Goal: Task Accomplishment & Management: Manage account settings

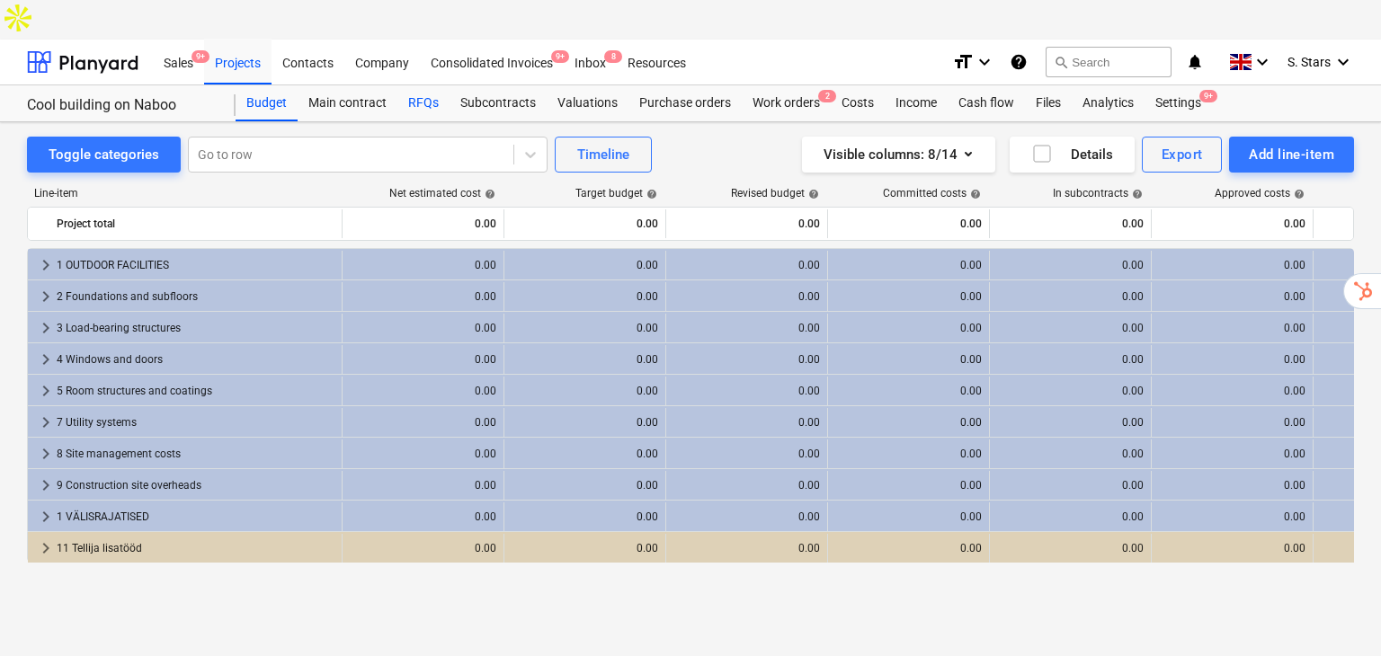
click at [418, 85] on div "RFQs" at bounding box center [423, 103] width 52 height 36
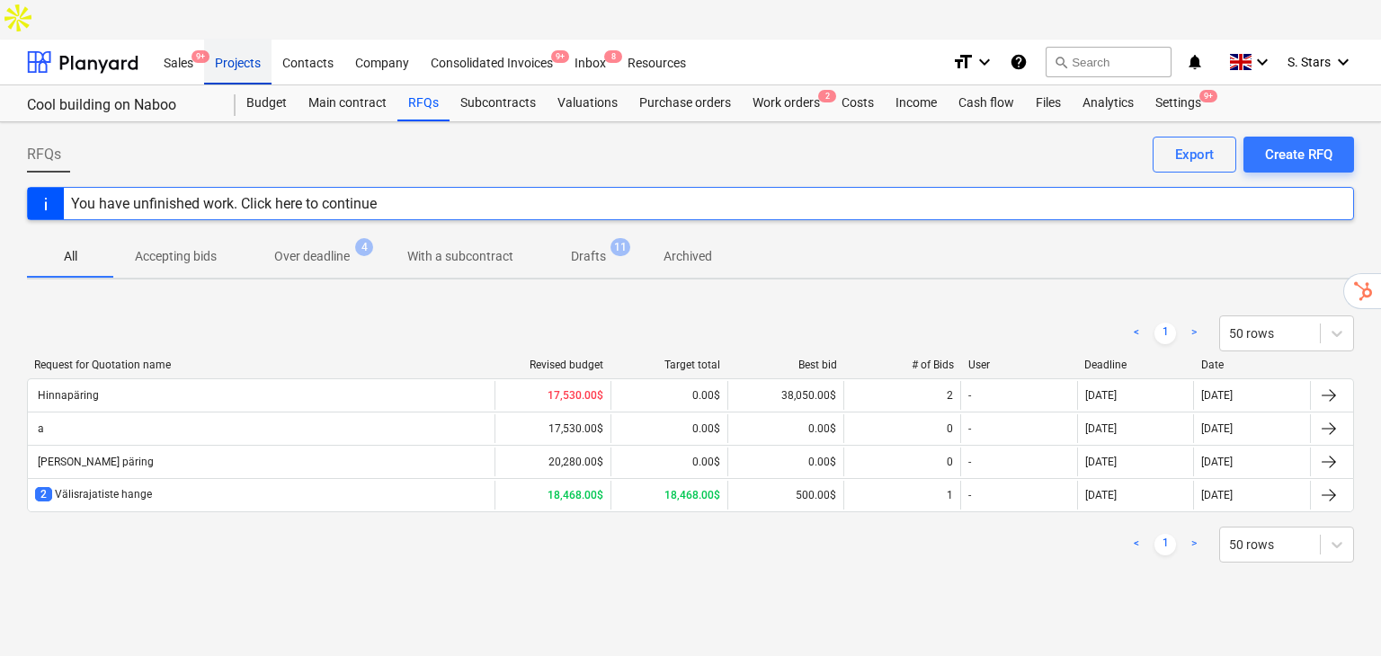
click at [239, 39] on div "Projects" at bounding box center [237, 62] width 67 height 46
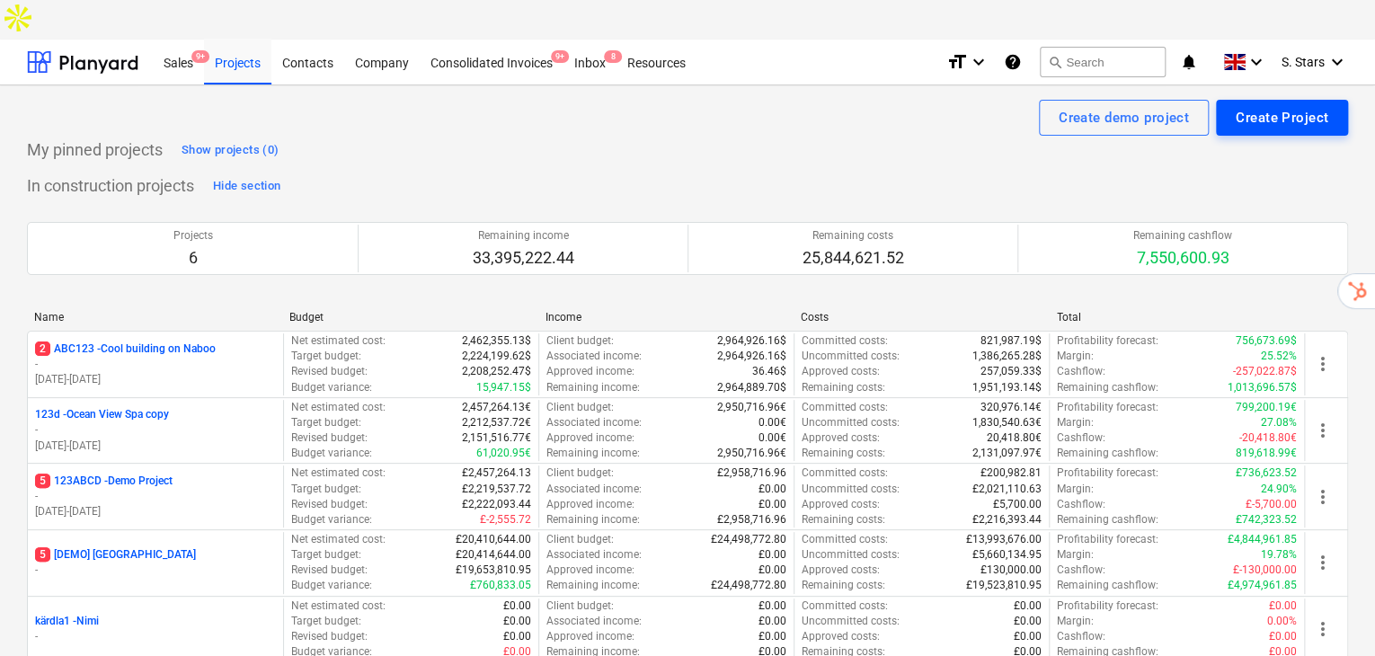
click at [1329, 100] on button "Create Project" at bounding box center [1282, 118] width 132 height 36
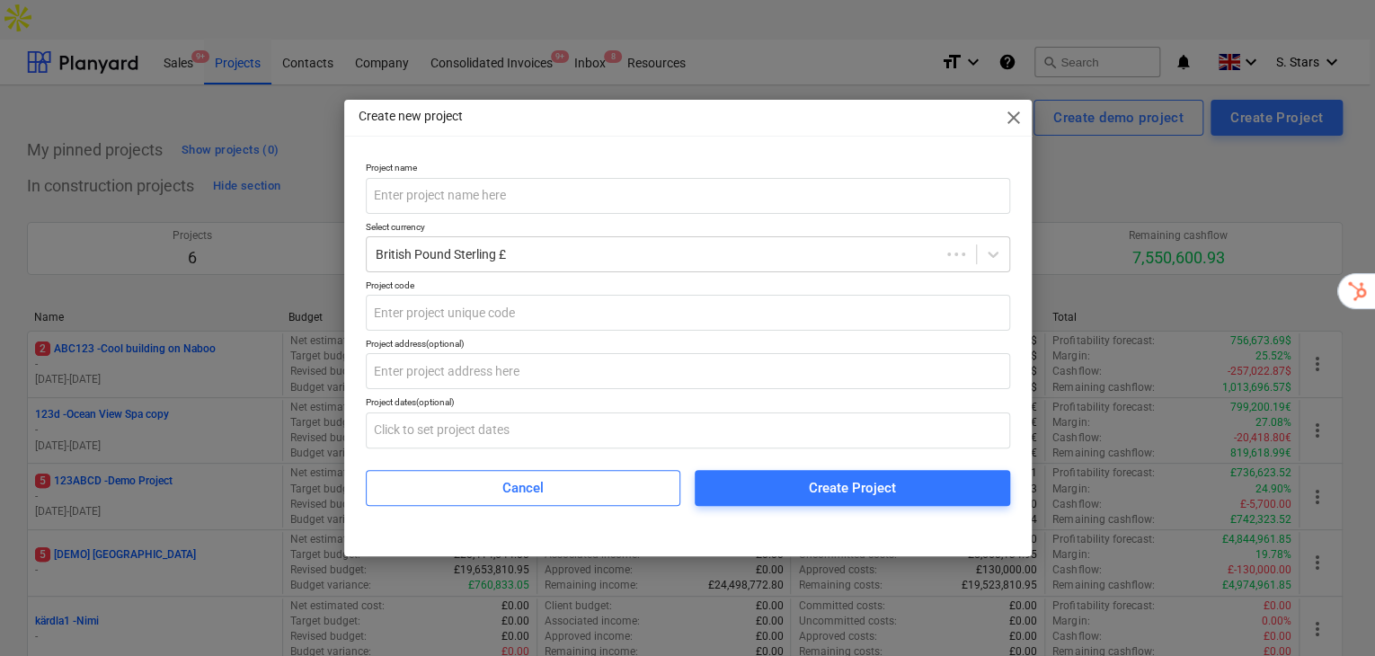
click at [1025, 119] on span "close" at bounding box center [1014, 118] width 22 height 22
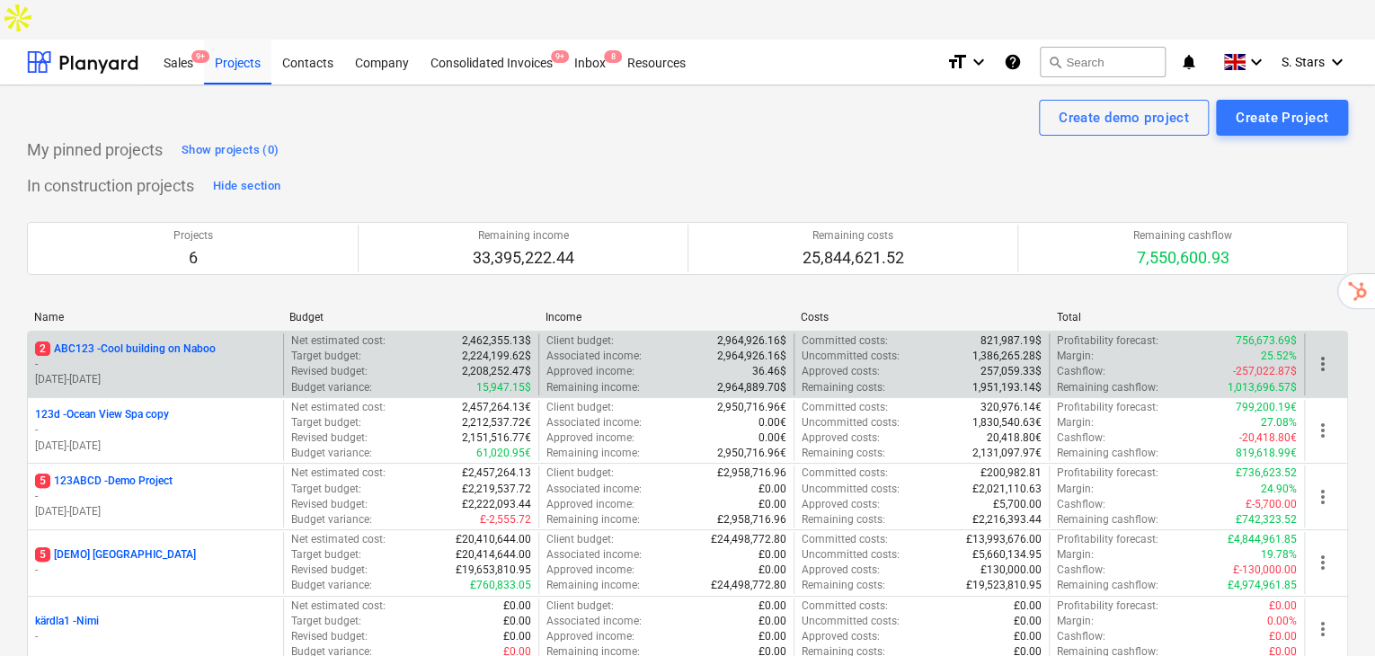
click at [220, 342] on div "2 ABC123 - Cool building on Naboo" at bounding box center [155, 349] width 241 height 15
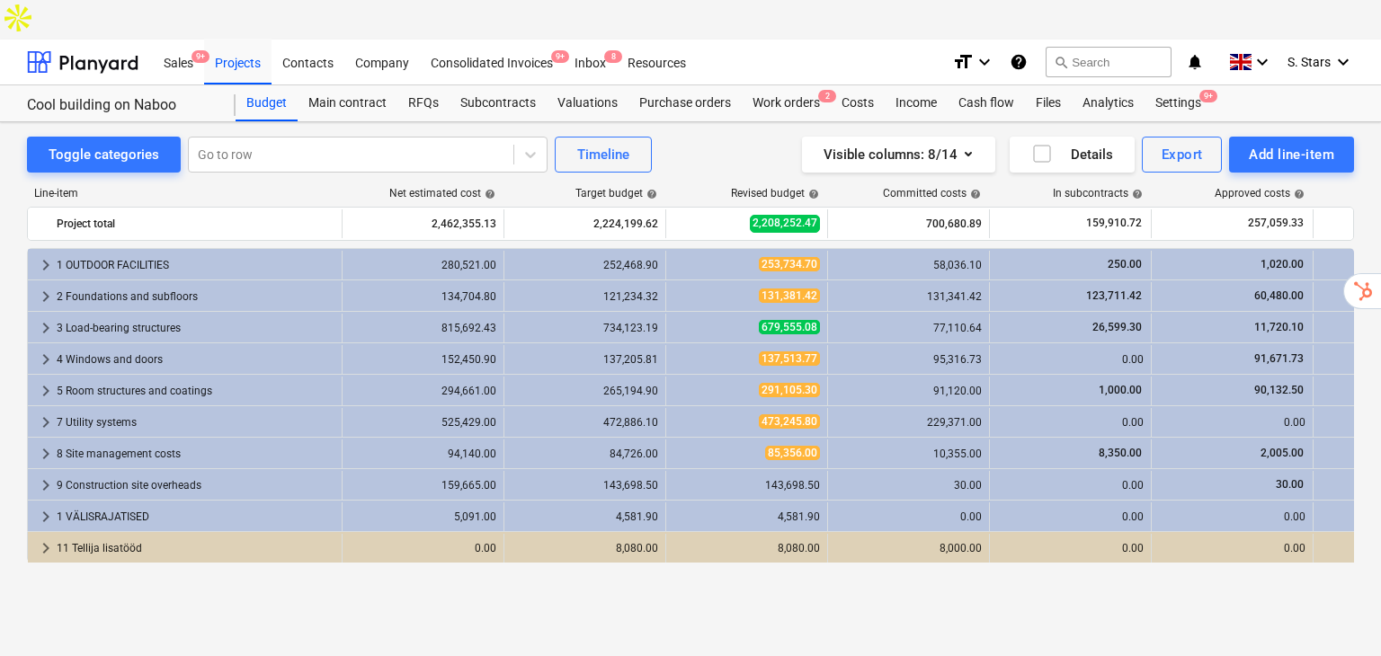
click at [1240, 589] on div "Line-item Net estimated cost help Target budget help Revised budget help Commit…" at bounding box center [690, 408] width 1327 height 470
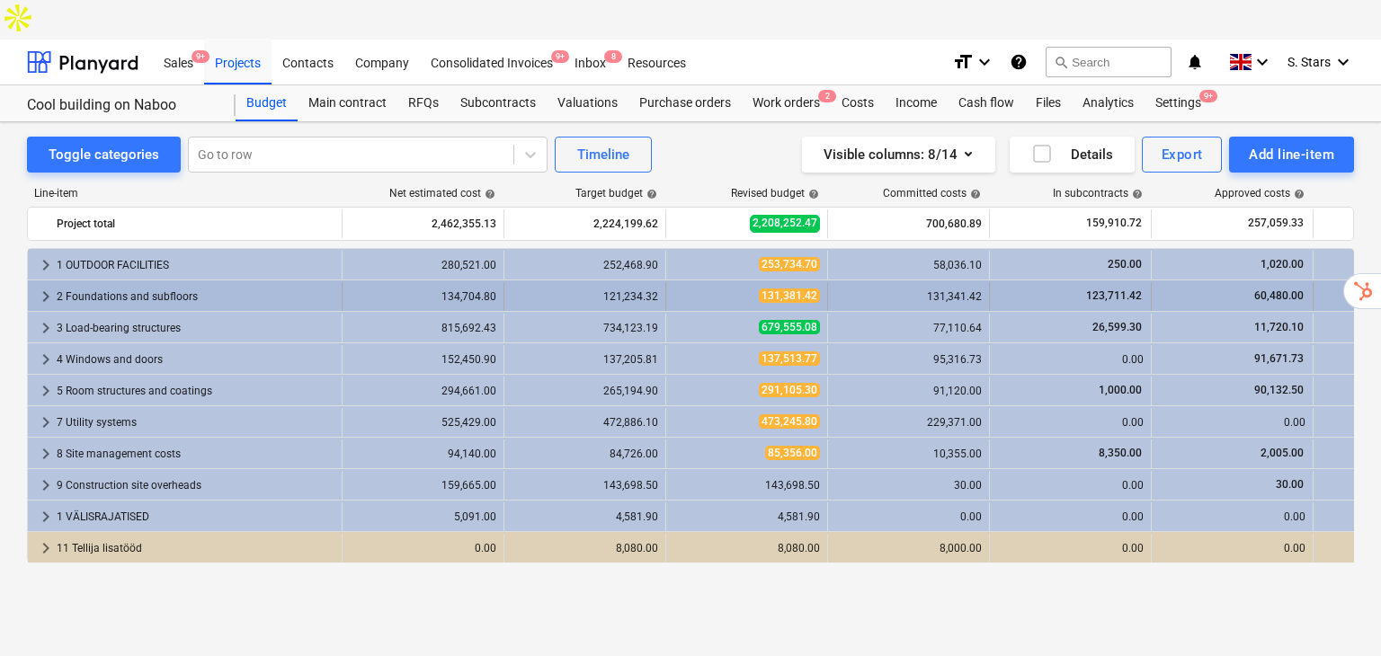
click at [176, 282] on div "2 Foundations and subfloors" at bounding box center [196, 296] width 278 height 29
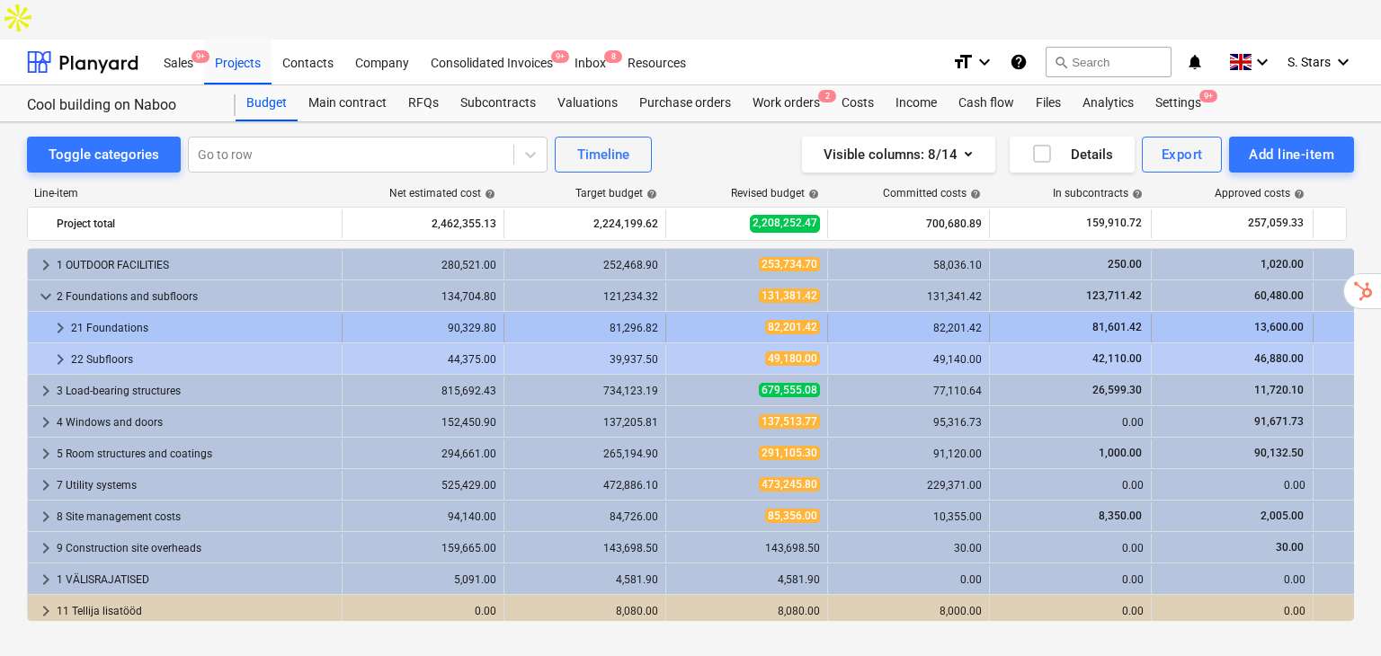
click at [153, 314] on div "21 Foundations" at bounding box center [202, 328] width 263 height 29
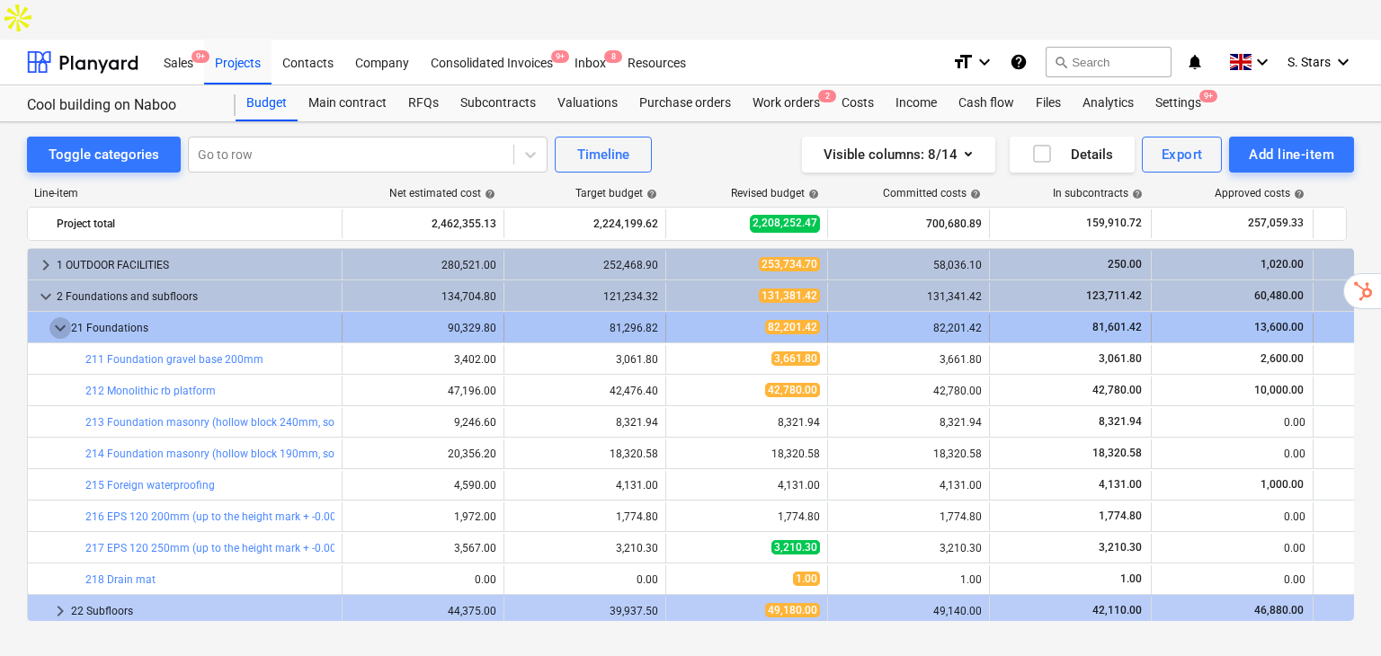
click at [58, 317] on span "keyboard_arrow_down" at bounding box center [60, 328] width 22 height 22
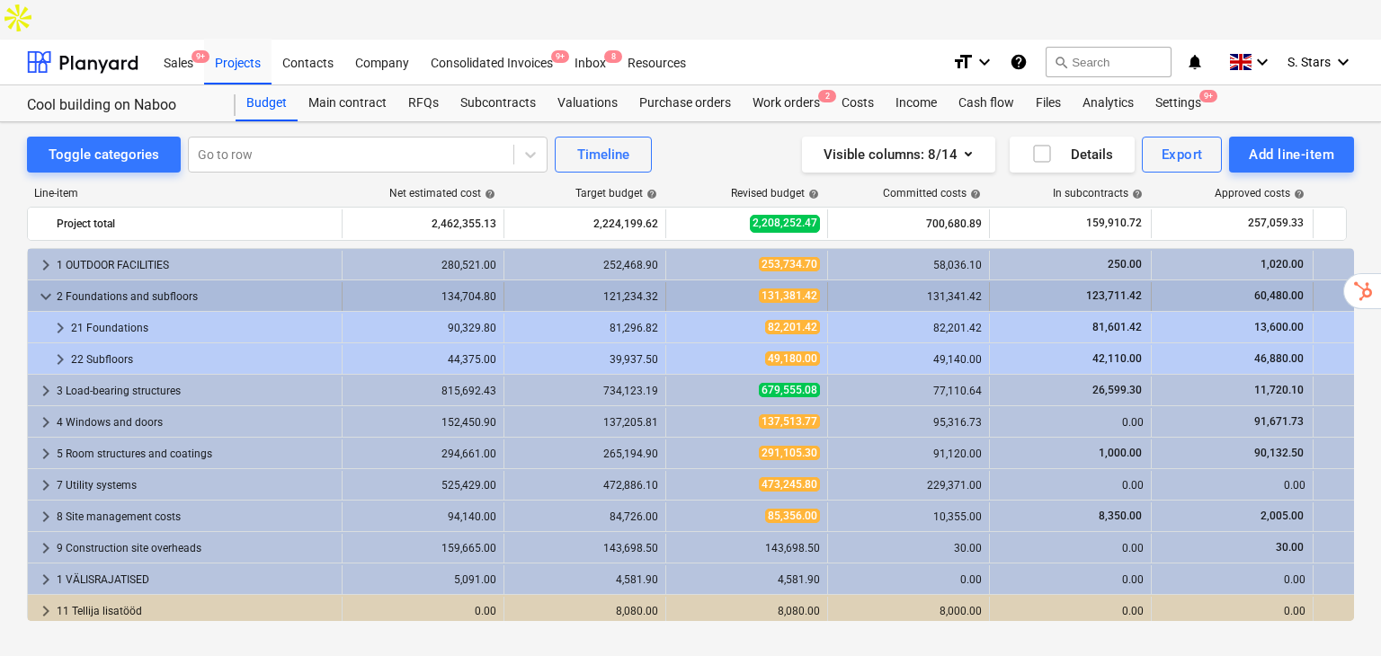
click at [47, 286] on span "keyboard_arrow_down" at bounding box center [46, 297] width 22 height 22
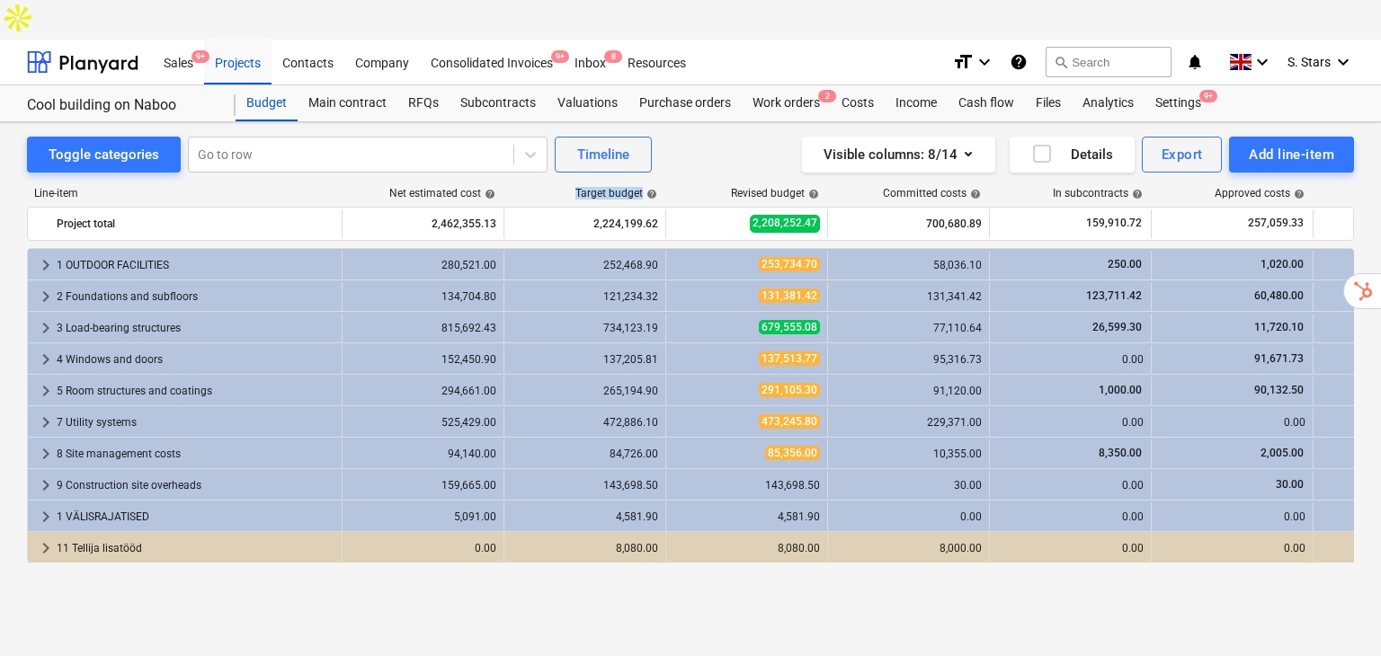
drag, startPoint x: 574, startPoint y: 153, endPoint x: 676, endPoint y: 155, distance: 102.5
click at [676, 187] on div "Line-item Net estimated cost help Target budget help Revised budget help Commit…" at bounding box center [690, 197] width 1327 height 20
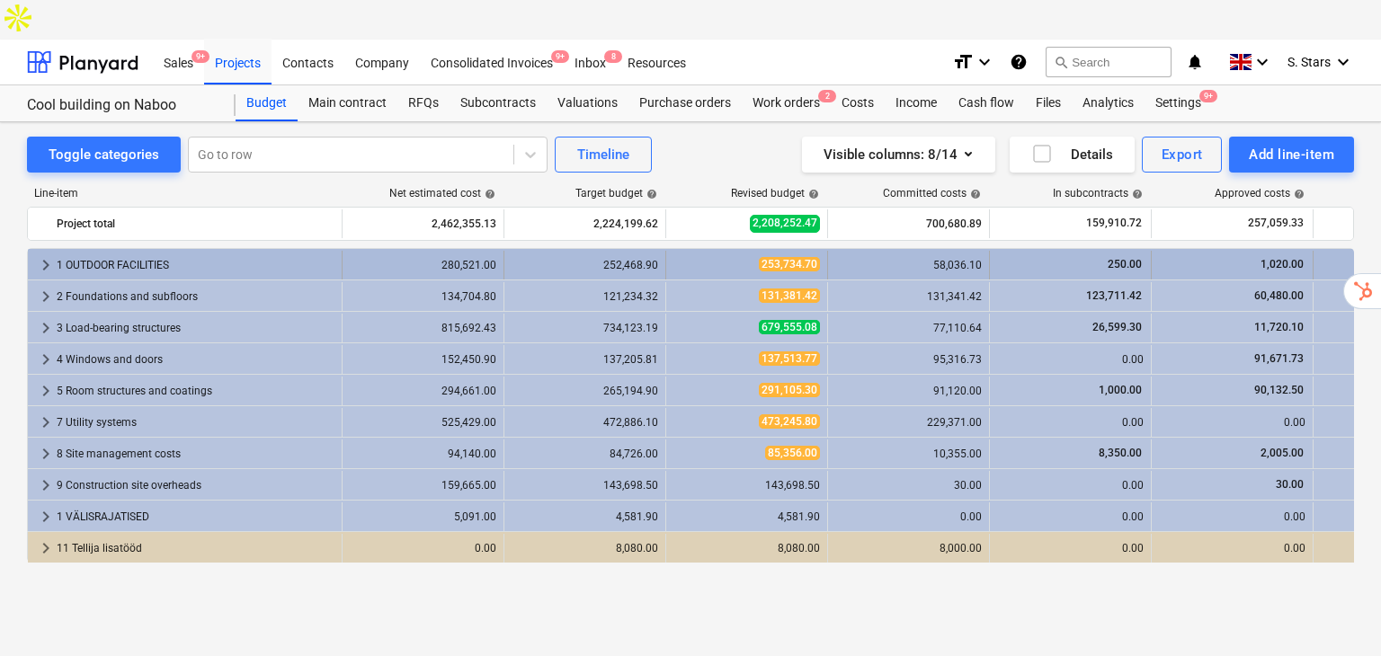
click at [101, 251] on div "1 OUTDOOR FACILITIES" at bounding box center [196, 265] width 278 height 29
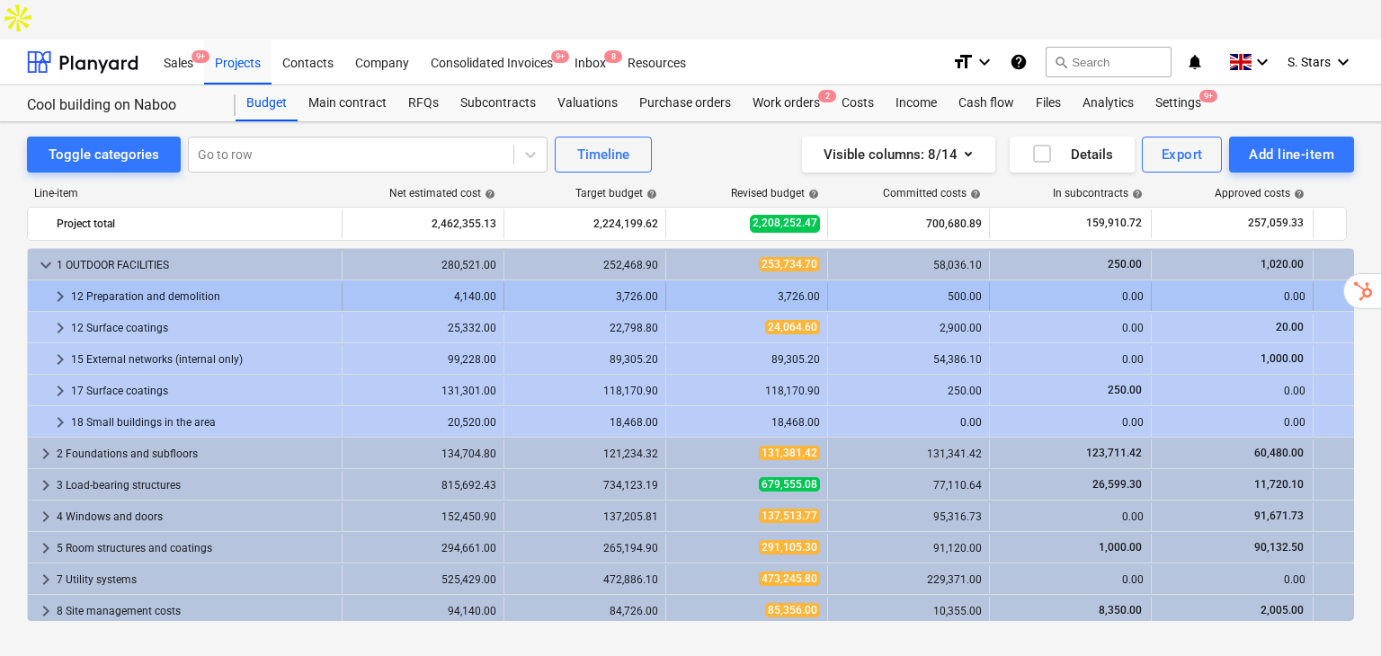
click at [308, 282] on div "12 Preparation and demolition" at bounding box center [202, 296] width 263 height 29
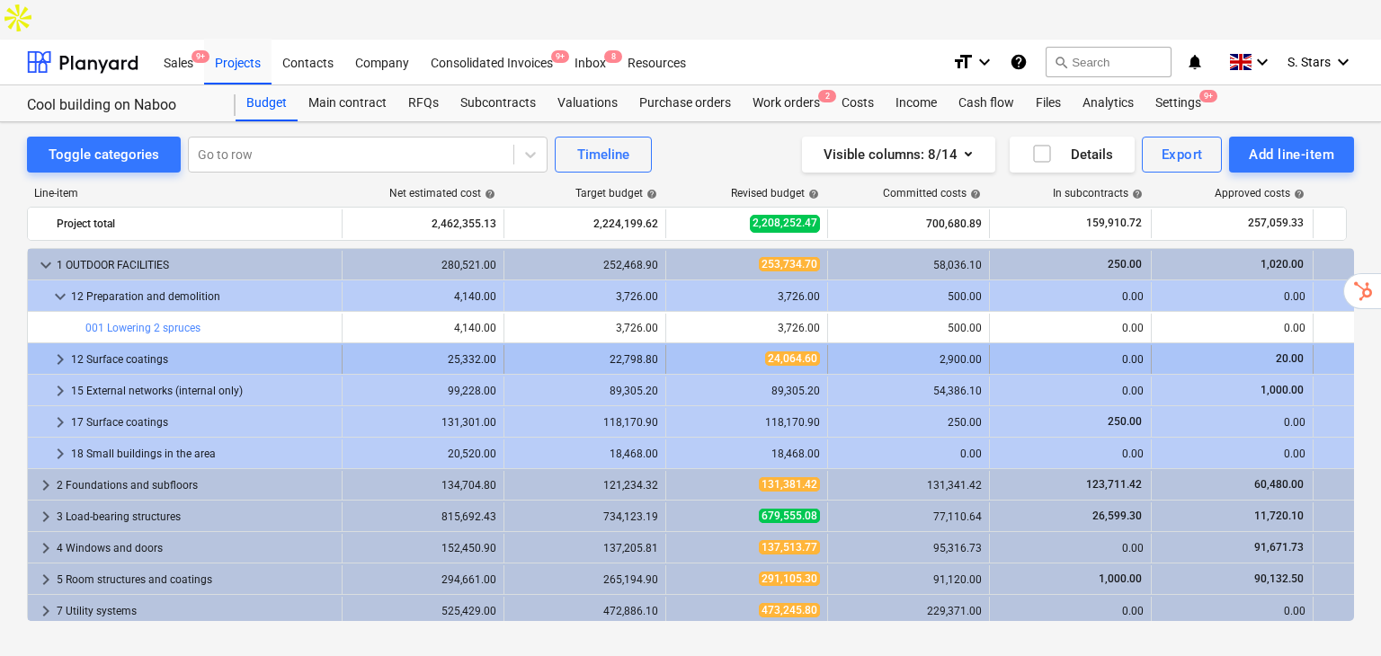
click at [258, 345] on div "12 Surface coatings" at bounding box center [202, 359] width 263 height 29
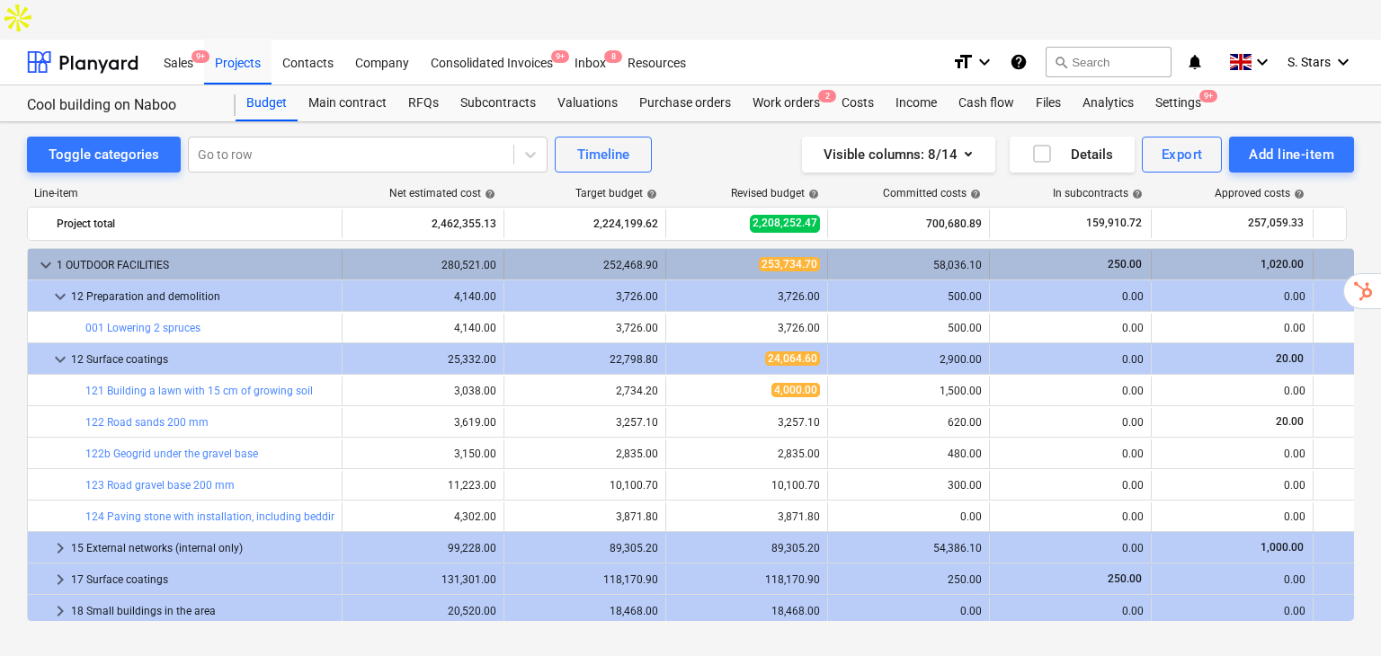
click at [56, 254] on span "keyboard_arrow_down" at bounding box center [46, 265] width 22 height 22
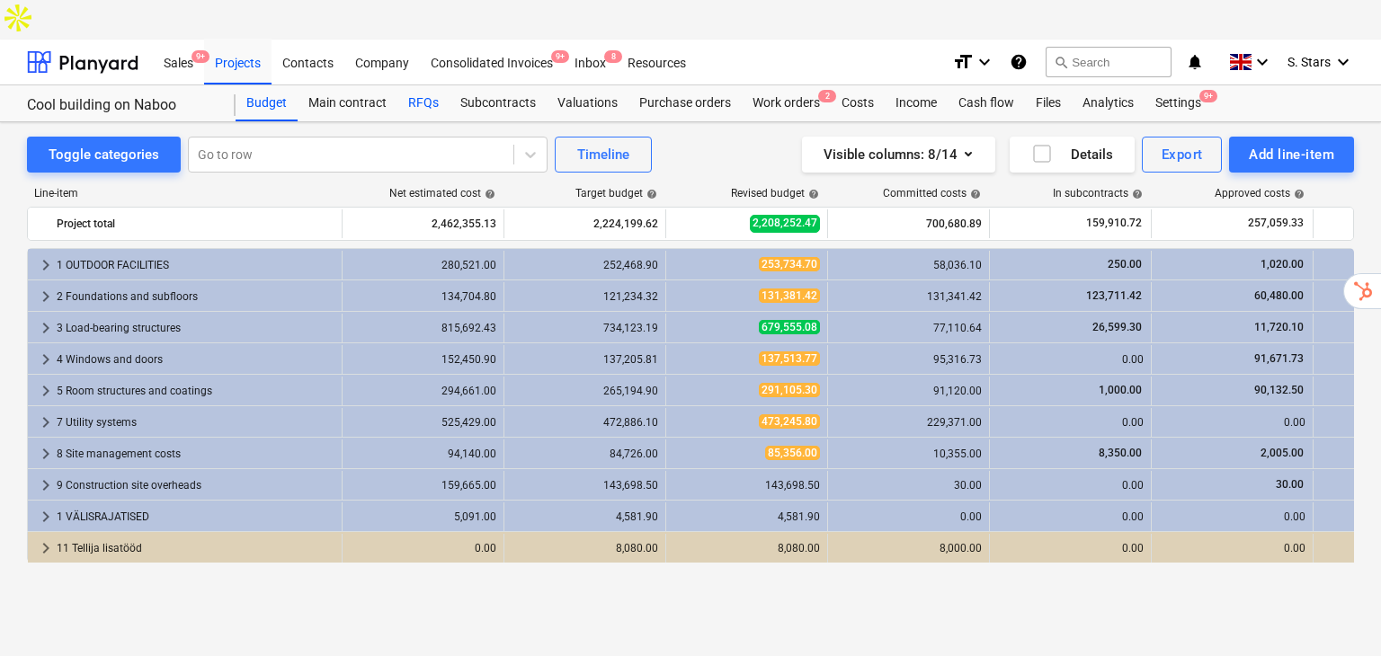
click at [426, 85] on div "RFQs" at bounding box center [423, 103] width 52 height 36
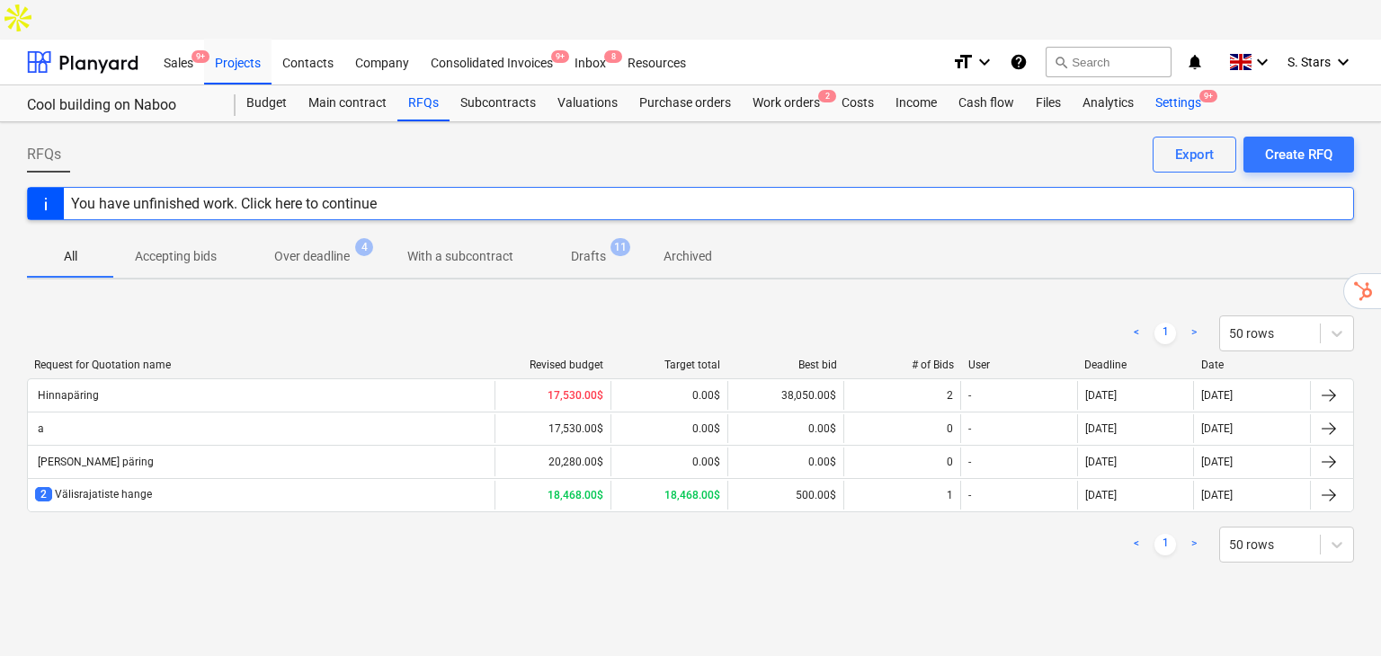
click at [1161, 85] on div "Settings 9+" at bounding box center [1177, 103] width 67 height 36
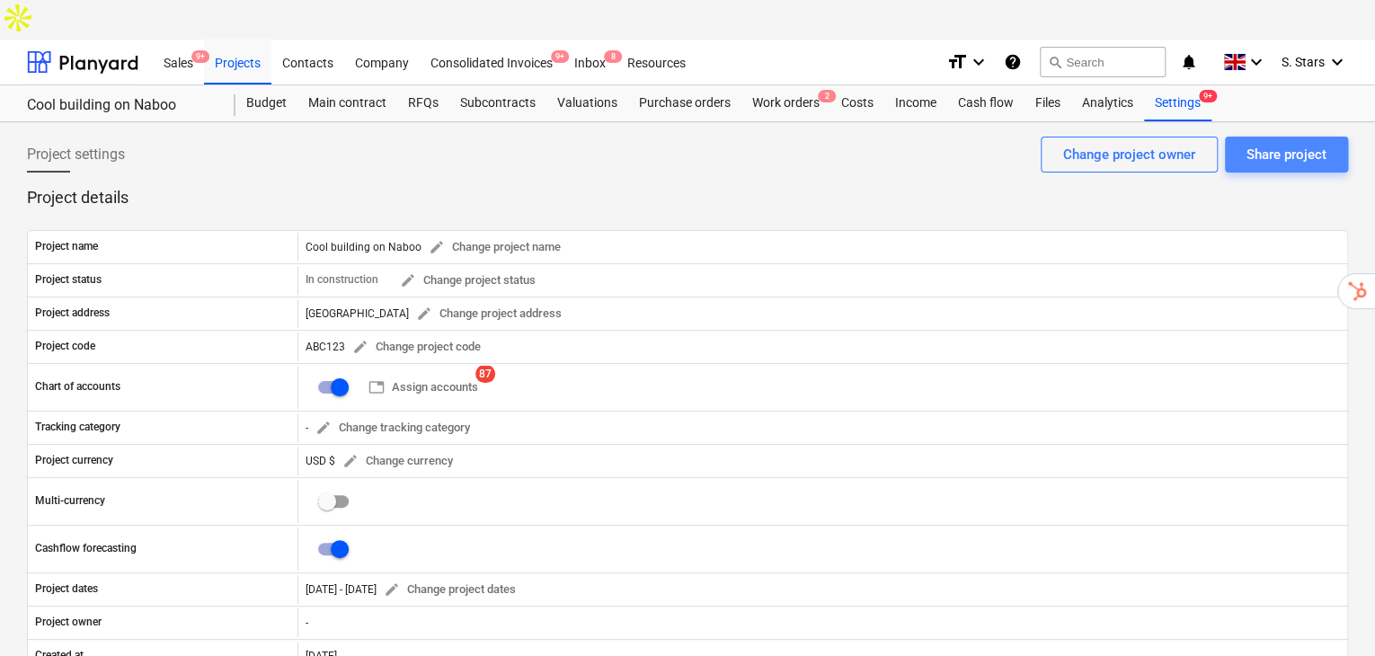
click at [1292, 143] on div "Share project" at bounding box center [1287, 154] width 80 height 23
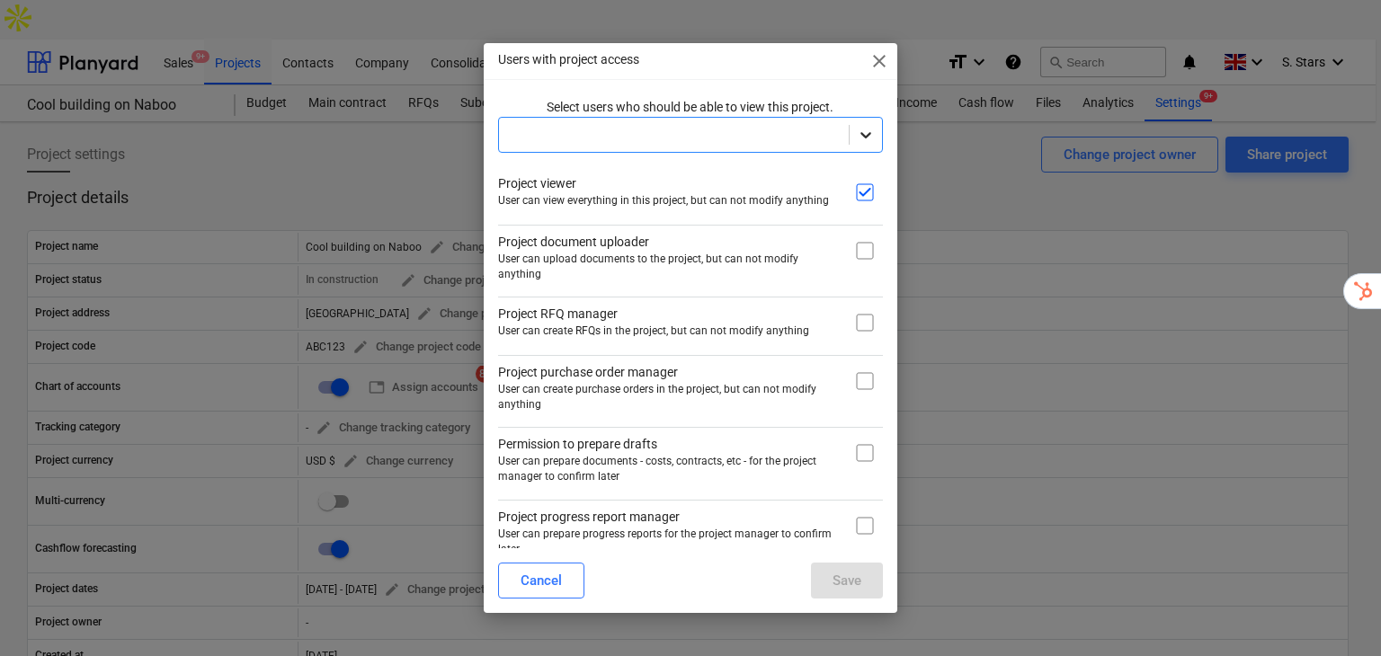
click at [857, 127] on icon at bounding box center [866, 135] width 18 height 18
click at [880, 62] on span "close" at bounding box center [879, 61] width 22 height 22
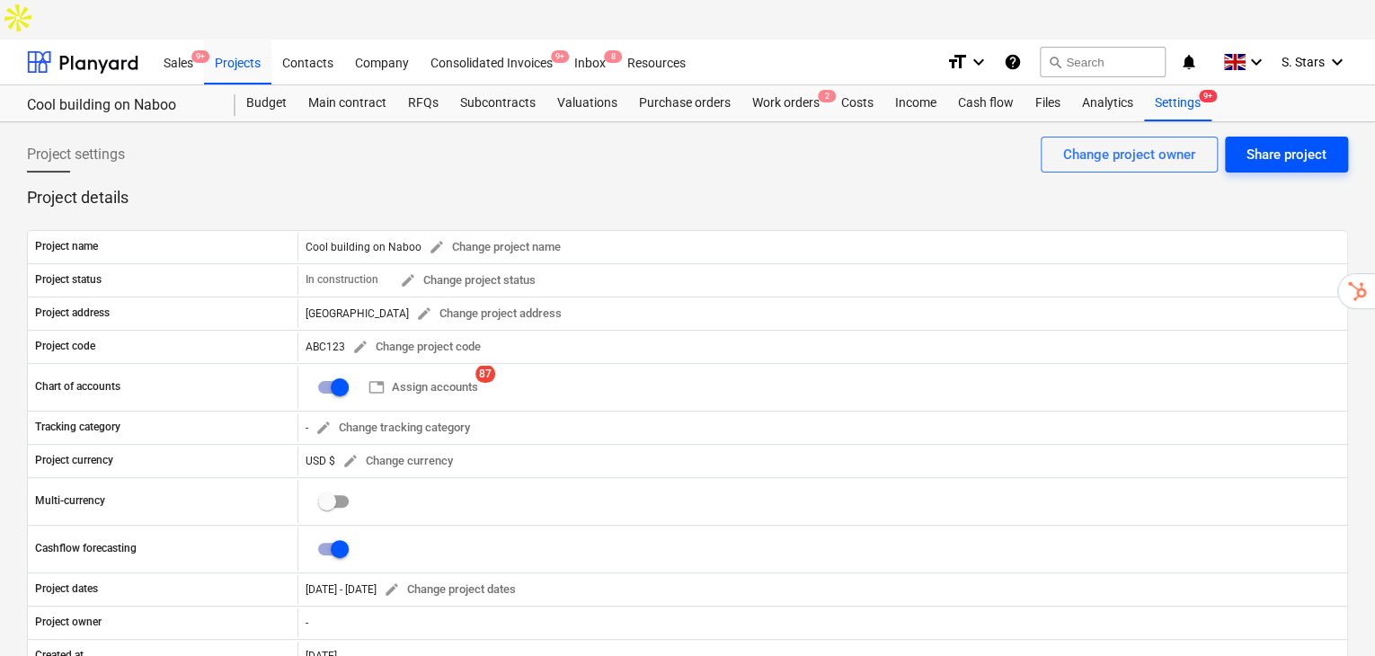
click at [1309, 143] on div "Share project" at bounding box center [1287, 154] width 80 height 23
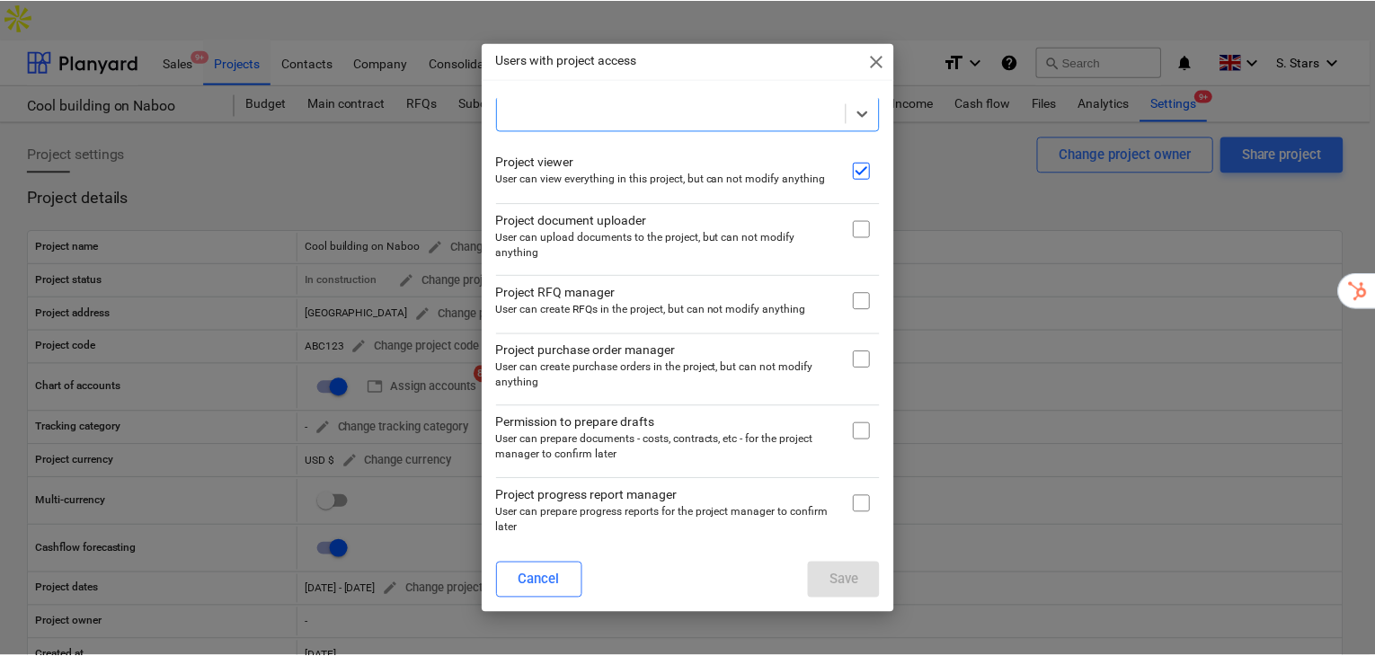
scroll to position [18, 0]
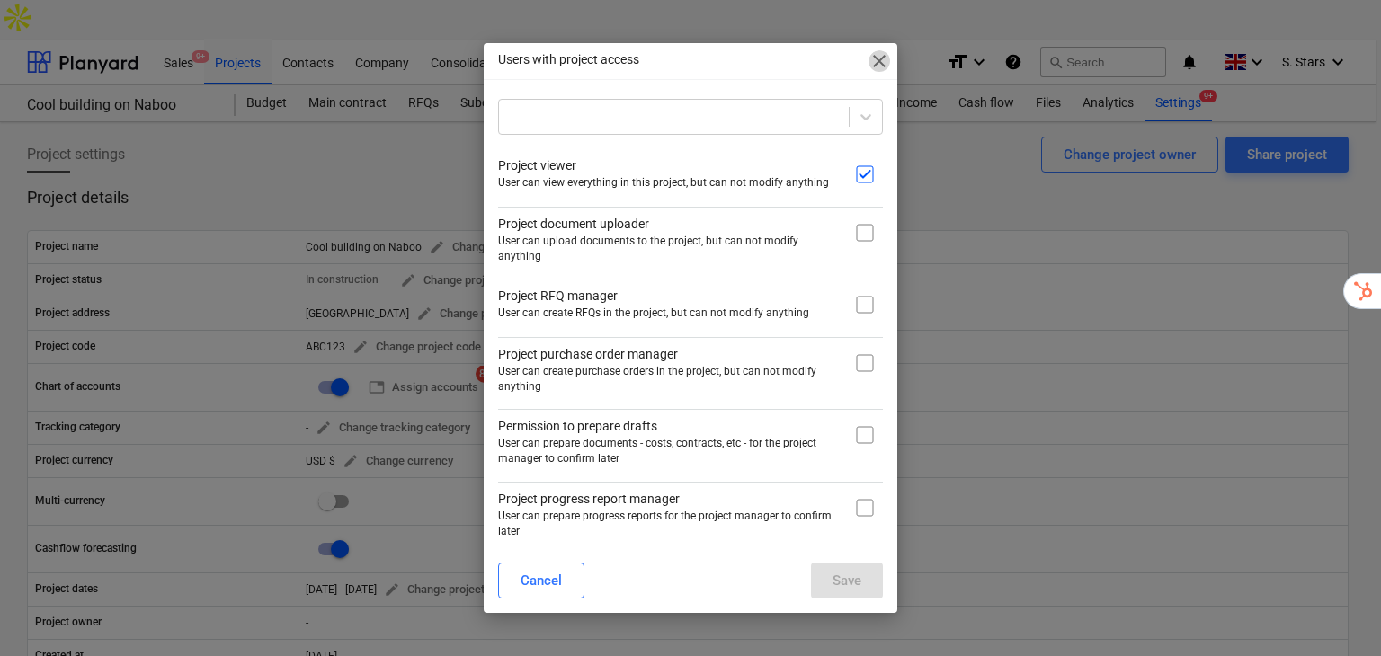
click at [888, 64] on span "close" at bounding box center [879, 61] width 22 height 22
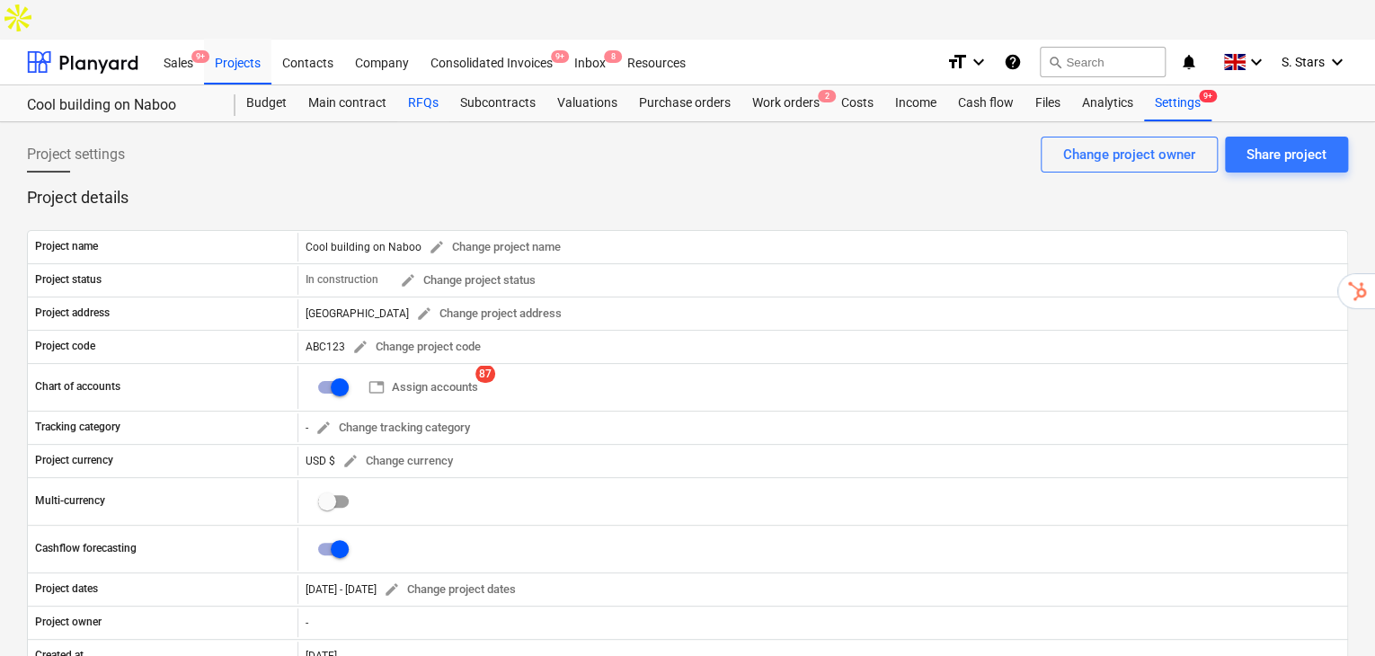
click at [421, 85] on div "RFQs" at bounding box center [423, 103] width 52 height 36
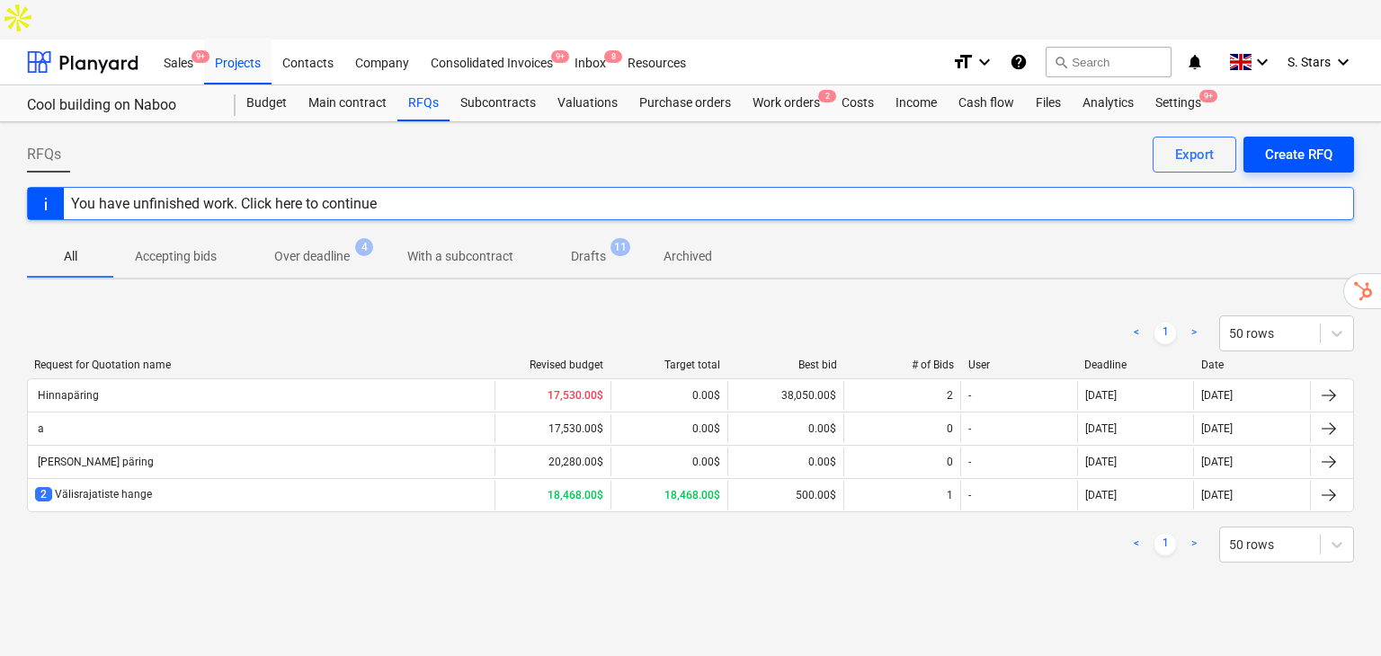
click at [1319, 143] on div "Create RFQ" at bounding box center [1298, 154] width 67 height 23
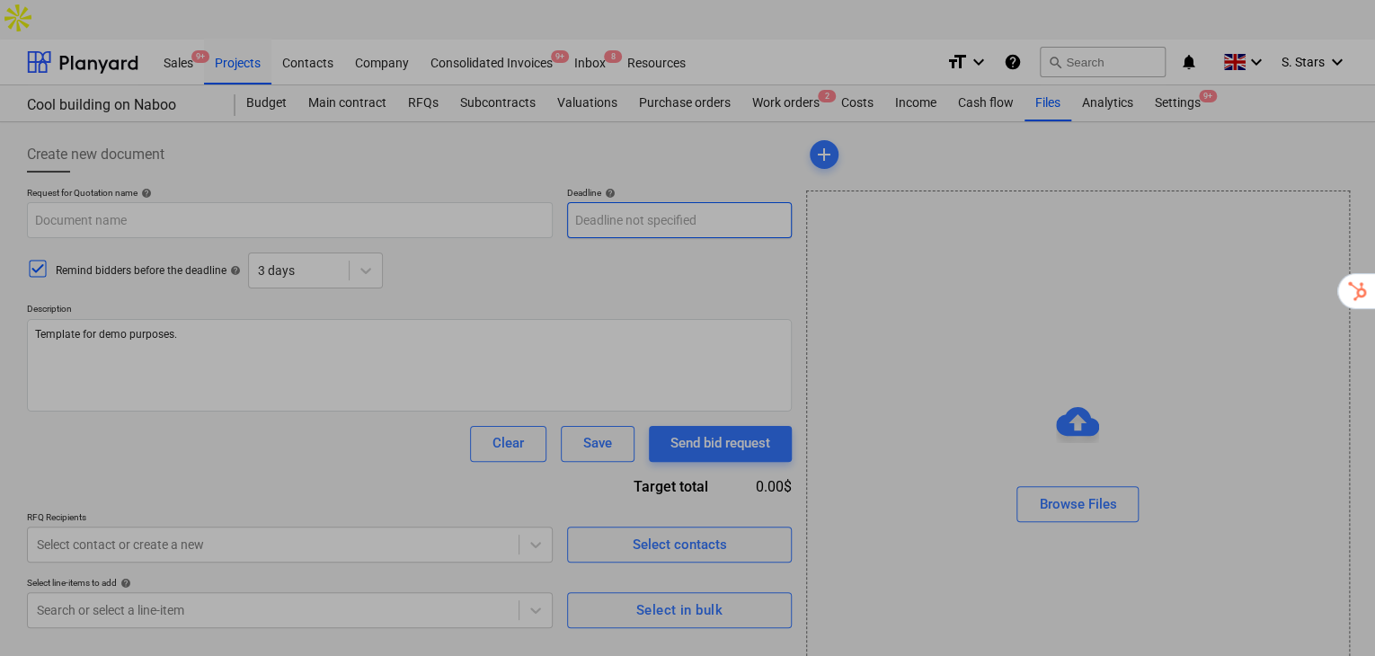
click at [642, 177] on body "Sales 9+ Projects Contacts Company Consolidated Invoices 9+ Inbox 8 Resources f…" at bounding box center [687, 348] width 1375 height 696
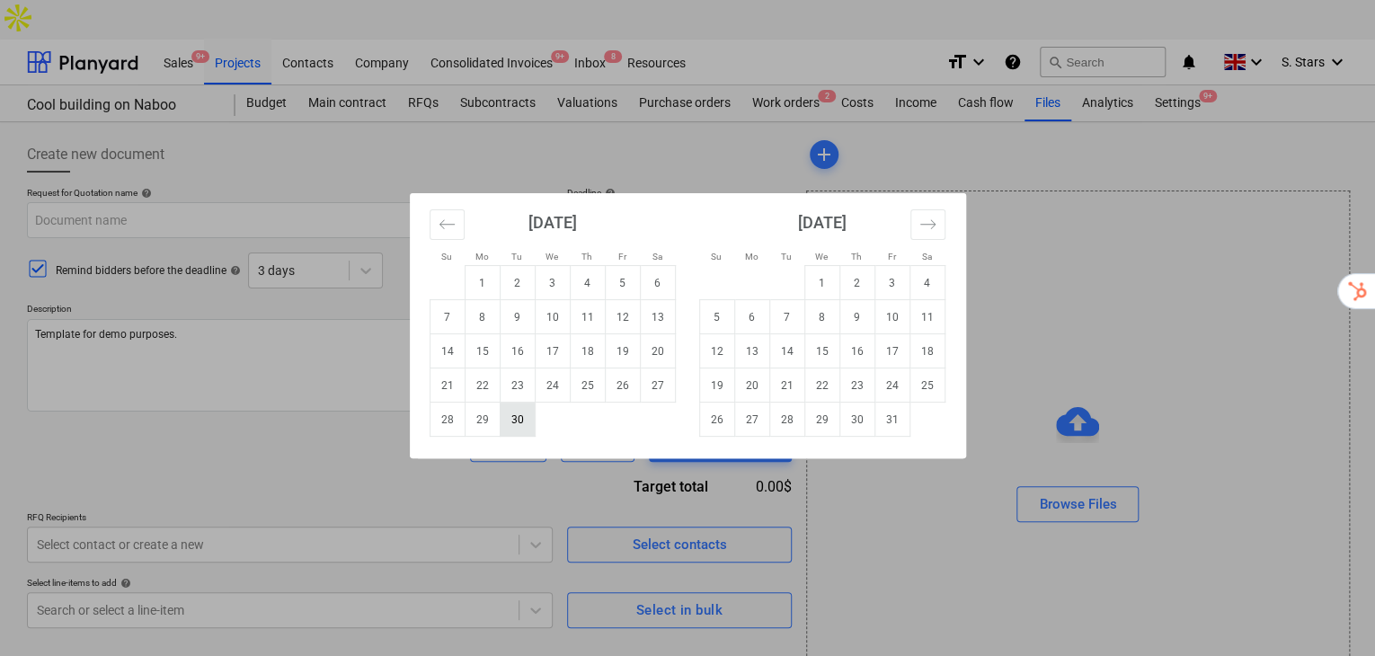
click at [513, 421] on td "30" at bounding box center [517, 420] width 35 height 34
type textarea "x"
type input "[DATE]"
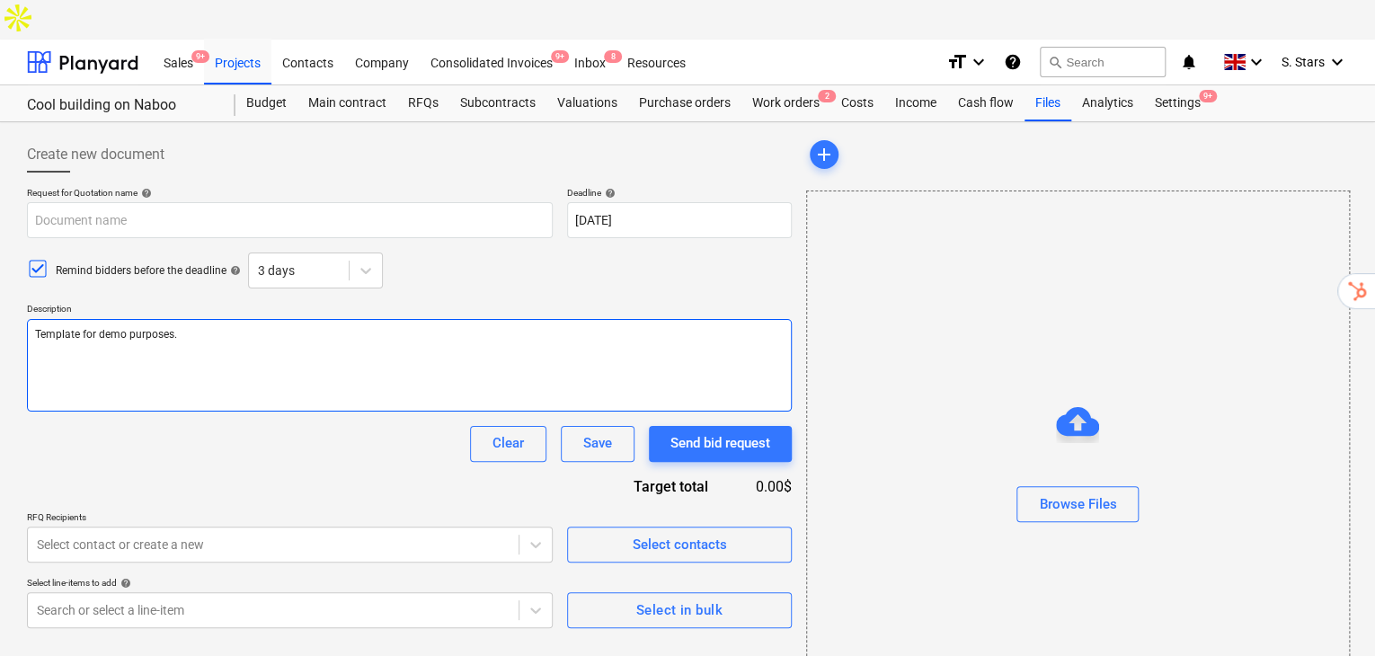
click at [181, 319] on textarea "Template for demo purposes." at bounding box center [409, 365] width 765 height 93
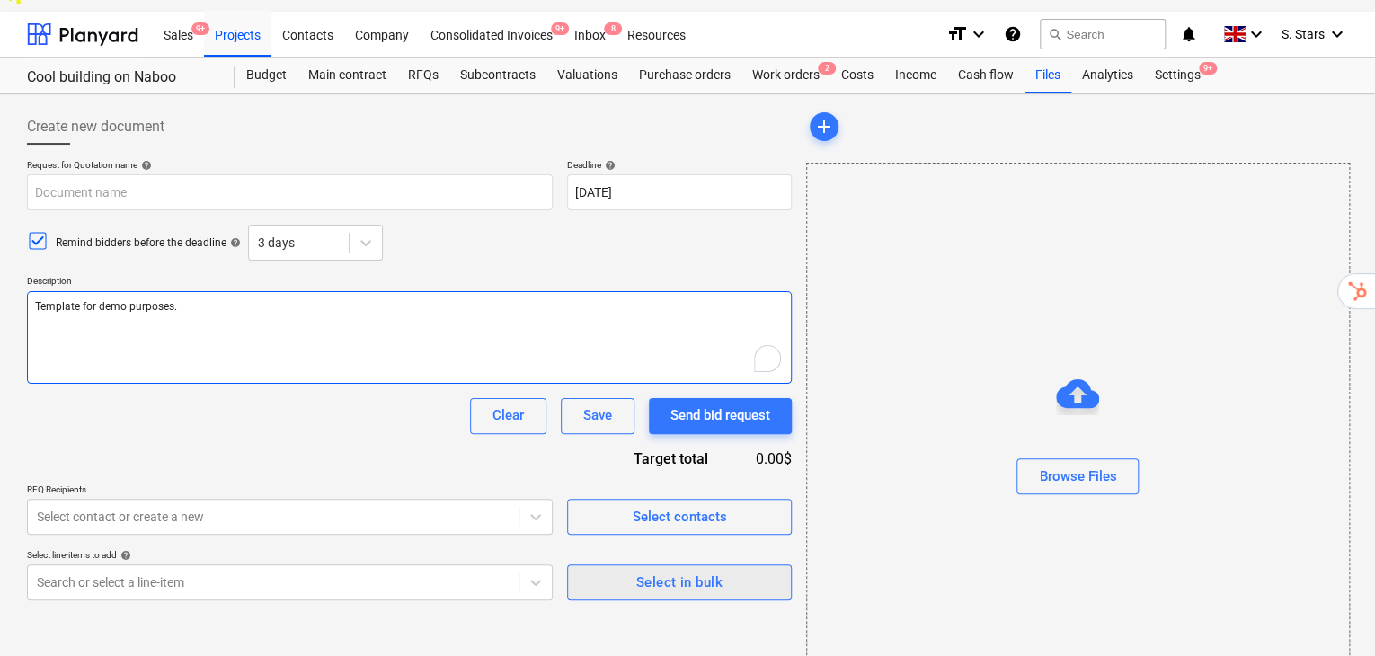
scroll to position [64, 0]
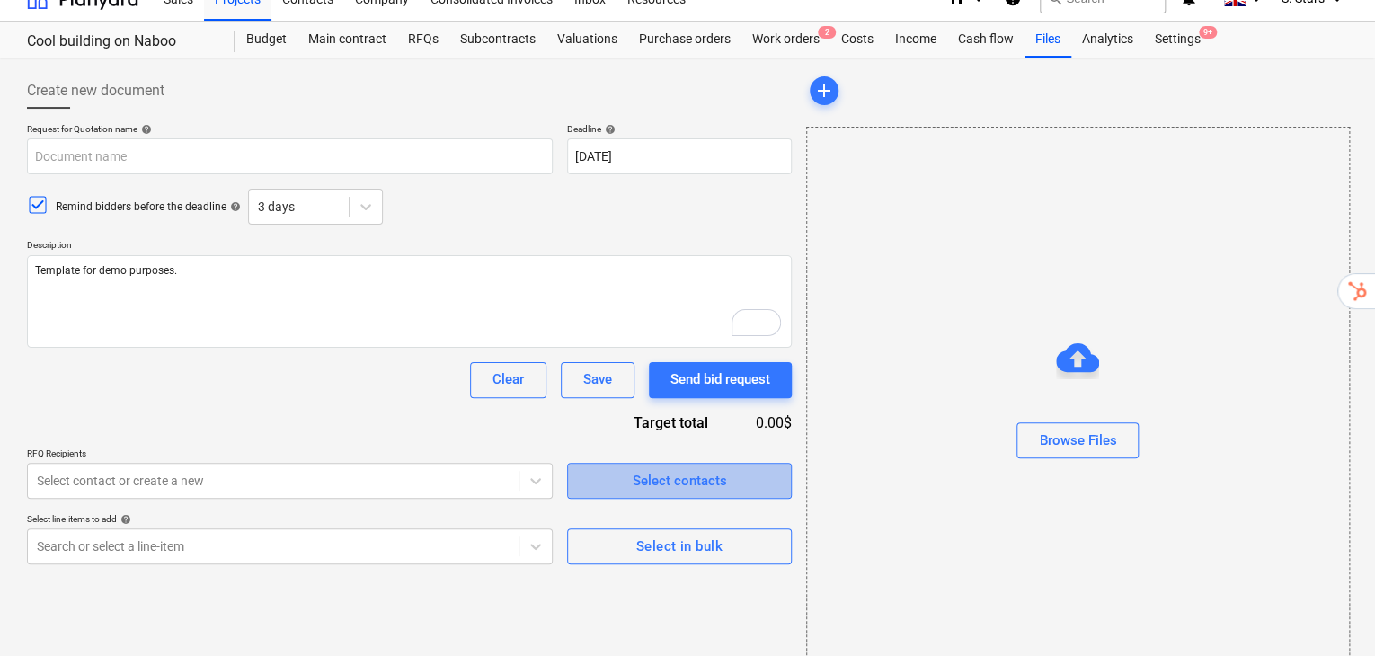
click at [688, 469] on div "Select contacts" at bounding box center [679, 480] width 94 height 23
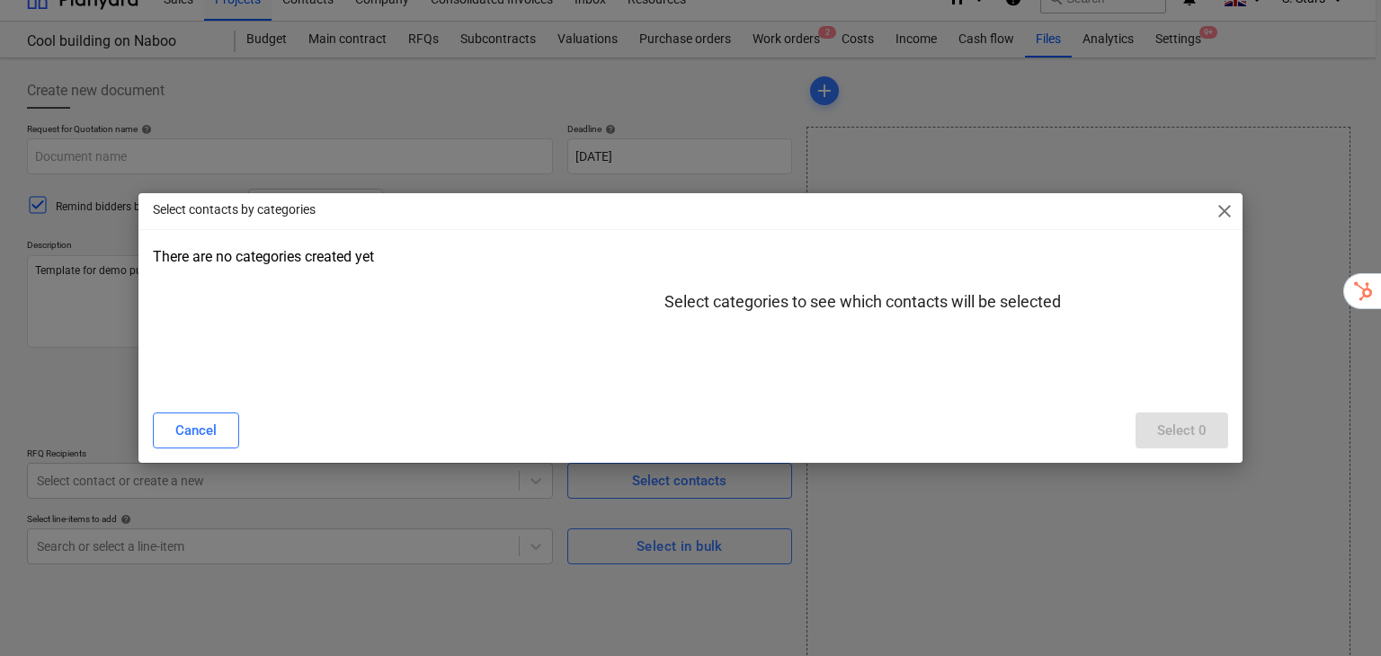
click at [1217, 216] on span "close" at bounding box center [1225, 211] width 22 height 22
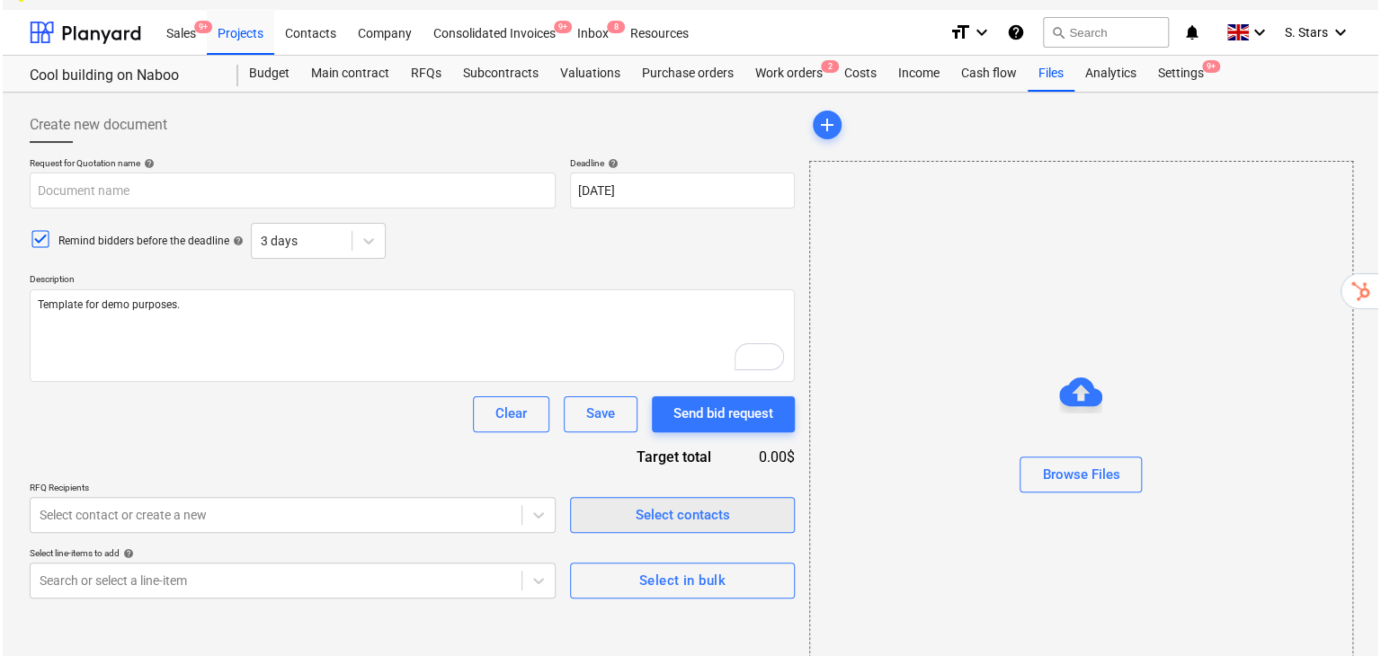
scroll to position [59, 0]
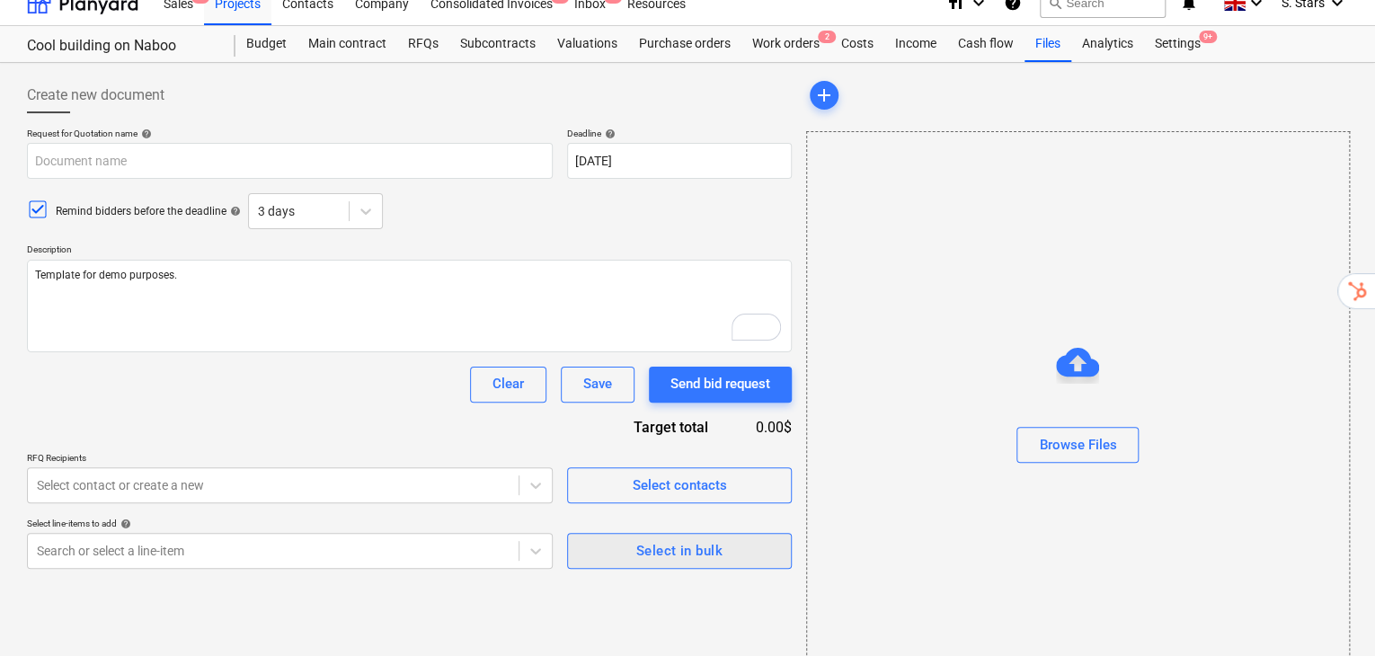
click at [660, 539] on div "Select in bulk" at bounding box center [679, 550] width 86 height 23
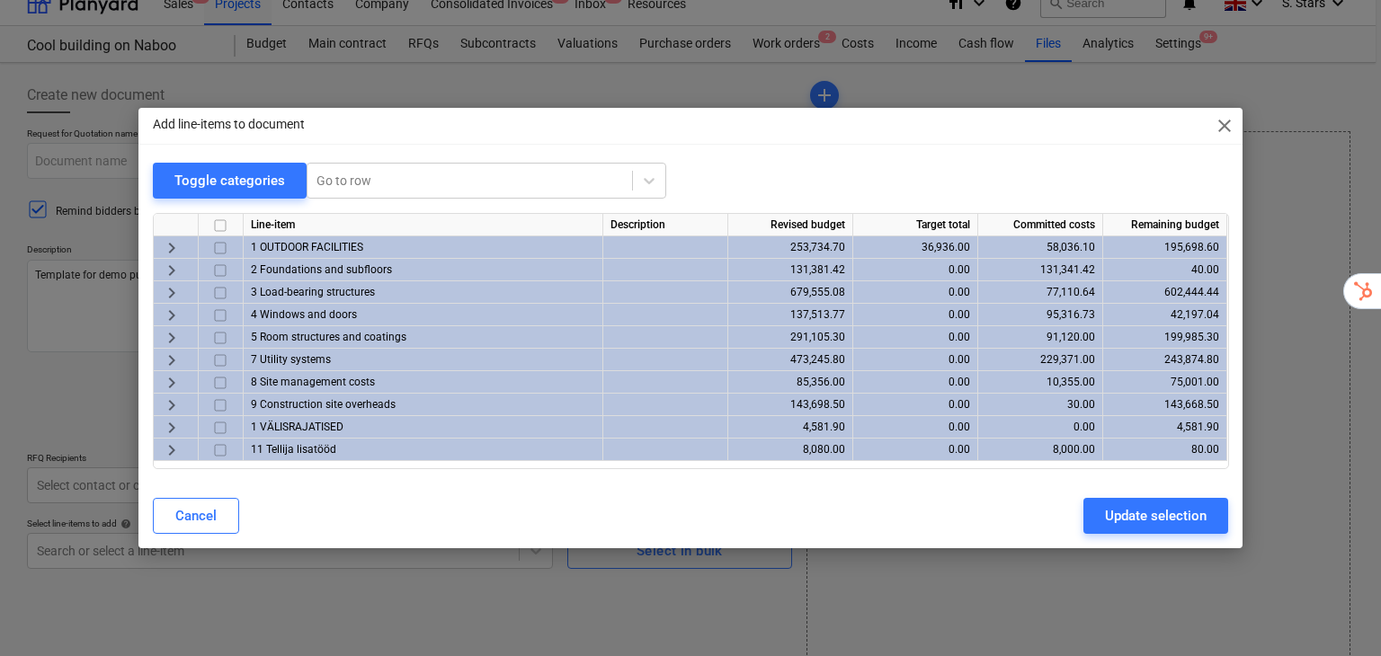
click at [162, 314] on span "keyboard_arrow_right" at bounding box center [172, 316] width 22 height 22
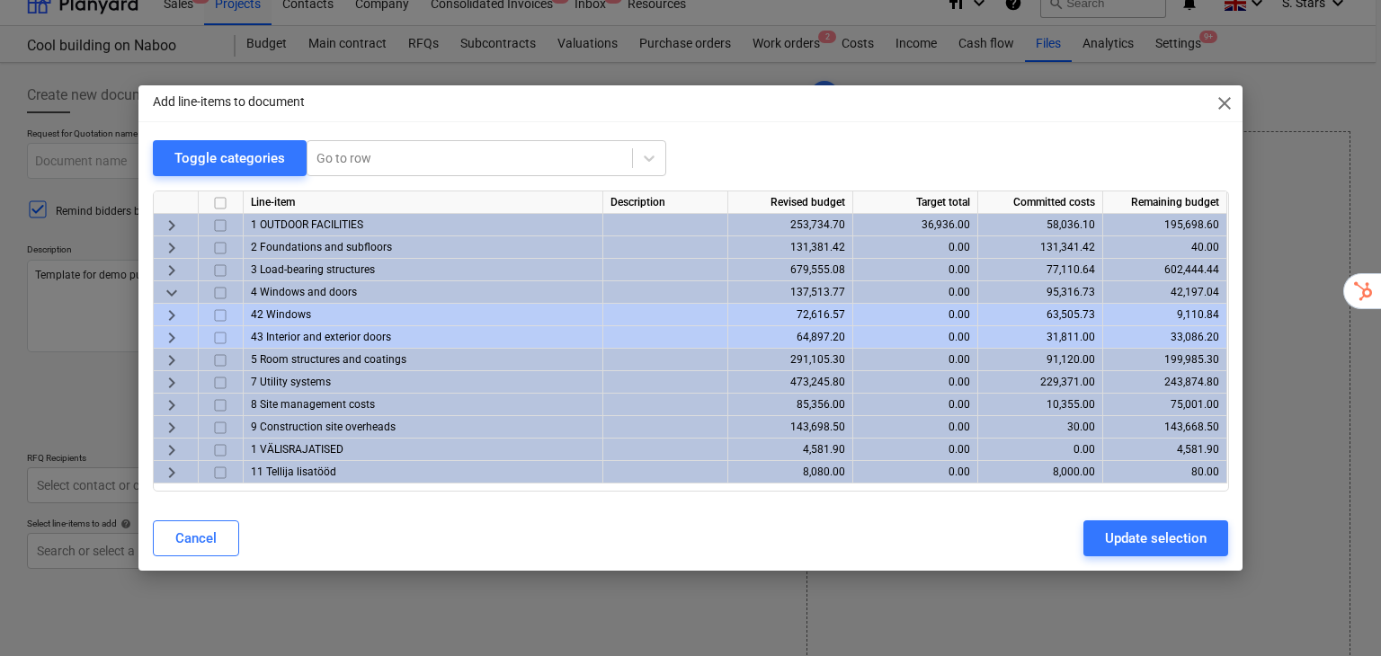
click at [171, 318] on span "keyboard_arrow_right" at bounding box center [172, 316] width 22 height 22
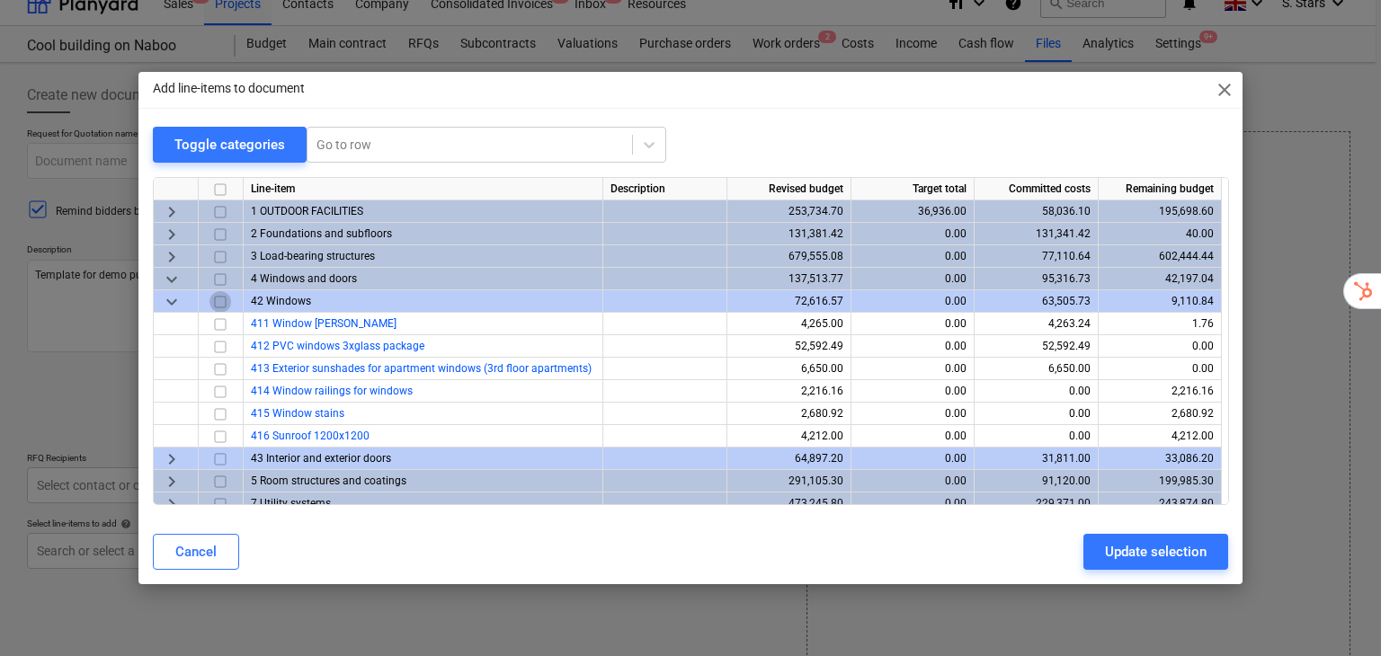
click at [213, 299] on input "checkbox" at bounding box center [220, 302] width 22 height 22
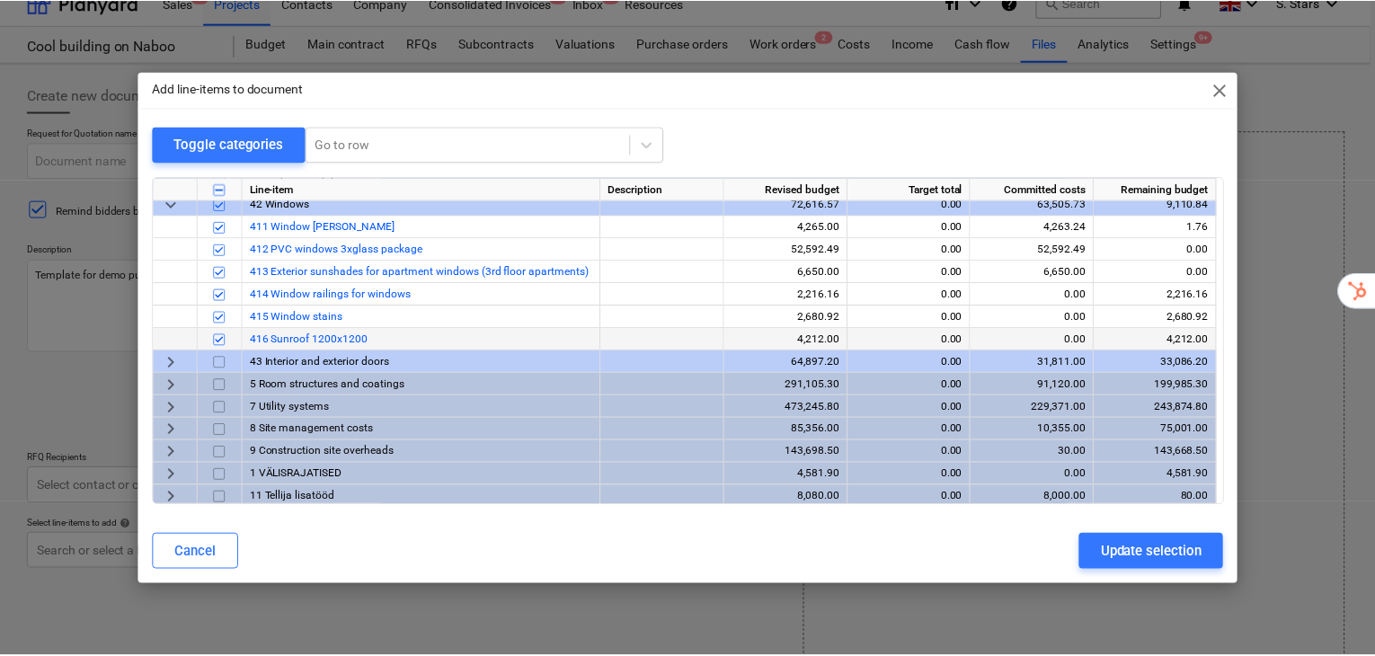
scroll to position [101, 0]
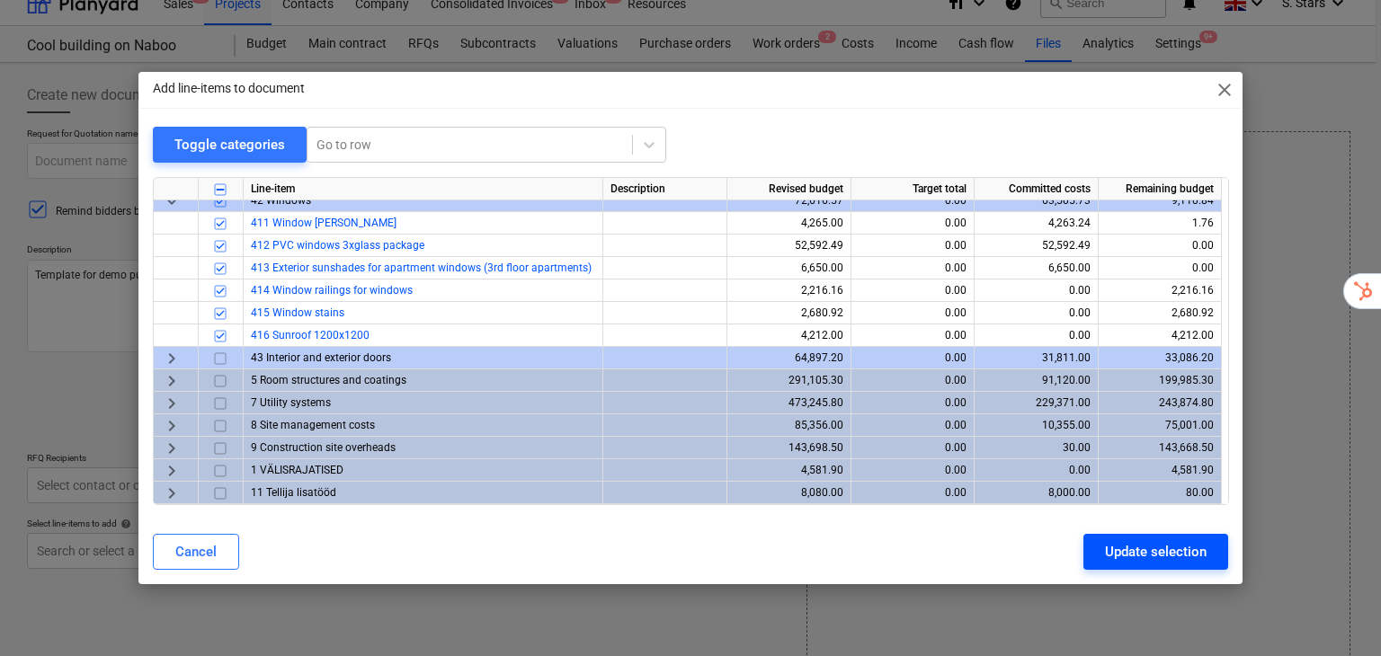
click at [1187, 555] on div "Update selection" at bounding box center [1156, 551] width 102 height 23
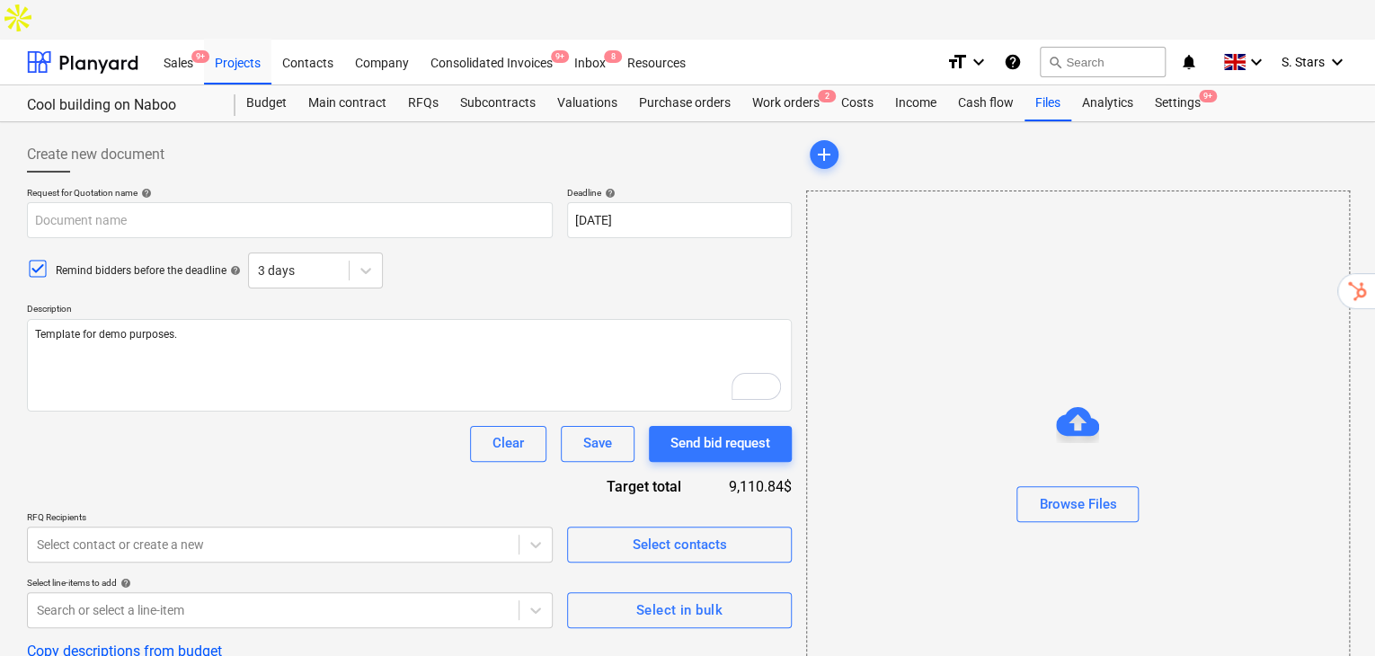
scroll to position [0, 0]
click at [424, 85] on div "RFQs" at bounding box center [423, 103] width 52 height 36
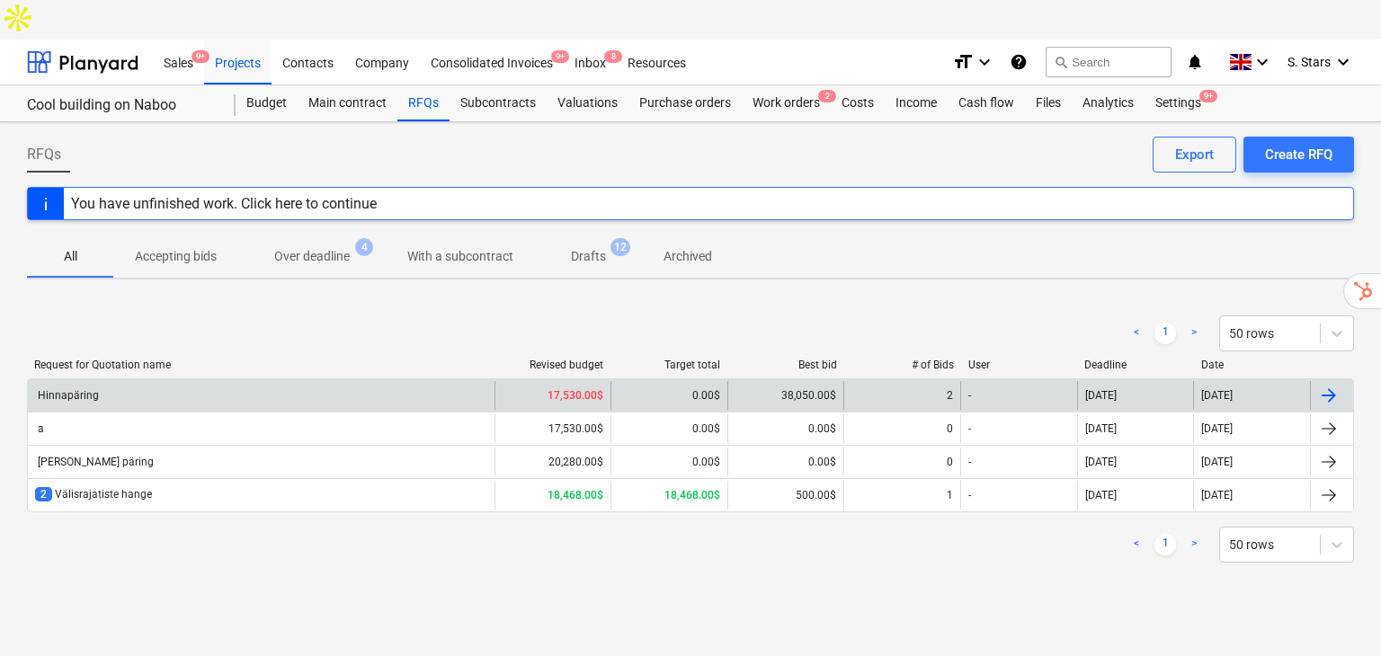
click at [269, 381] on div "Hinnapäring" at bounding box center [261, 395] width 467 height 29
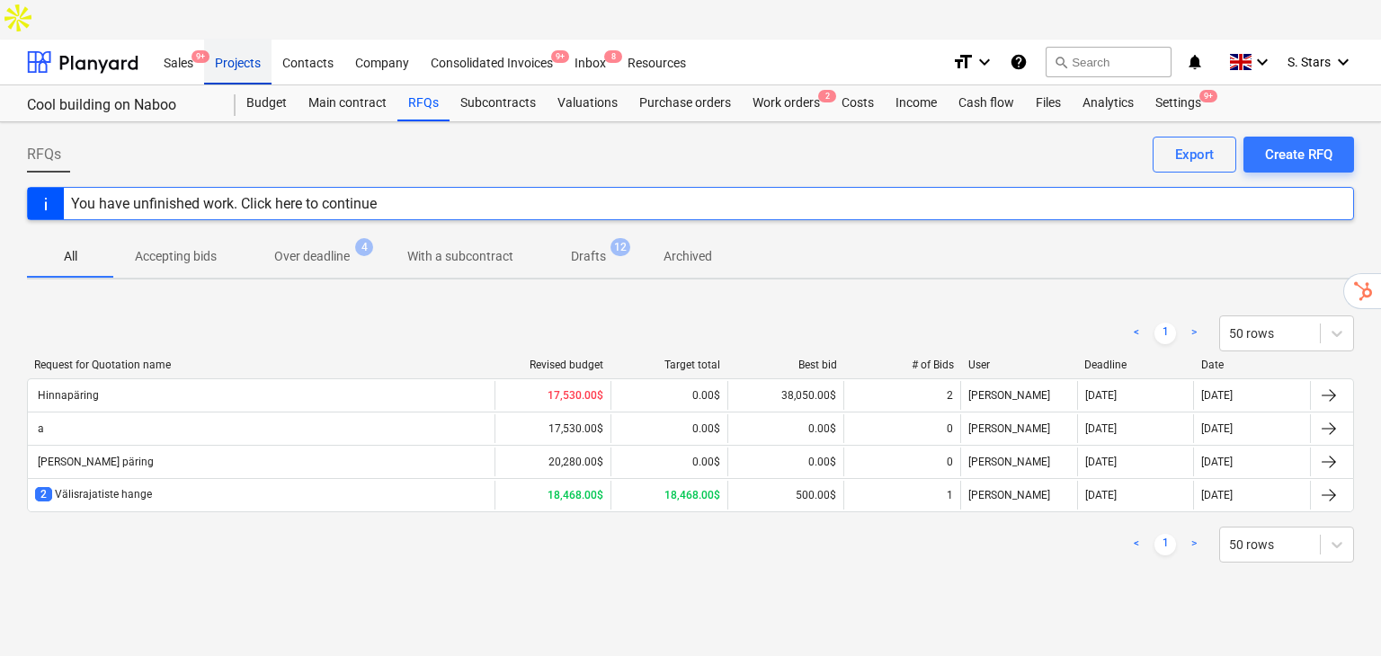
click at [261, 39] on div "Projects" at bounding box center [237, 62] width 67 height 46
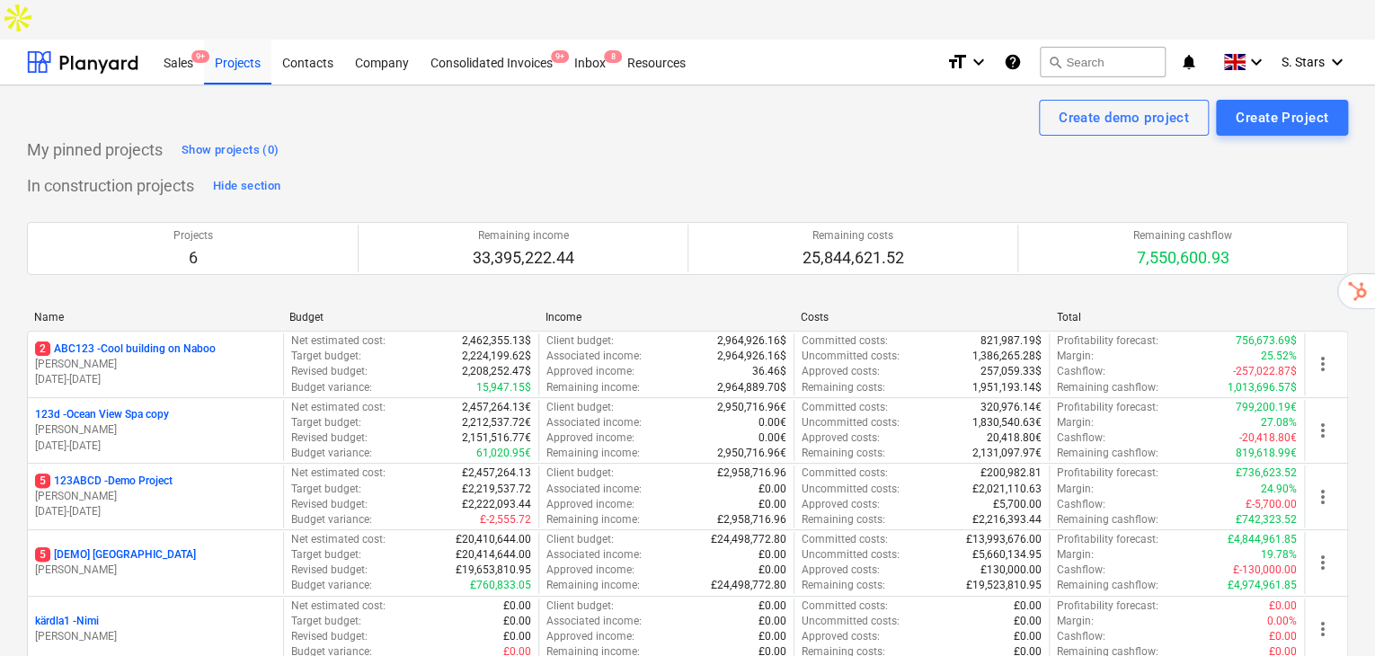
click at [134, 407] on p "123d - Ocean View Spa copy" at bounding box center [102, 414] width 134 height 15
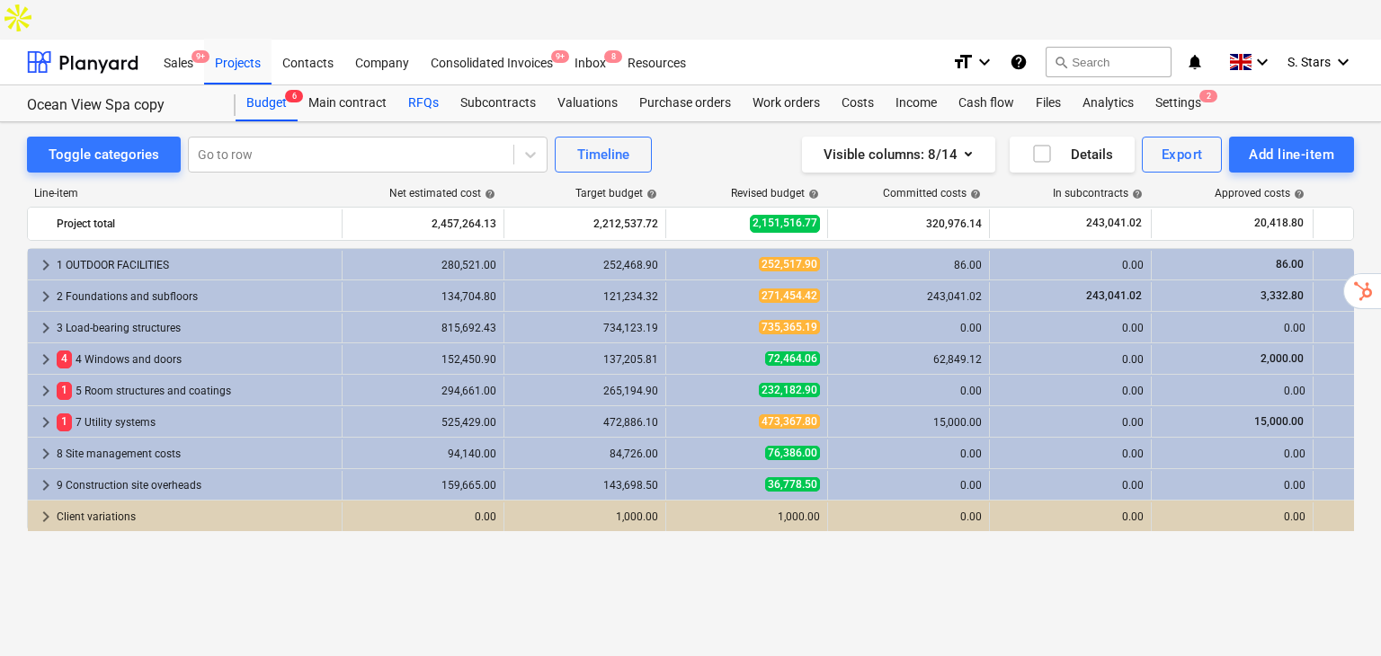
click at [428, 85] on div "RFQs" at bounding box center [423, 103] width 52 height 36
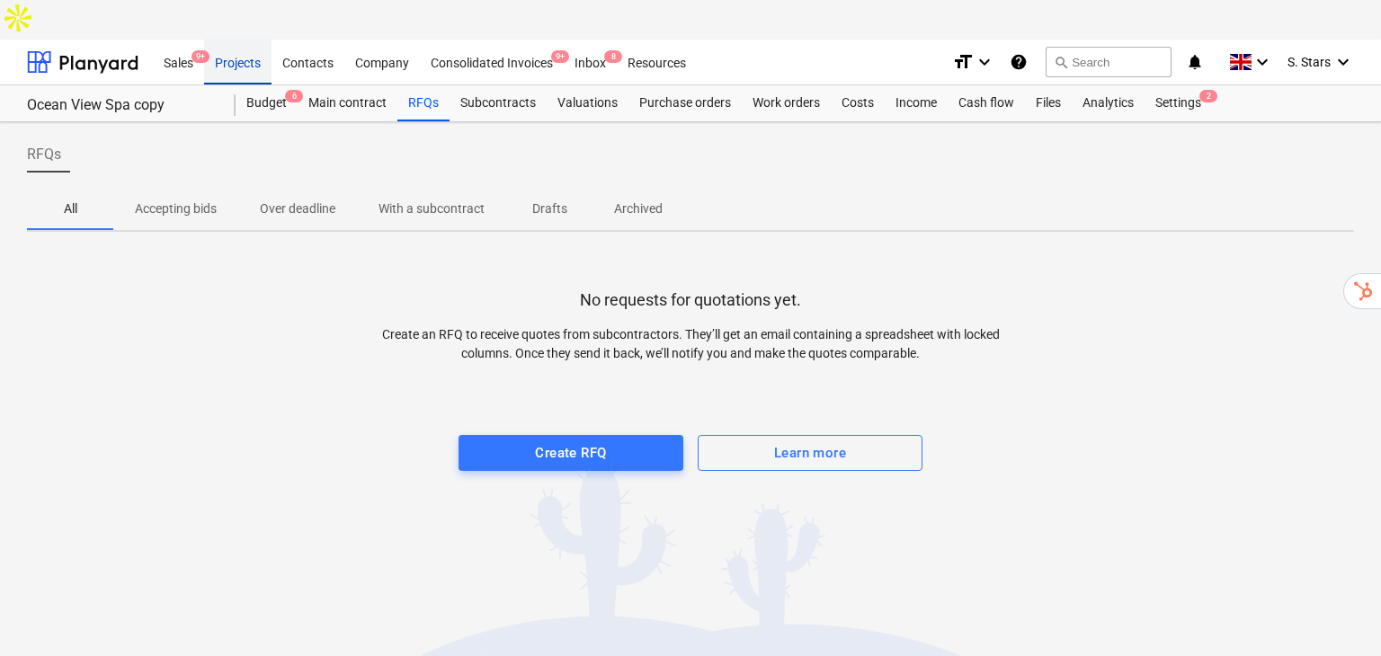
click at [237, 39] on div "Projects" at bounding box center [237, 62] width 67 height 46
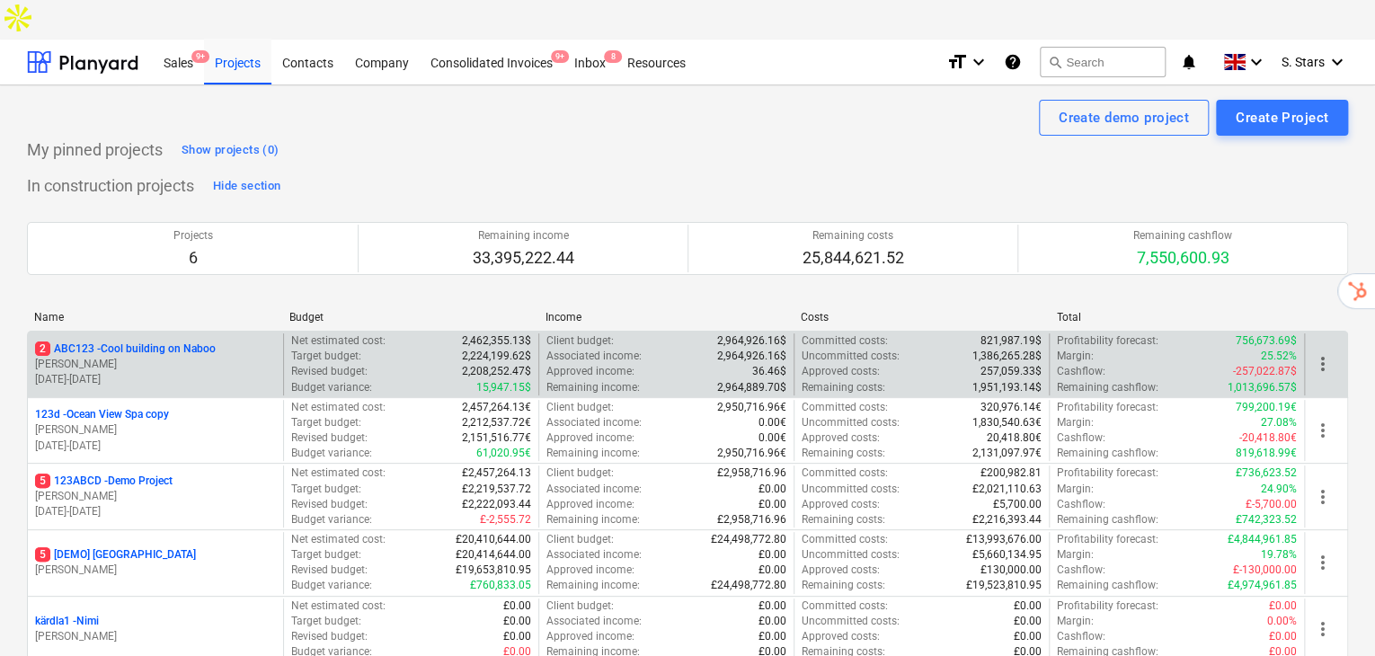
click at [169, 342] on p "2 ABC123 - Cool building on Naboo" at bounding box center [125, 349] width 181 height 15
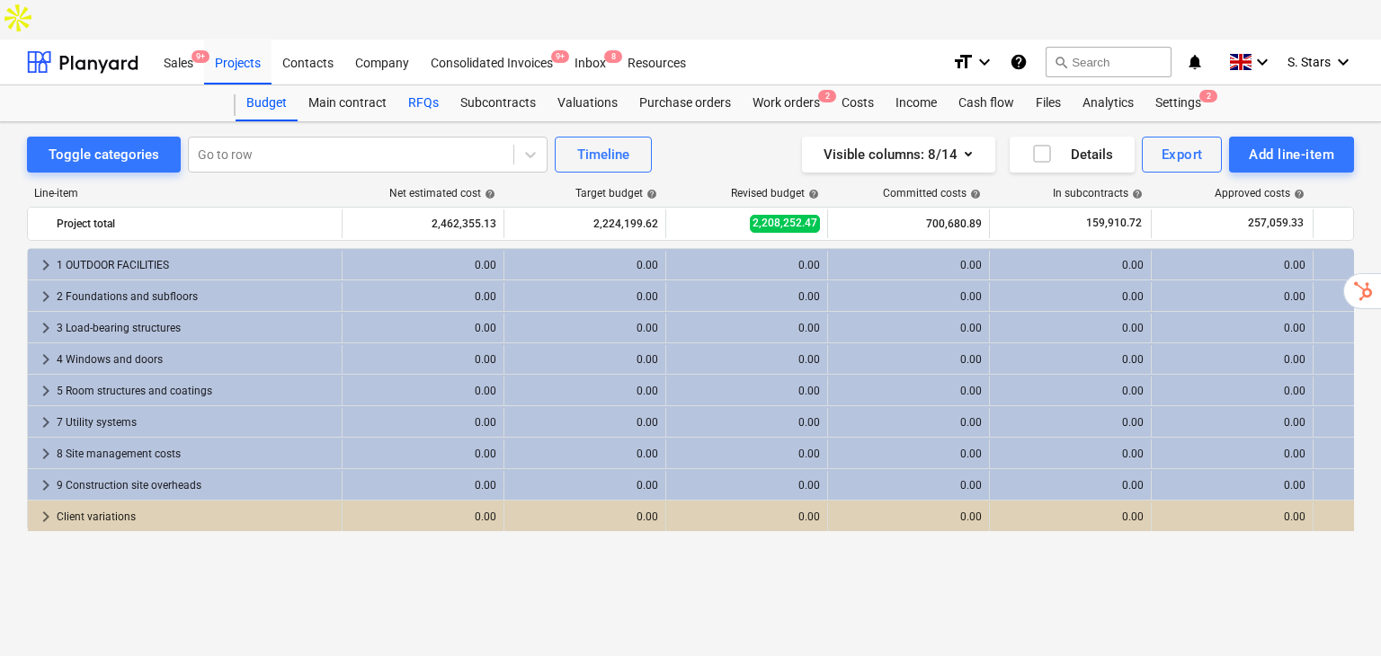
click at [431, 85] on div "RFQs" at bounding box center [423, 103] width 52 height 36
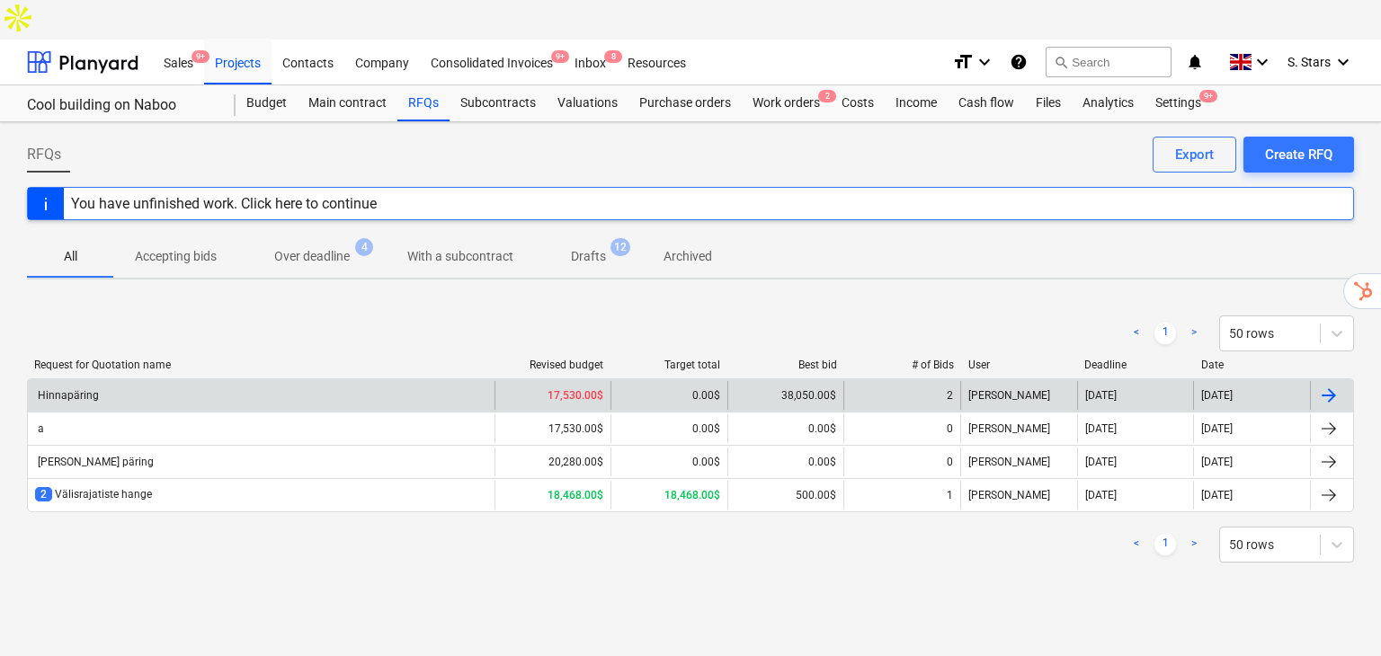
click at [206, 381] on div "Hinnapäring" at bounding box center [261, 395] width 467 height 29
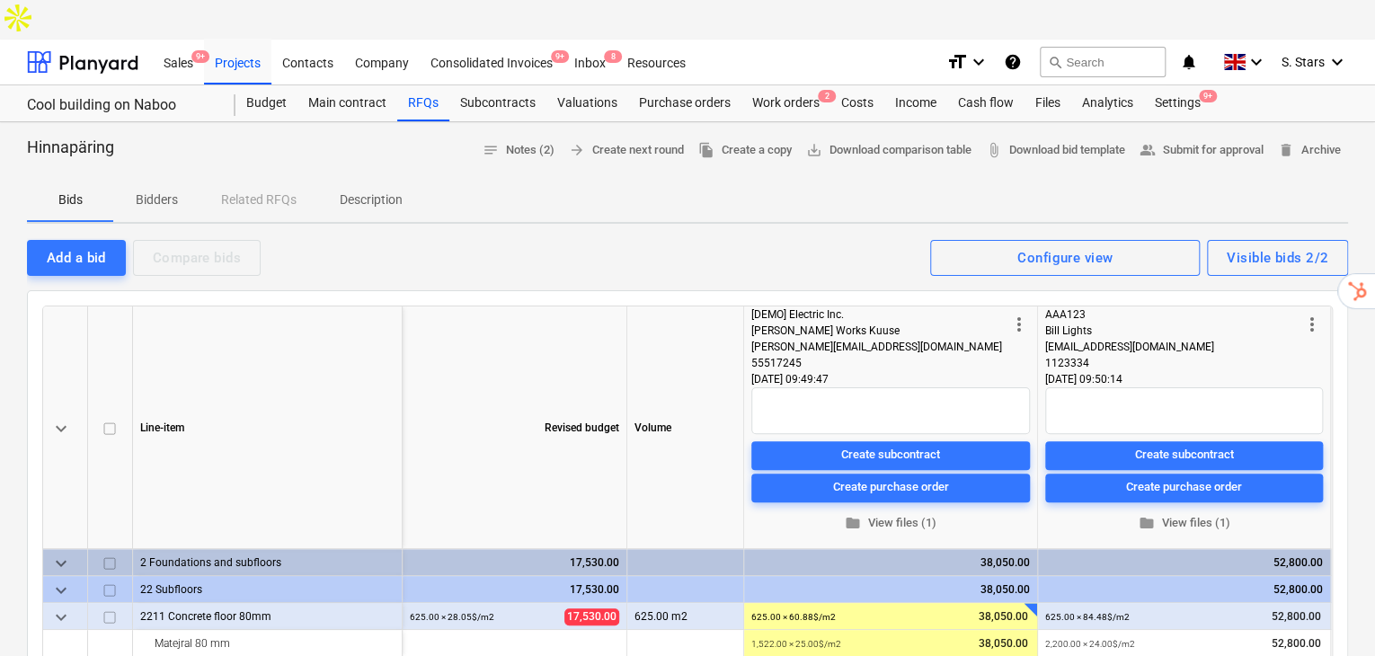
click at [172, 185] on span "Bidders" at bounding box center [156, 200] width 86 height 30
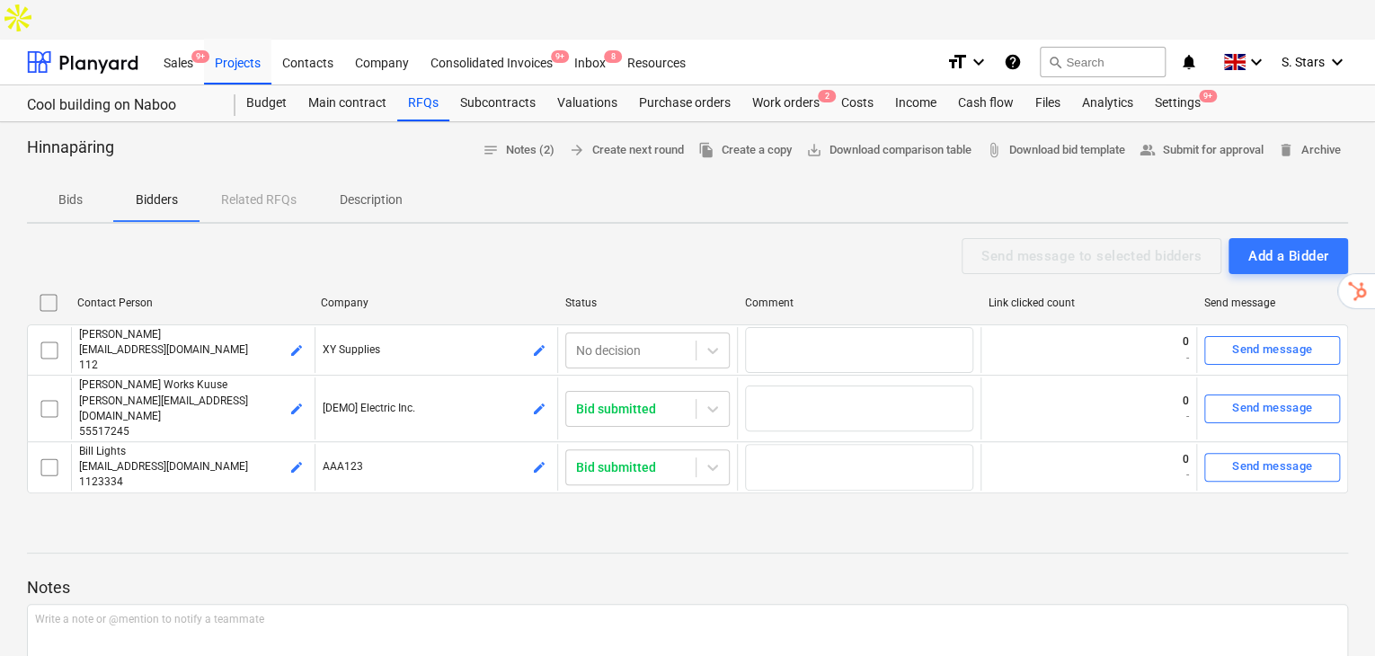
click at [80, 191] on p "Bids" at bounding box center [70, 200] width 43 height 19
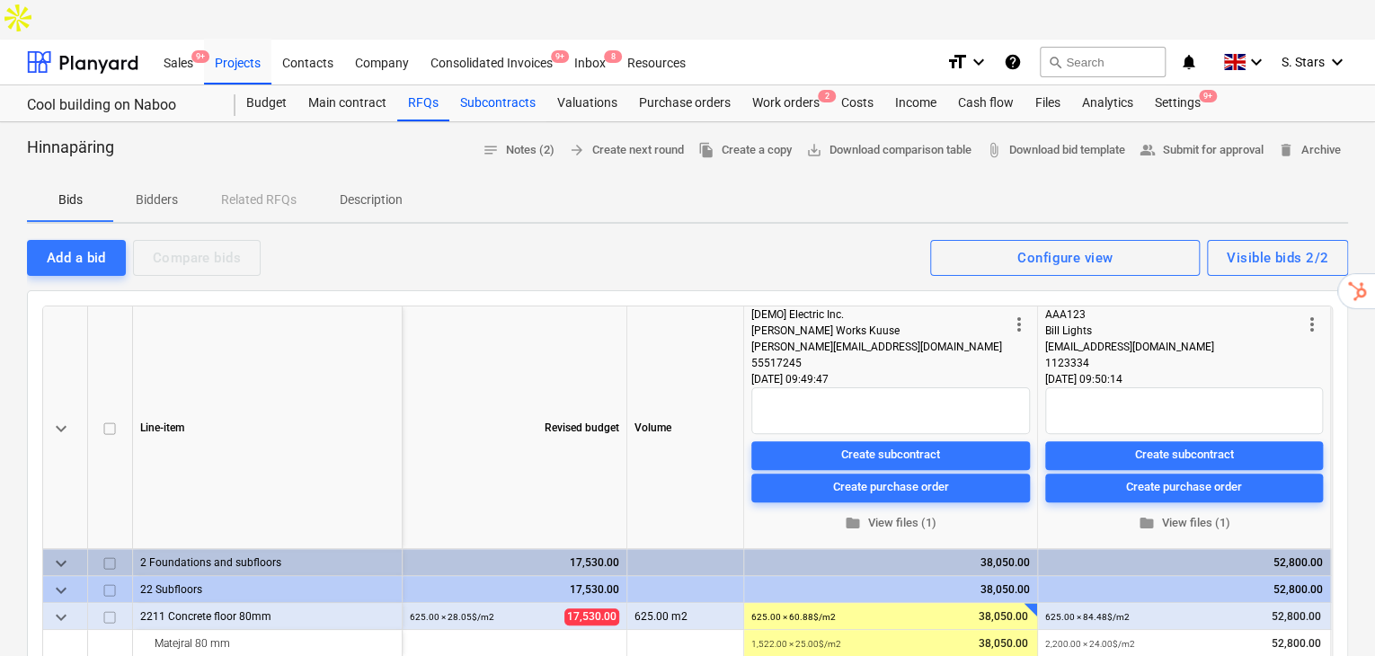
click at [503, 85] on div "Subcontracts" at bounding box center [497, 103] width 97 height 36
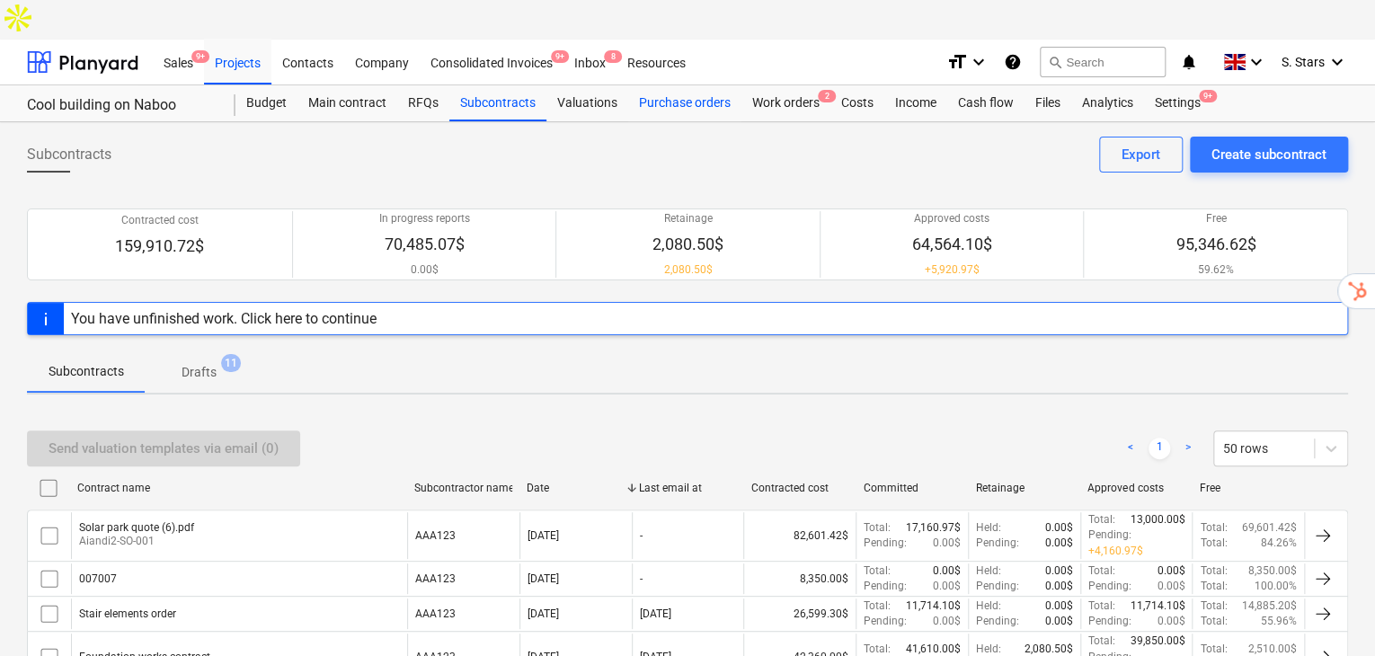
click at [679, 85] on div "Purchase orders" at bounding box center [684, 103] width 113 height 36
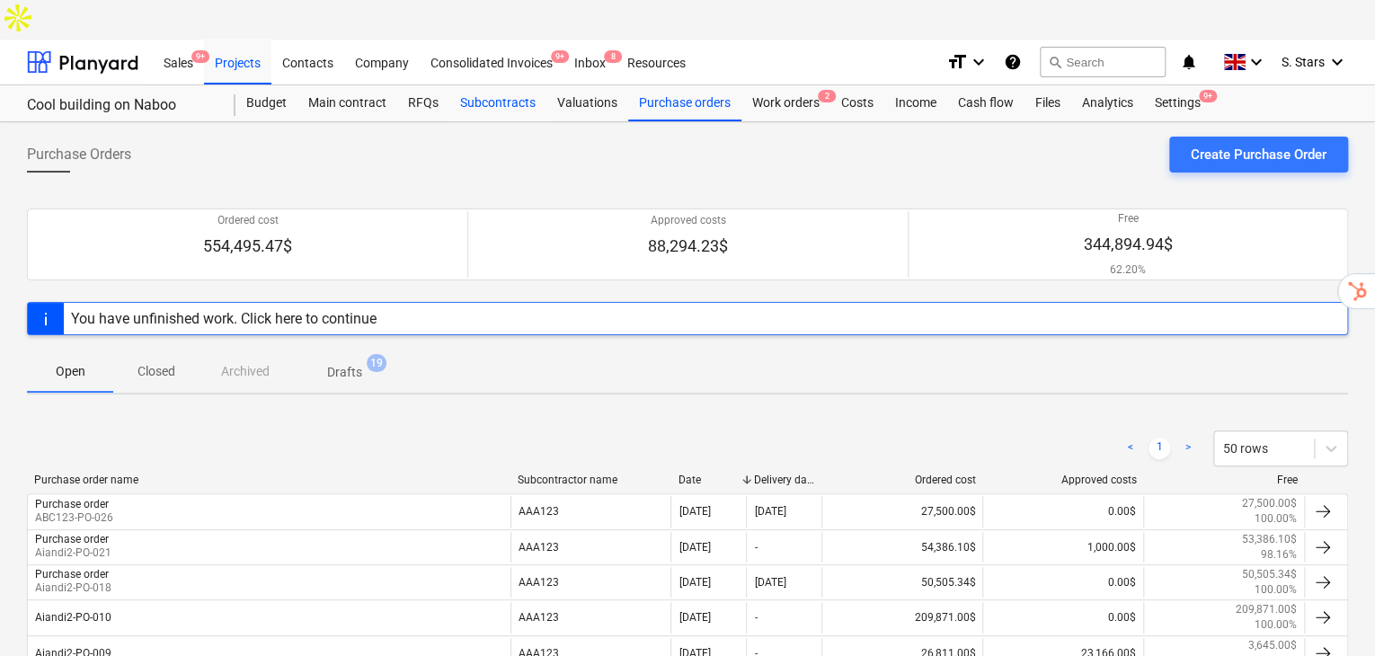
click at [525, 85] on div "Subcontracts" at bounding box center [497, 103] width 97 height 36
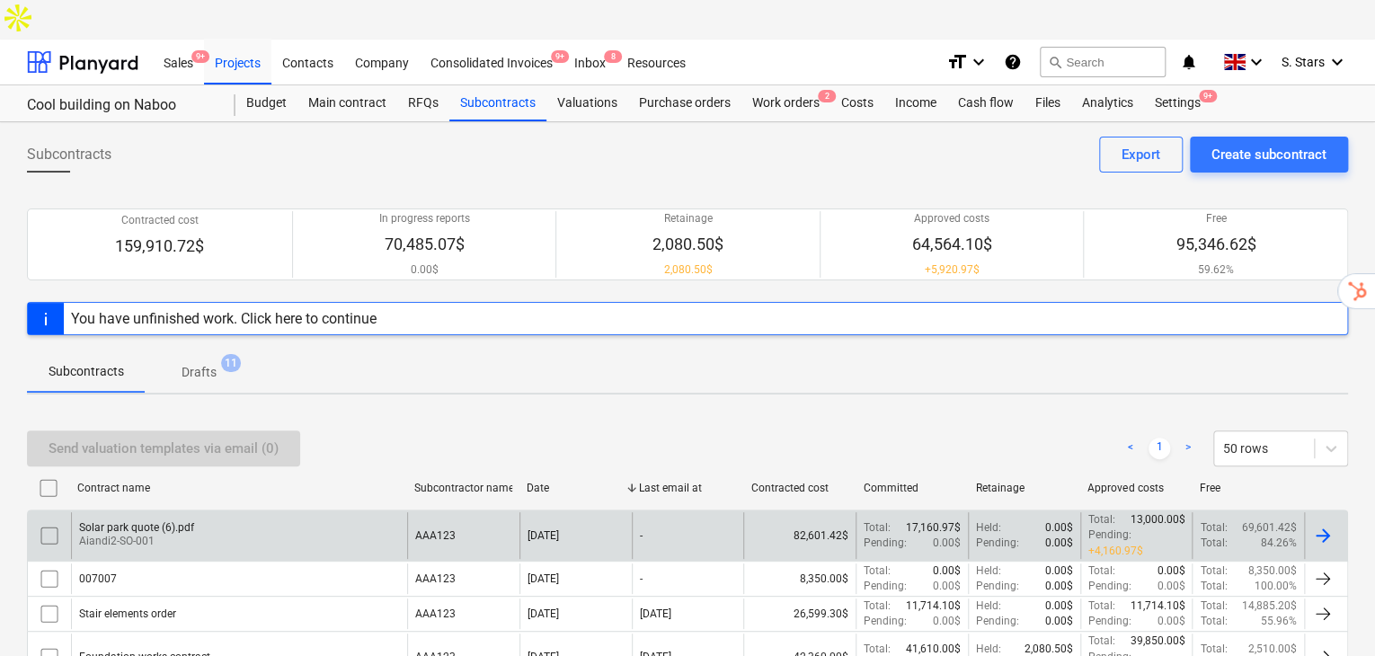
click at [50, 521] on input "checkbox" at bounding box center [49, 535] width 29 height 29
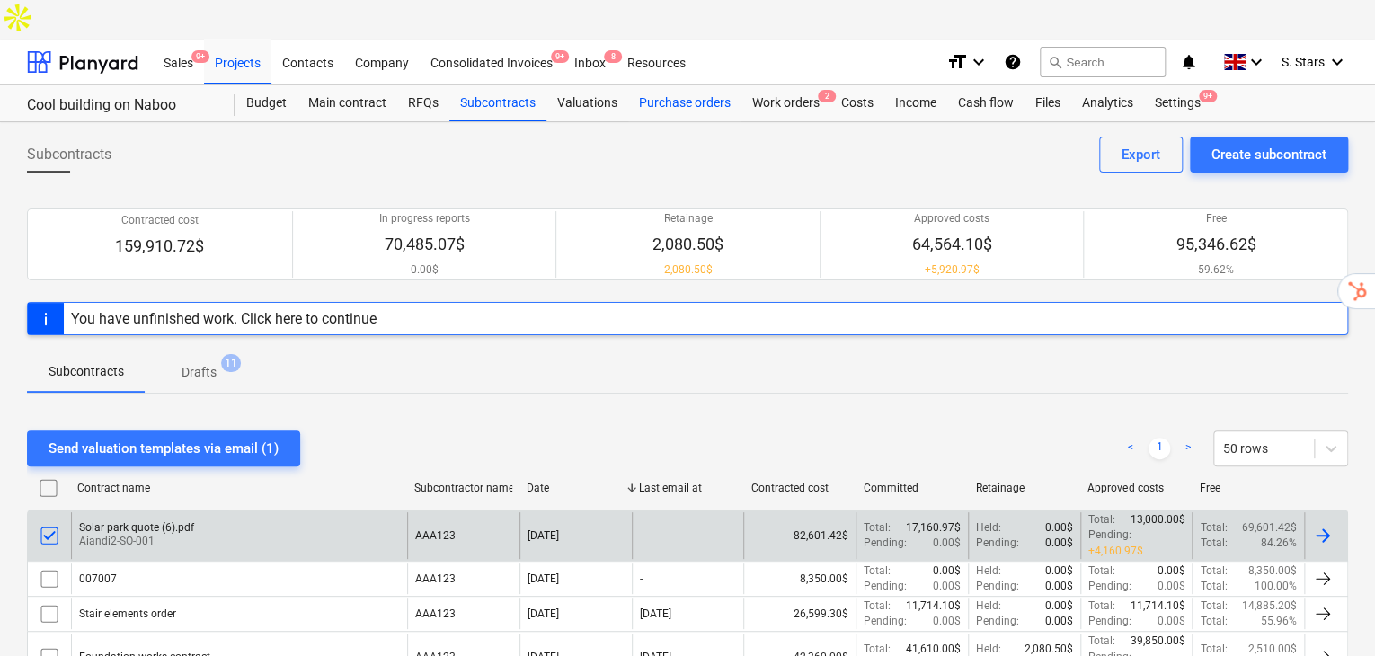
click at [697, 85] on div "Purchase orders" at bounding box center [684, 103] width 113 height 36
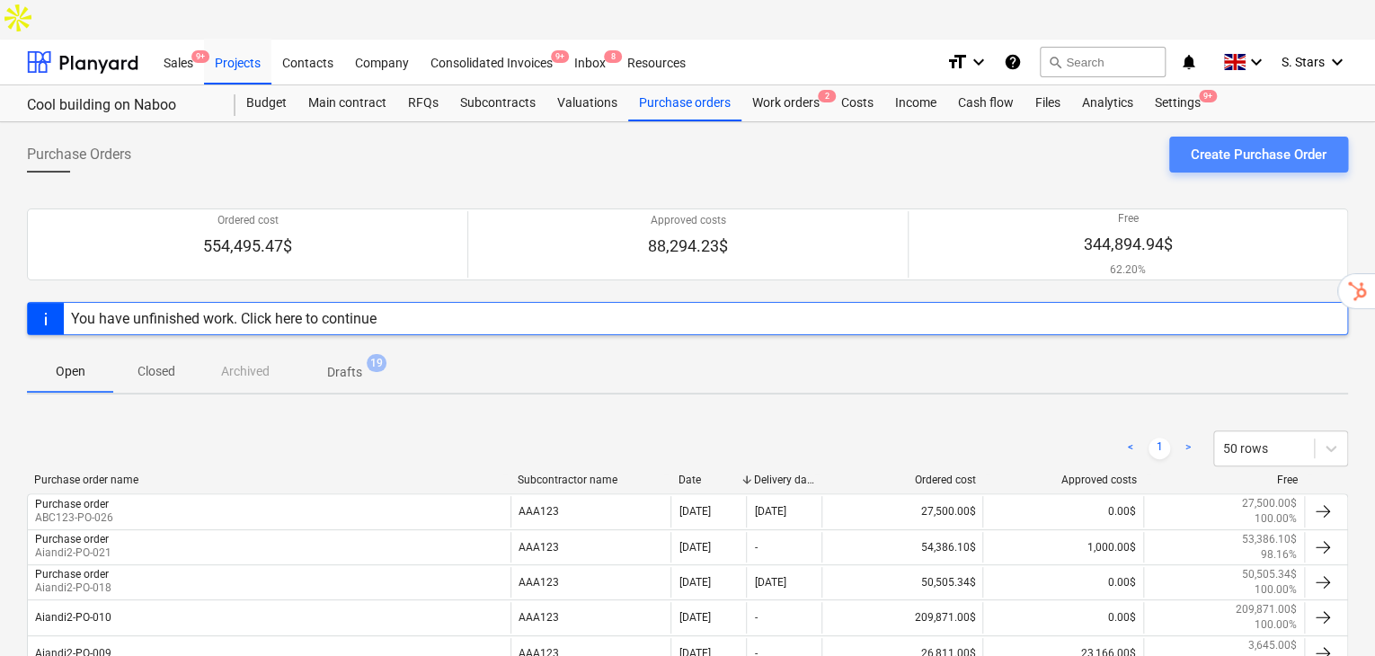
click at [1256, 143] on div "Create Purchase Order" at bounding box center [1259, 154] width 136 height 23
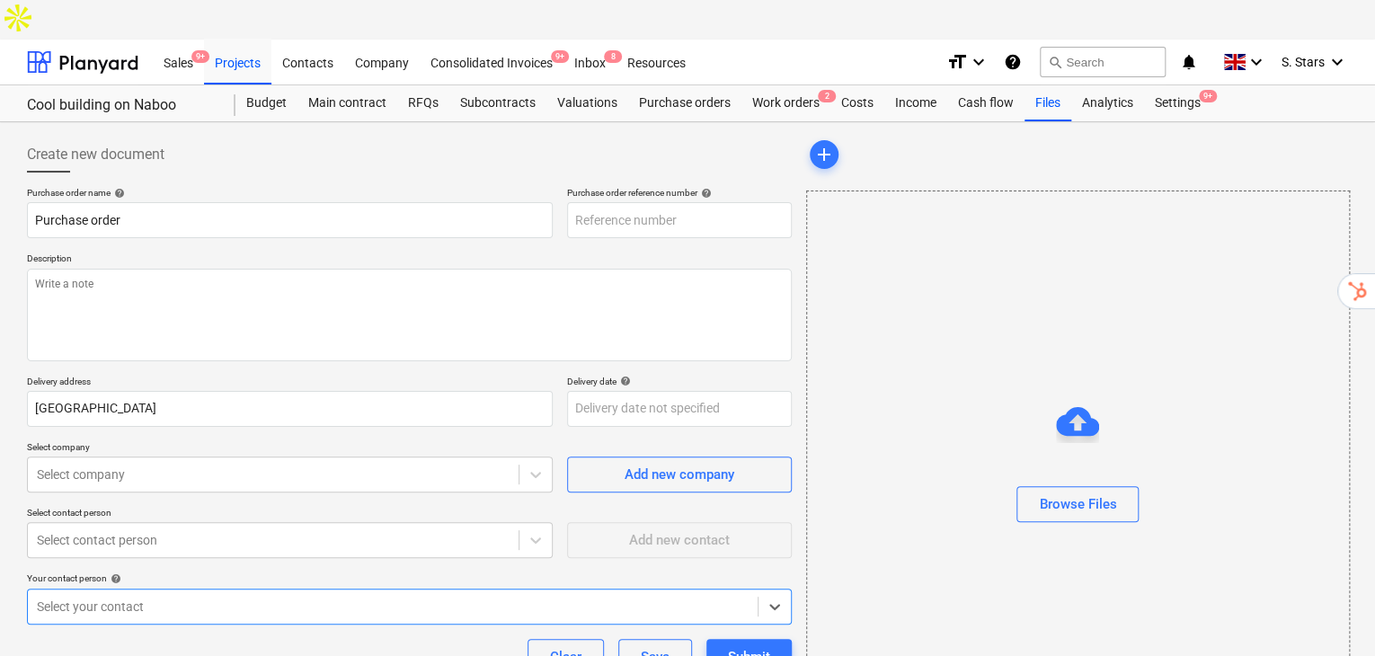
type textarea "x"
type input "ABC123-PO-033"
click at [267, 85] on div "Budget" at bounding box center [267, 103] width 62 height 36
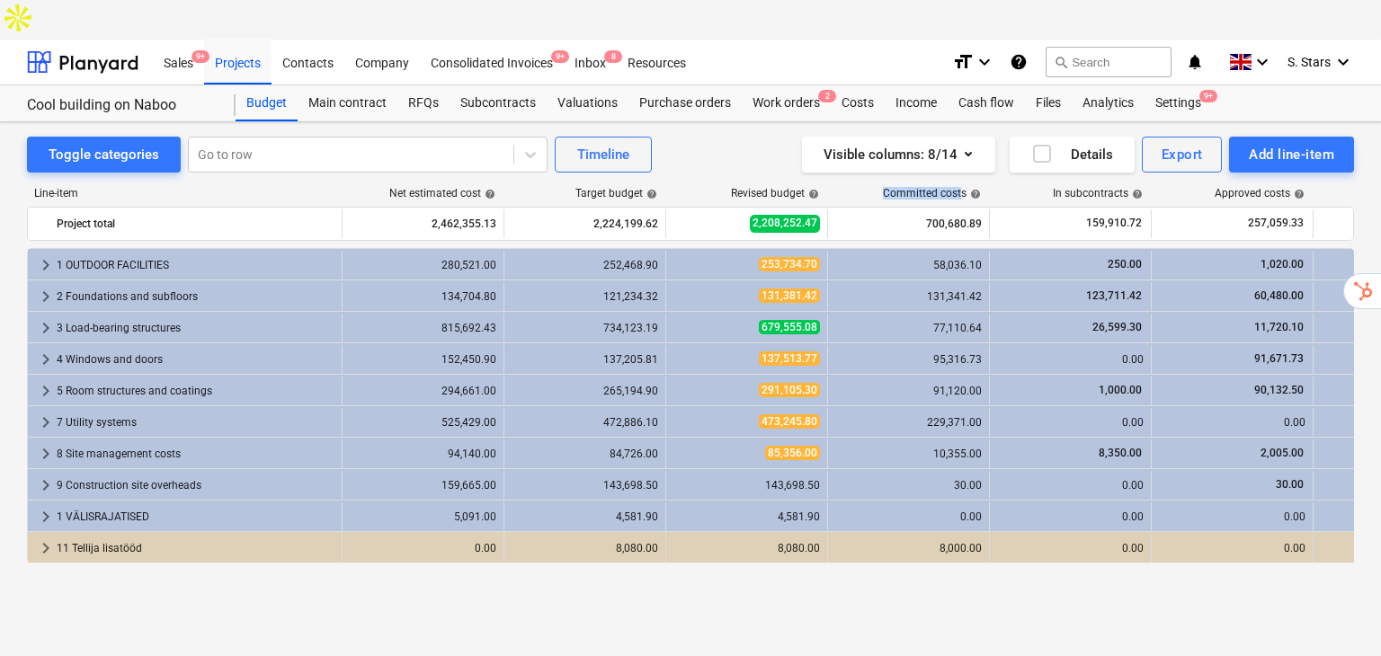
drag, startPoint x: 878, startPoint y: 151, endPoint x: 960, endPoint y: 163, distance: 82.6
click at [960, 187] on div "Line-item Net estimated cost help Target budget help Revised budget help Commit…" at bounding box center [690, 197] width 1327 height 20
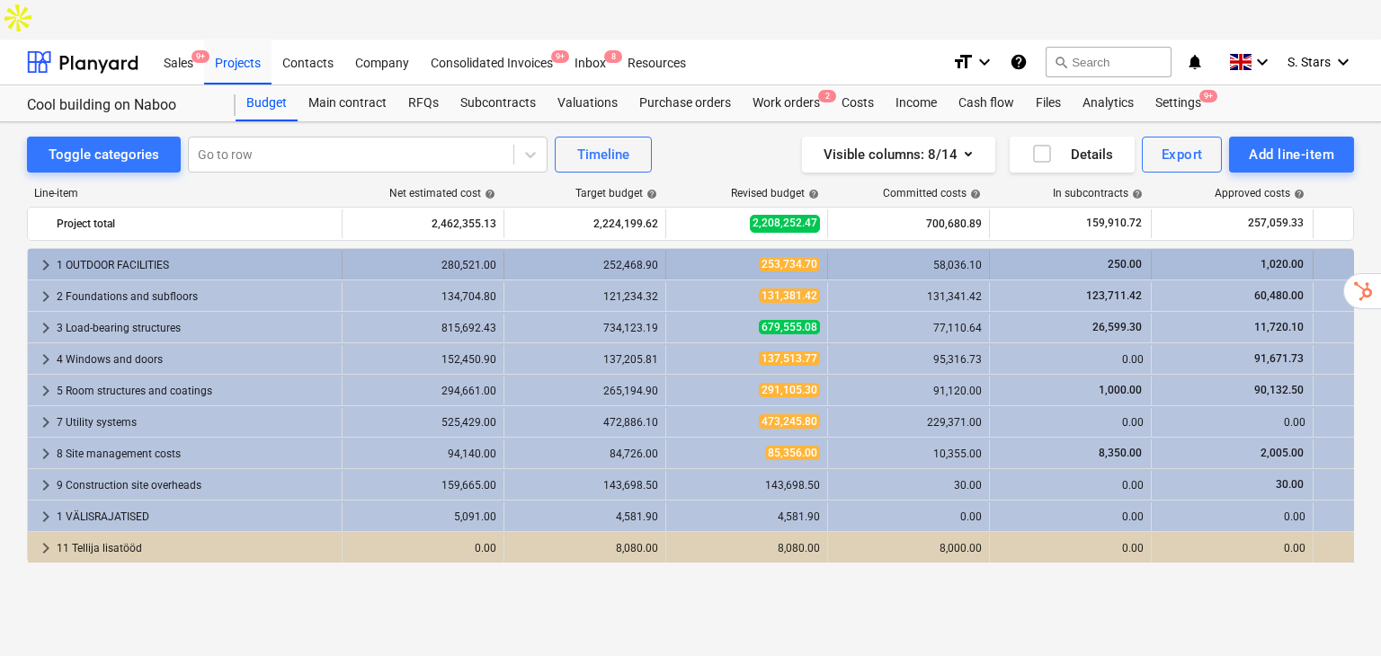
click at [726, 251] on div "253,734.70" at bounding box center [746, 265] width 147 height 29
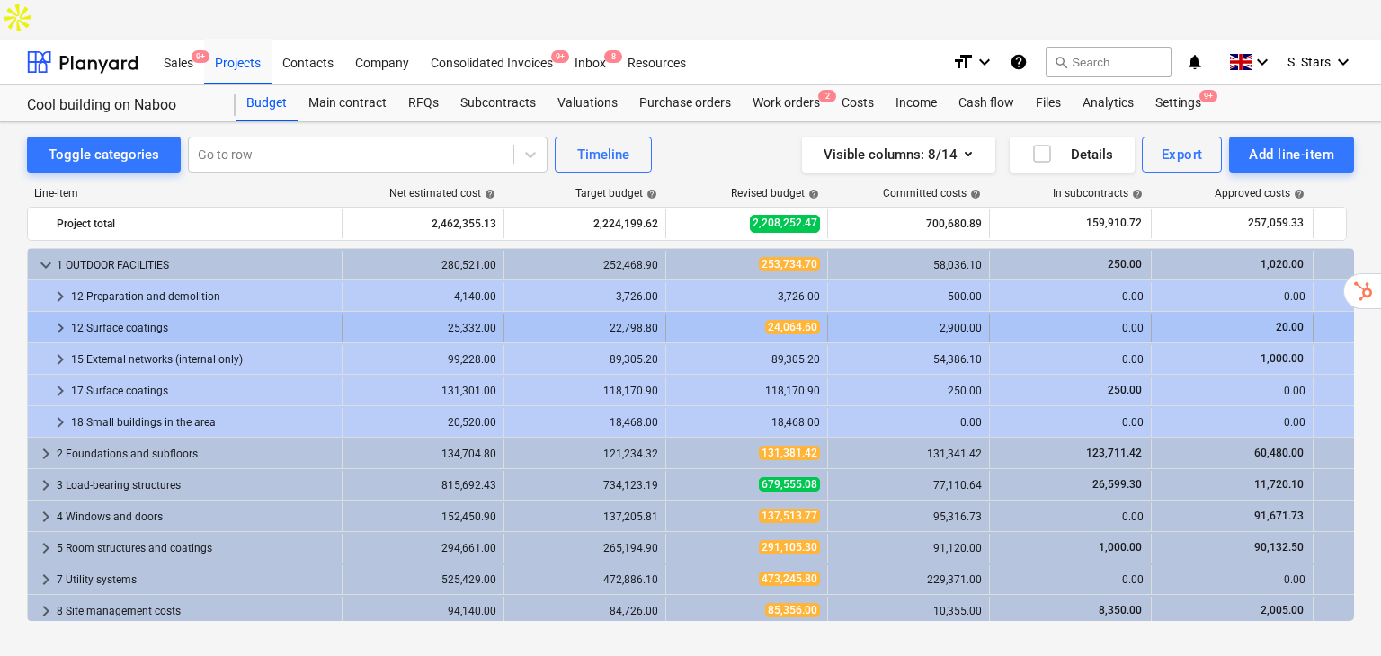
click at [719, 320] on div "24,064.60" at bounding box center [746, 327] width 147 height 15
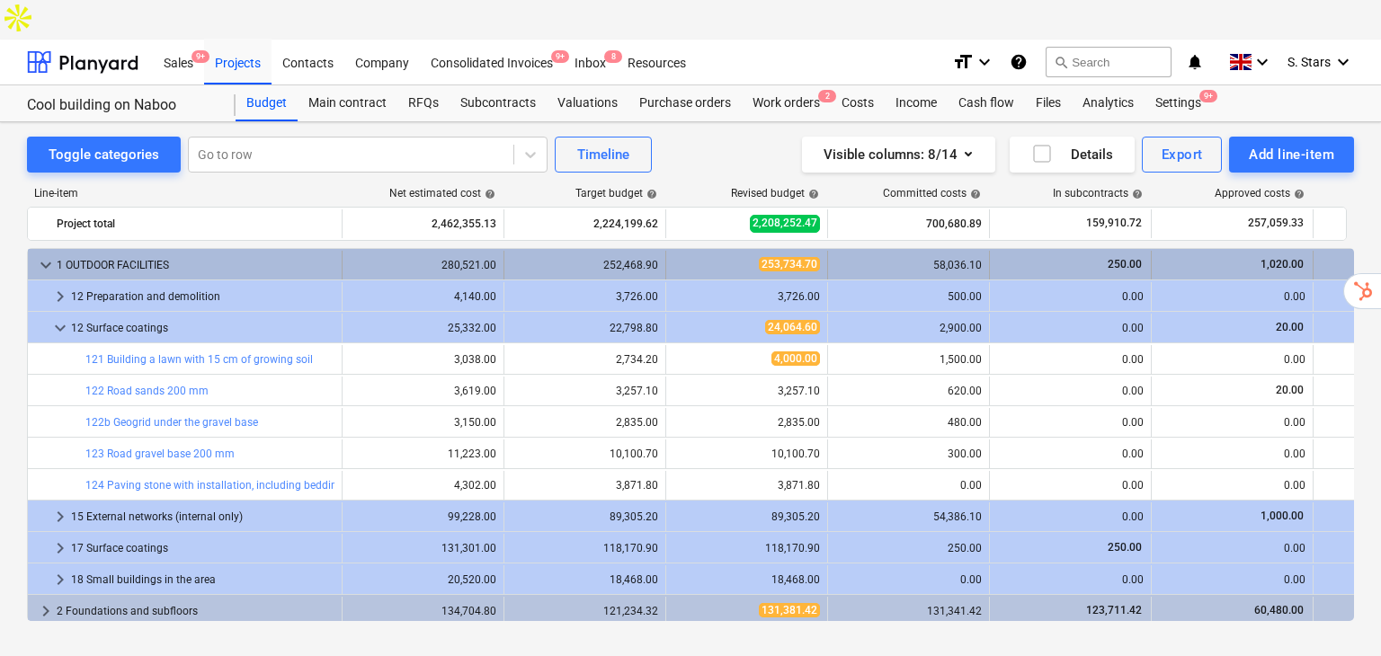
click at [40, 254] on span "keyboard_arrow_down" at bounding box center [46, 265] width 22 height 22
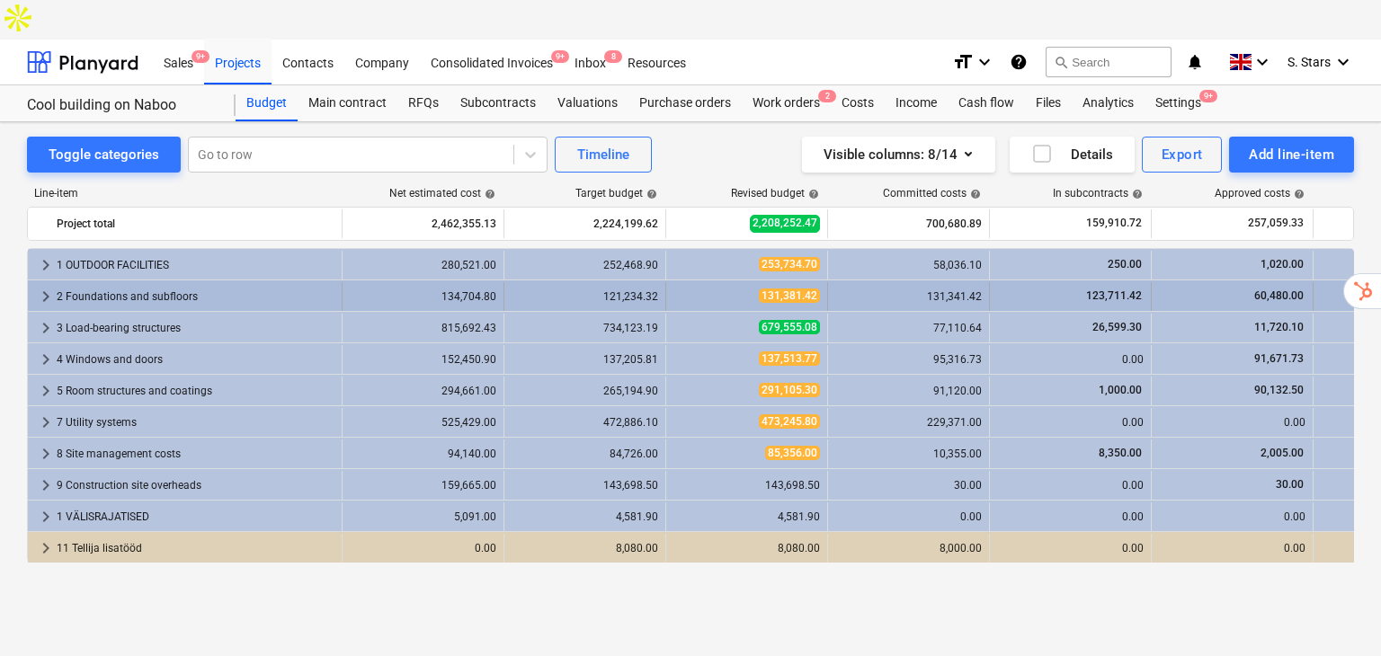
click at [165, 282] on div "2 Foundations and subfloors" at bounding box center [196, 296] width 278 height 29
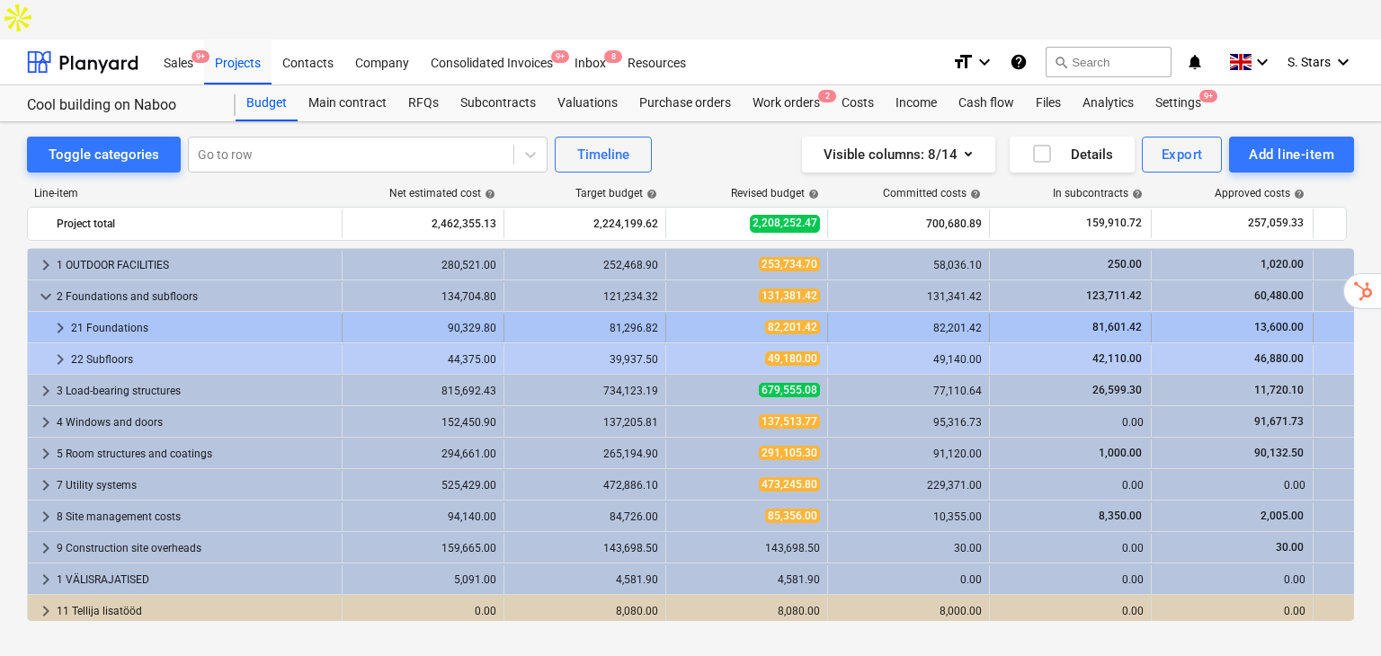
click at [237, 314] on div "21 Foundations" at bounding box center [202, 328] width 263 height 29
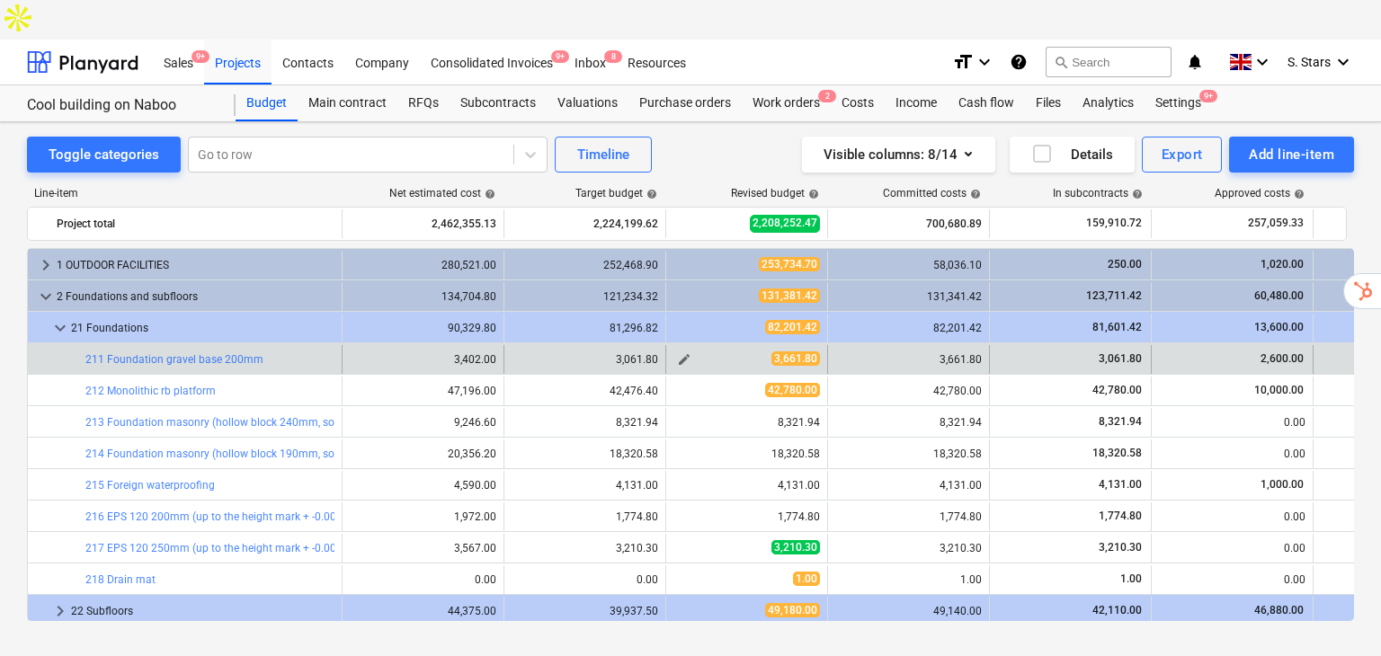
click at [682, 352] on span "edit" at bounding box center [684, 359] width 14 height 14
type textarea "x"
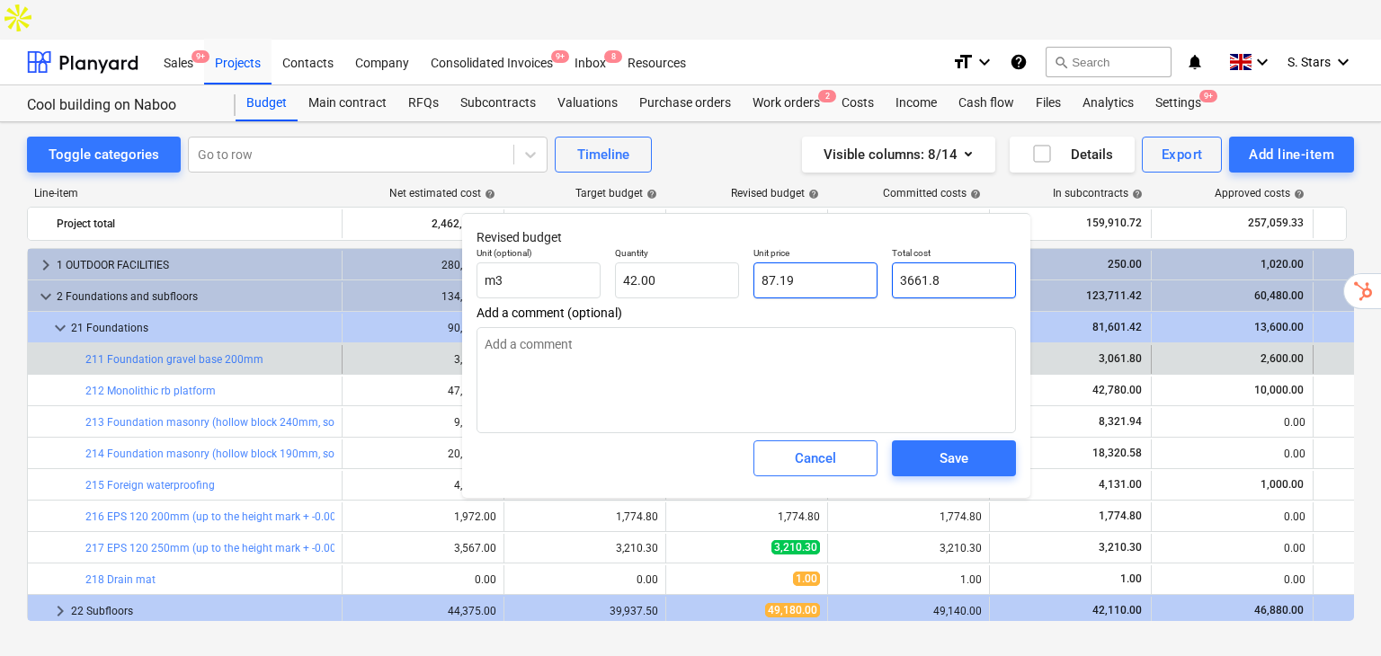
drag, startPoint x: 967, startPoint y: 274, endPoint x: 861, endPoint y: 277, distance: 106.1
click at [861, 277] on div "Unit (optional) m3 Quantity 42.00 Unit price 87.19 Total cost 3661.8" at bounding box center [746, 273] width 554 height 66
type input "3"
type textarea "x"
type input "0.07"
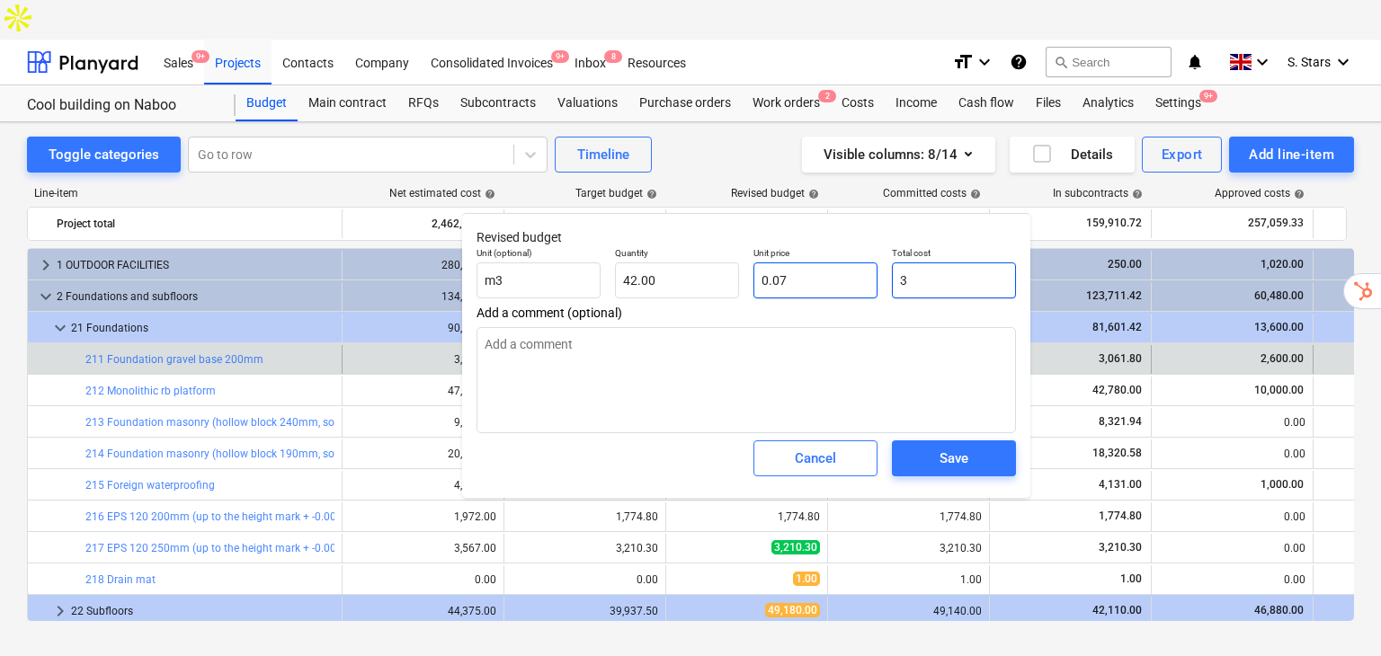
type textarea "x"
type input "30"
type input "0.71"
type textarea "x"
type input "300"
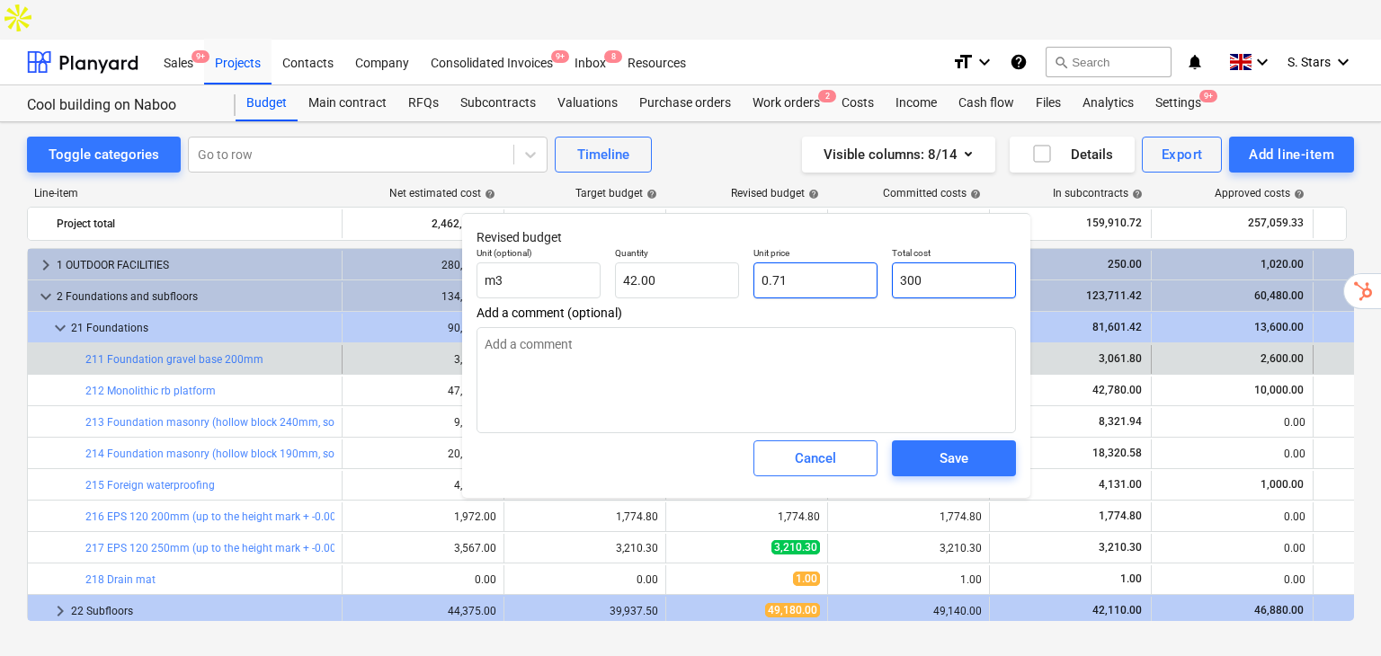
type input "7.14"
type textarea "x"
type input "3000"
type input "71.43"
type input "3000"
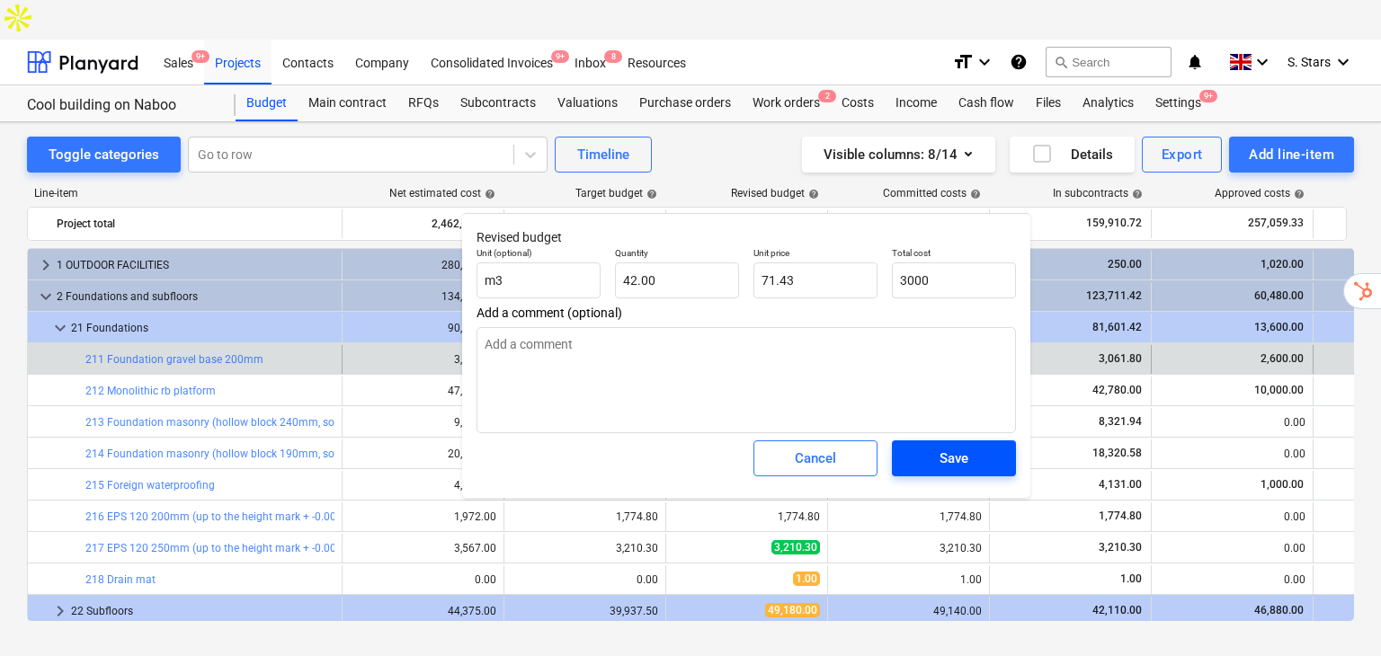
type textarea "x"
type input "3,000.00"
click at [968, 464] on span "Save" at bounding box center [953, 458] width 81 height 23
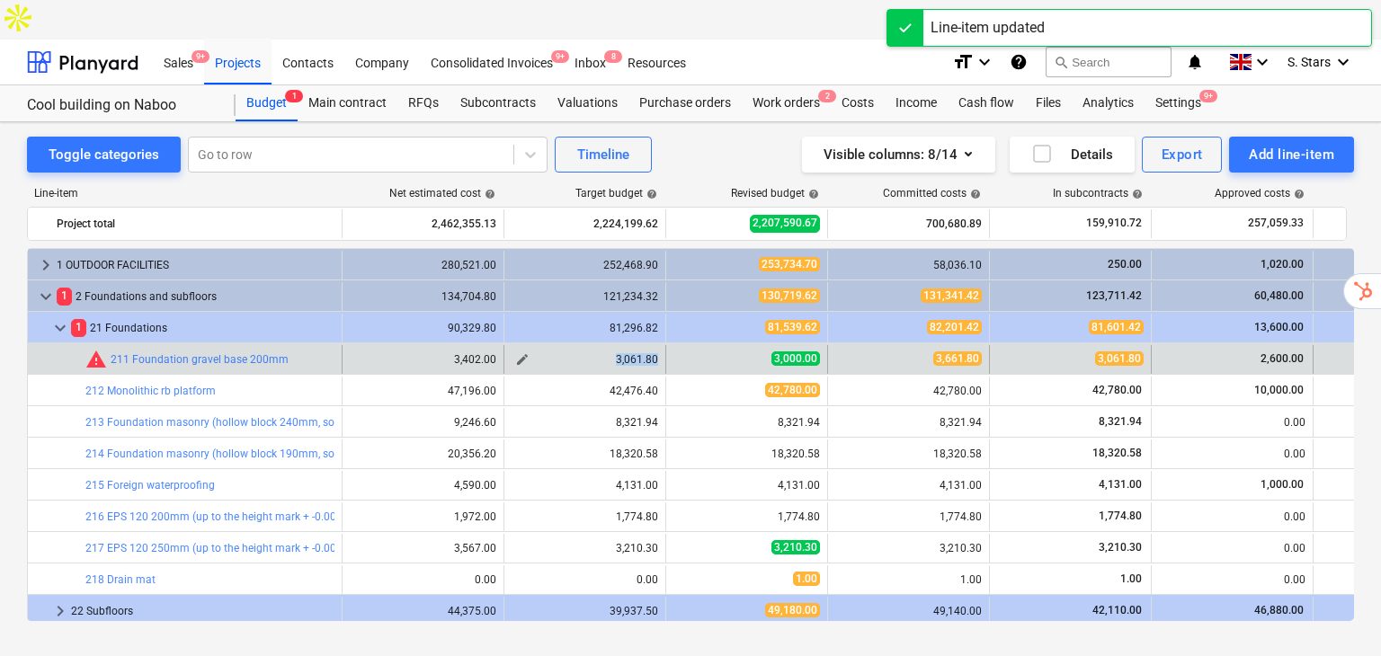
click at [597, 353] on div "3,061.80" at bounding box center [584, 359] width 147 height 13
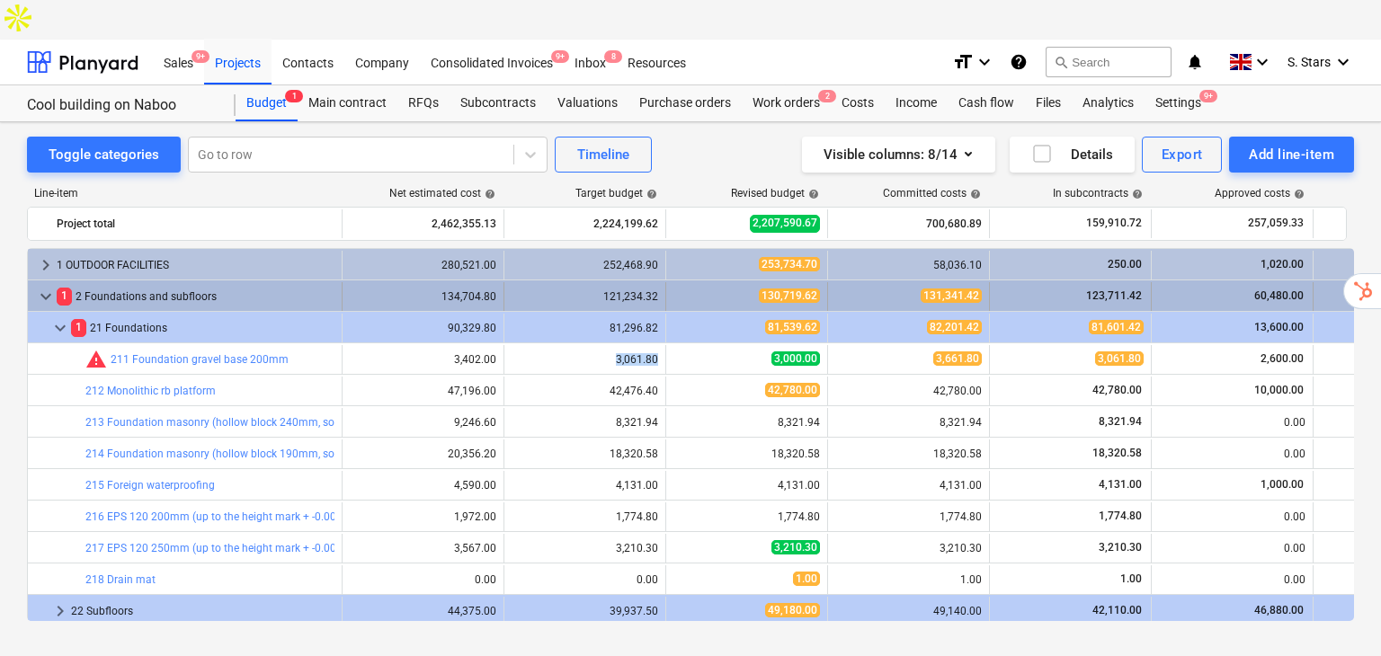
click at [43, 286] on span "keyboard_arrow_down" at bounding box center [46, 297] width 22 height 22
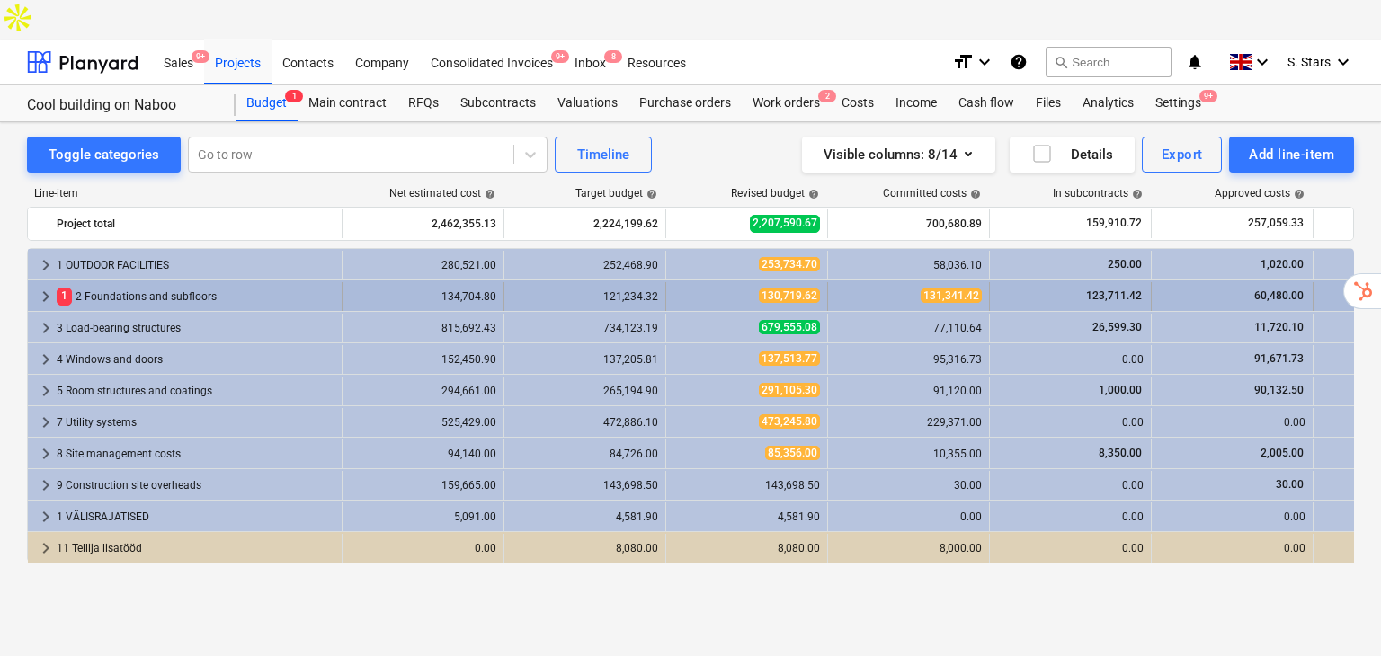
click at [209, 282] on div "1 2 Foundations and subfloors" at bounding box center [196, 296] width 278 height 29
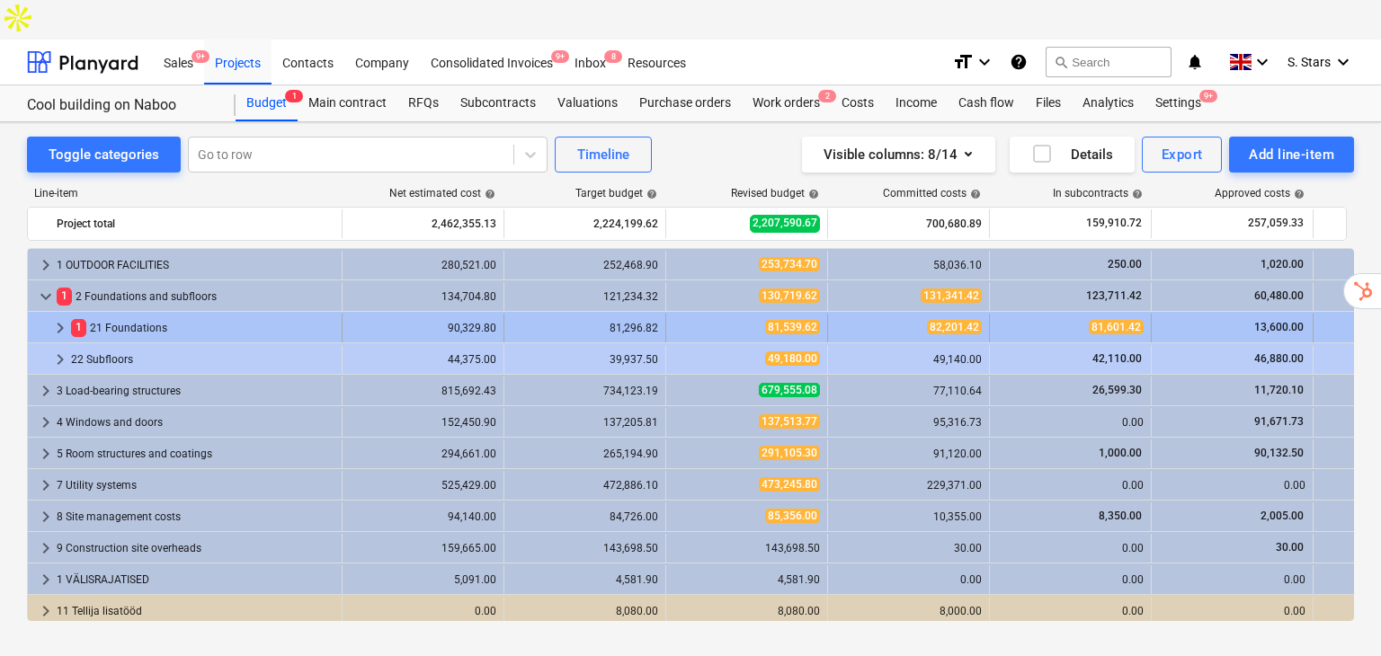
click at [233, 314] on div "1 21 Foundations" at bounding box center [202, 328] width 263 height 29
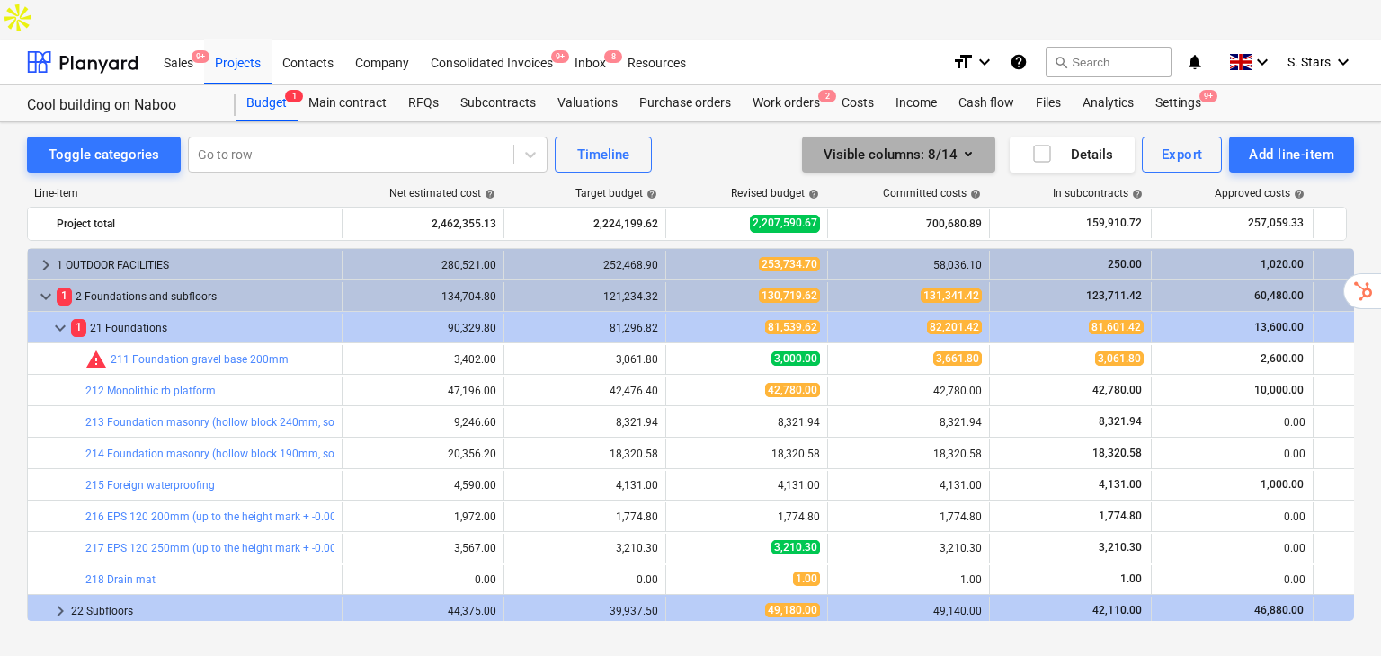
click at [985, 137] on button "Visible columns : 8/14" at bounding box center [898, 155] width 193 height 36
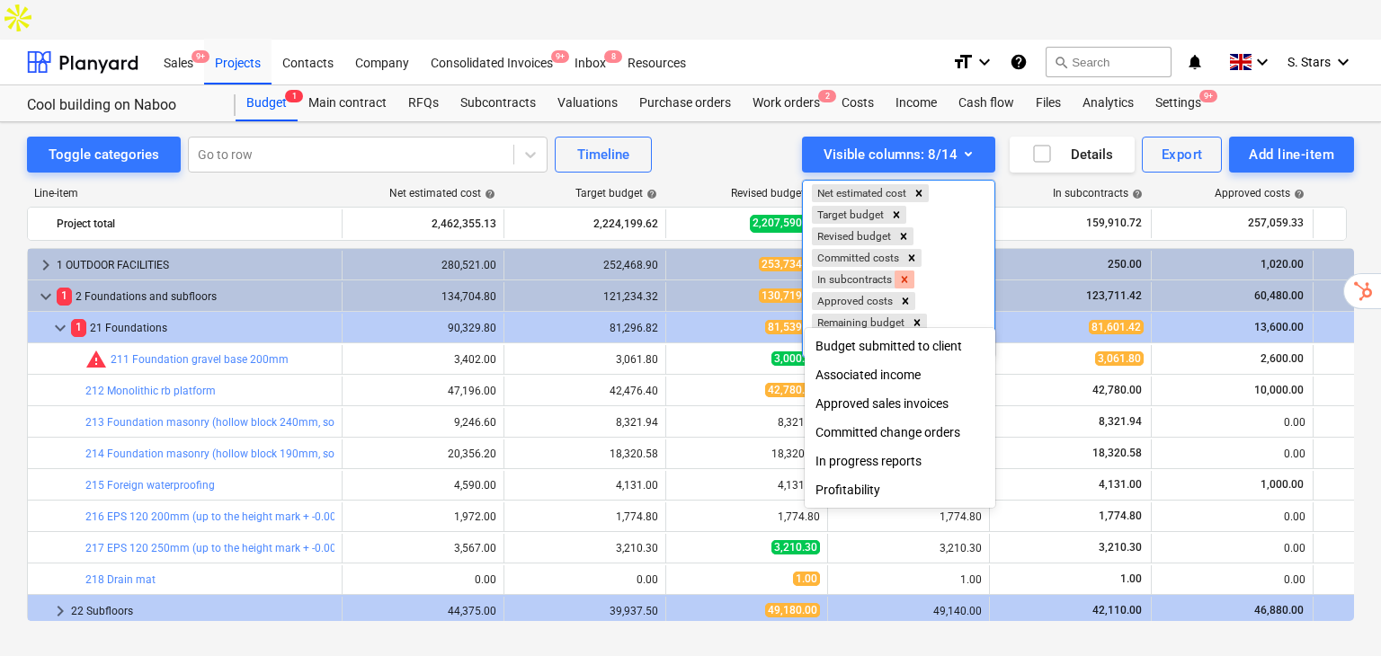
click at [903, 273] on icon "Remove In subcontracts" at bounding box center [904, 279] width 13 height 13
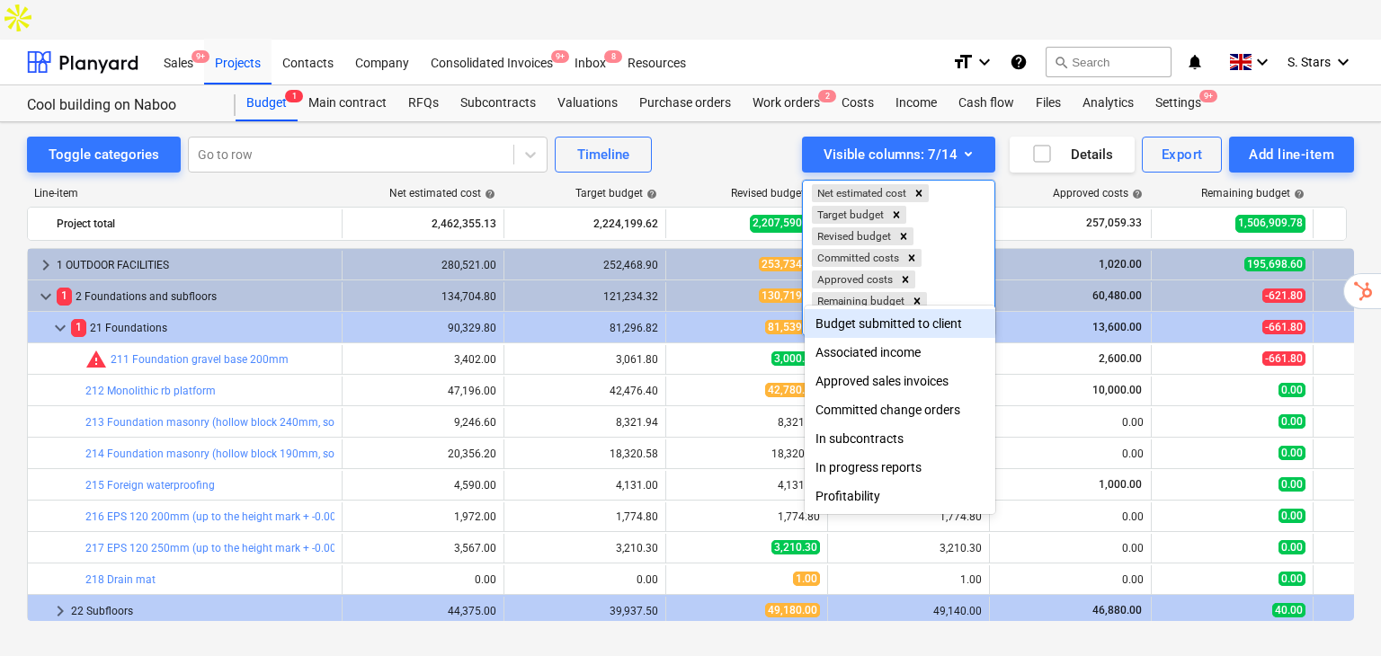
click at [1018, 147] on div at bounding box center [690, 328] width 1381 height 656
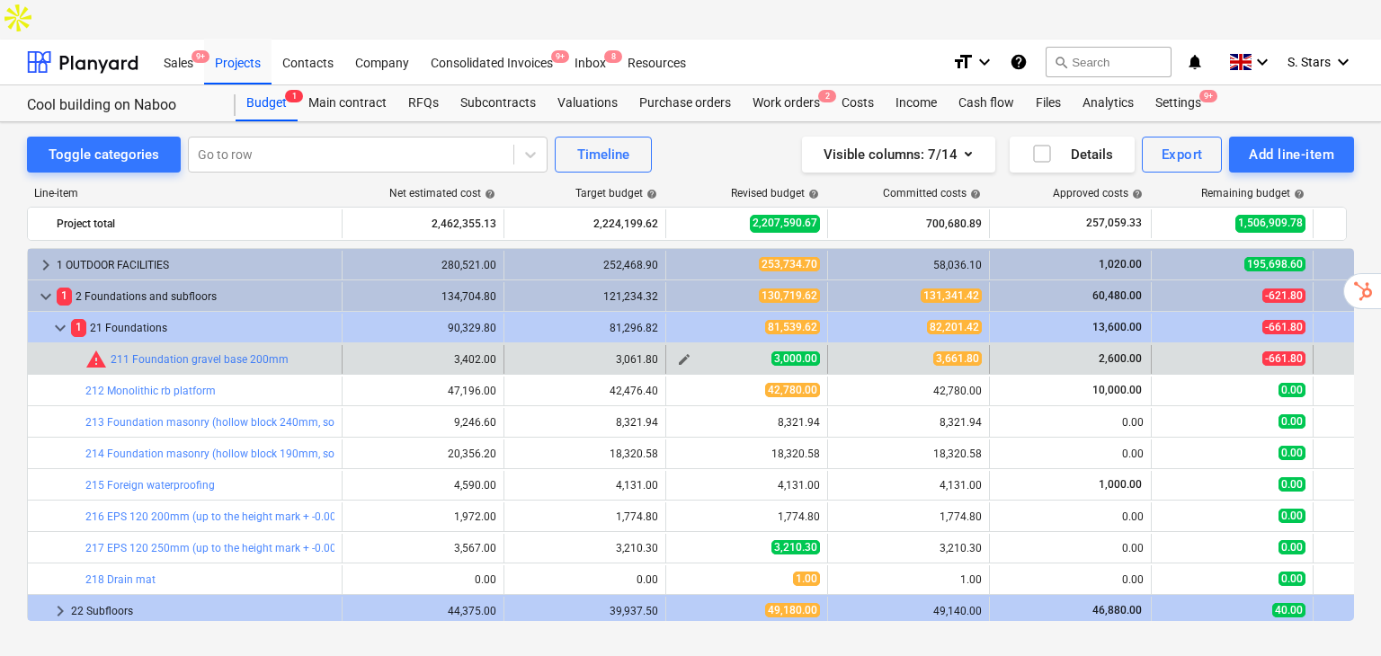
drag, startPoint x: 821, startPoint y: 321, endPoint x: 789, endPoint y: 316, distance: 31.9
click at [800, 345] on div "edit 3,000.00" at bounding box center [747, 359] width 162 height 29
drag, startPoint x: 789, startPoint y: 316, endPoint x: 770, endPoint y: 316, distance: 18.9
click at [770, 351] on div "3,000.00" at bounding box center [746, 358] width 147 height 15
click at [964, 351] on span "3,661.80" at bounding box center [957, 358] width 49 height 14
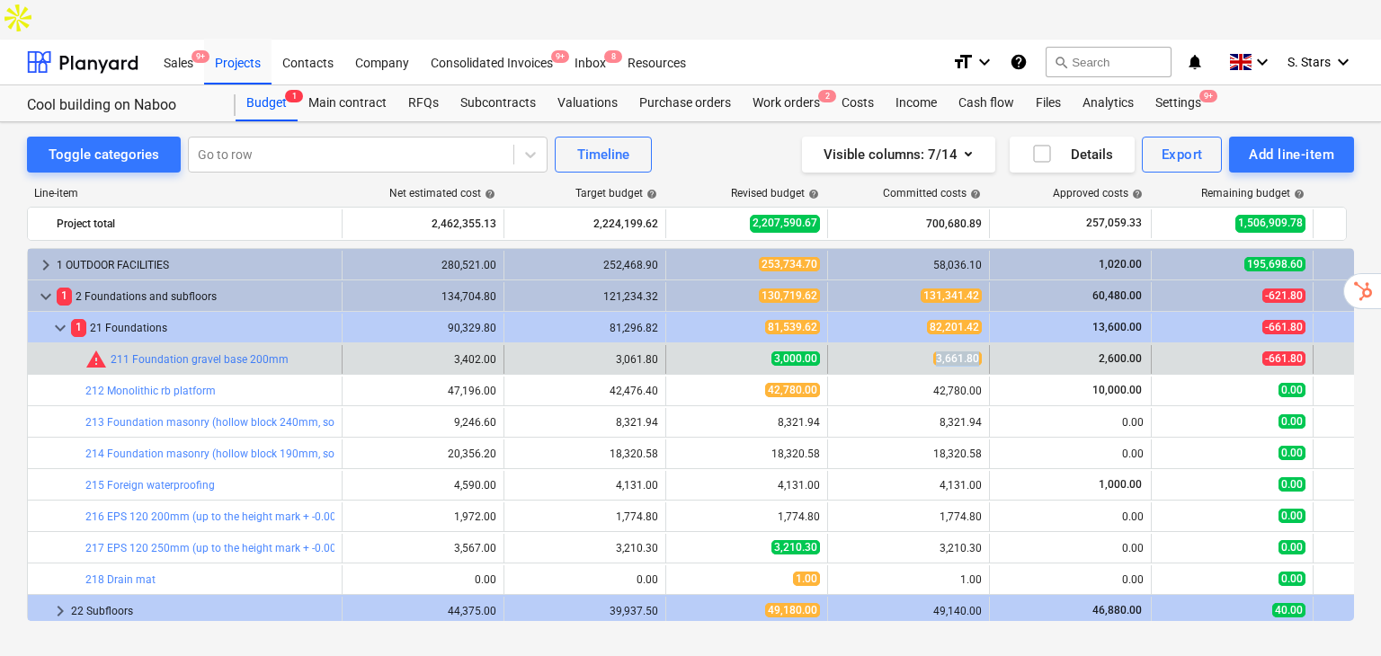
drag, startPoint x: 978, startPoint y: 318, endPoint x: 922, endPoint y: 315, distance: 55.8
click at [922, 351] on div "3,661.80" at bounding box center [908, 358] width 147 height 15
drag, startPoint x: 1134, startPoint y: 317, endPoint x: 1100, endPoint y: 316, distance: 34.2
click at [1100, 352] on span "2,600.00" at bounding box center [1120, 358] width 47 height 13
click at [1101, 352] on span "2,600.00" at bounding box center [1120, 358] width 47 height 13
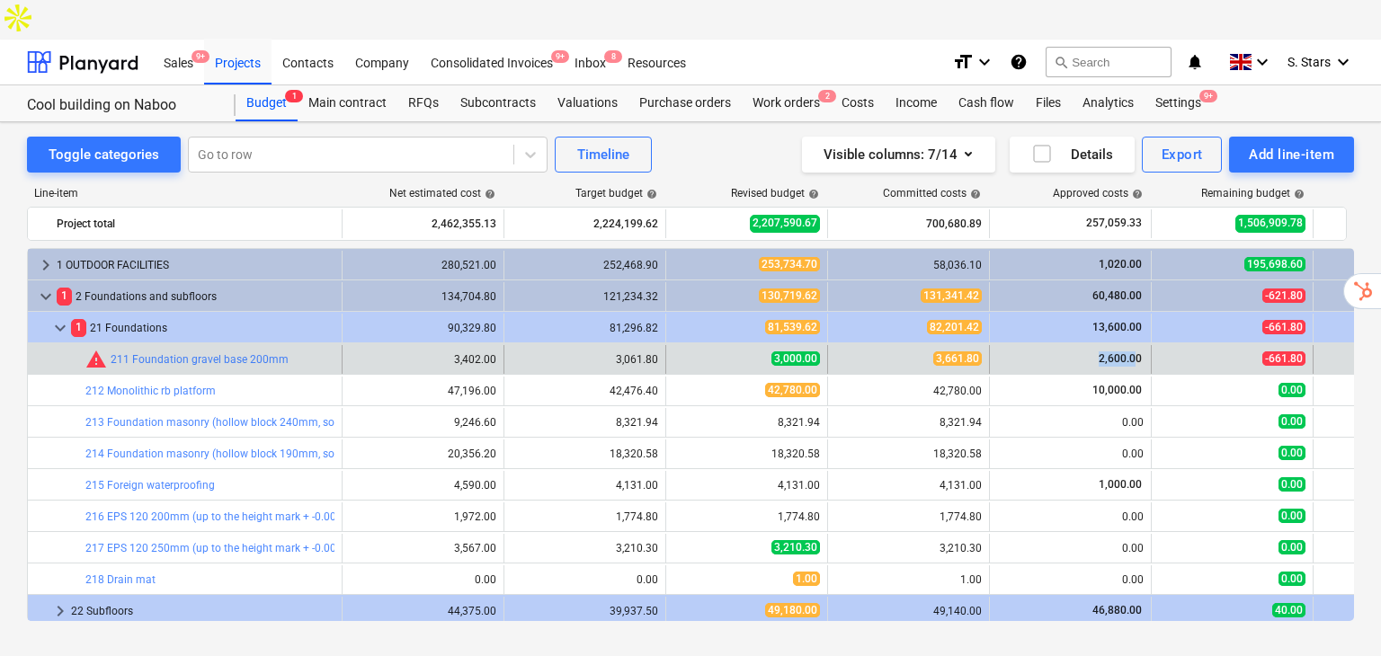
click at [1104, 352] on span "2,600.00" at bounding box center [1120, 358] width 47 height 13
click at [680, 352] on span "edit" at bounding box center [684, 359] width 14 height 14
type textarea "x"
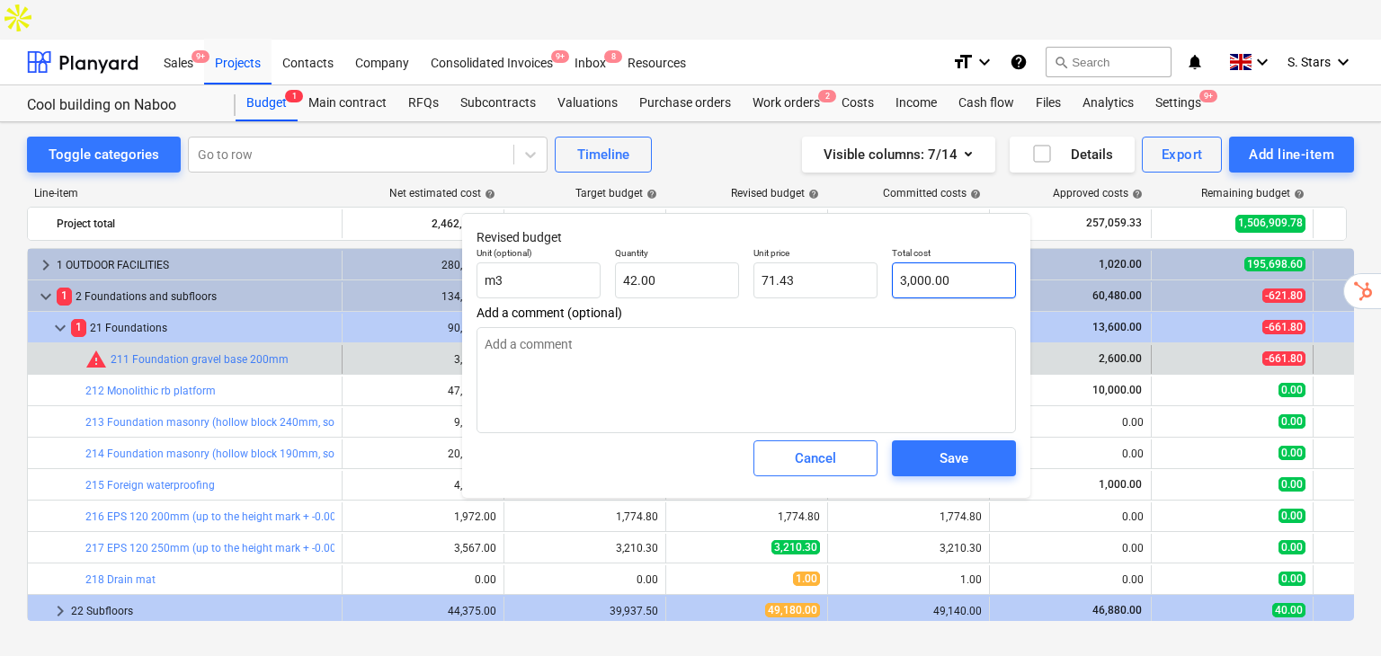
type input "3000"
drag, startPoint x: 916, startPoint y: 273, endPoint x: 879, endPoint y: 277, distance: 37.0
click at [879, 277] on div "Unit (optional) m3 Quantity 42.00 Unit price 71.43 Total cost 3000" at bounding box center [746, 273] width 554 height 66
type textarea "x"
type input "3"
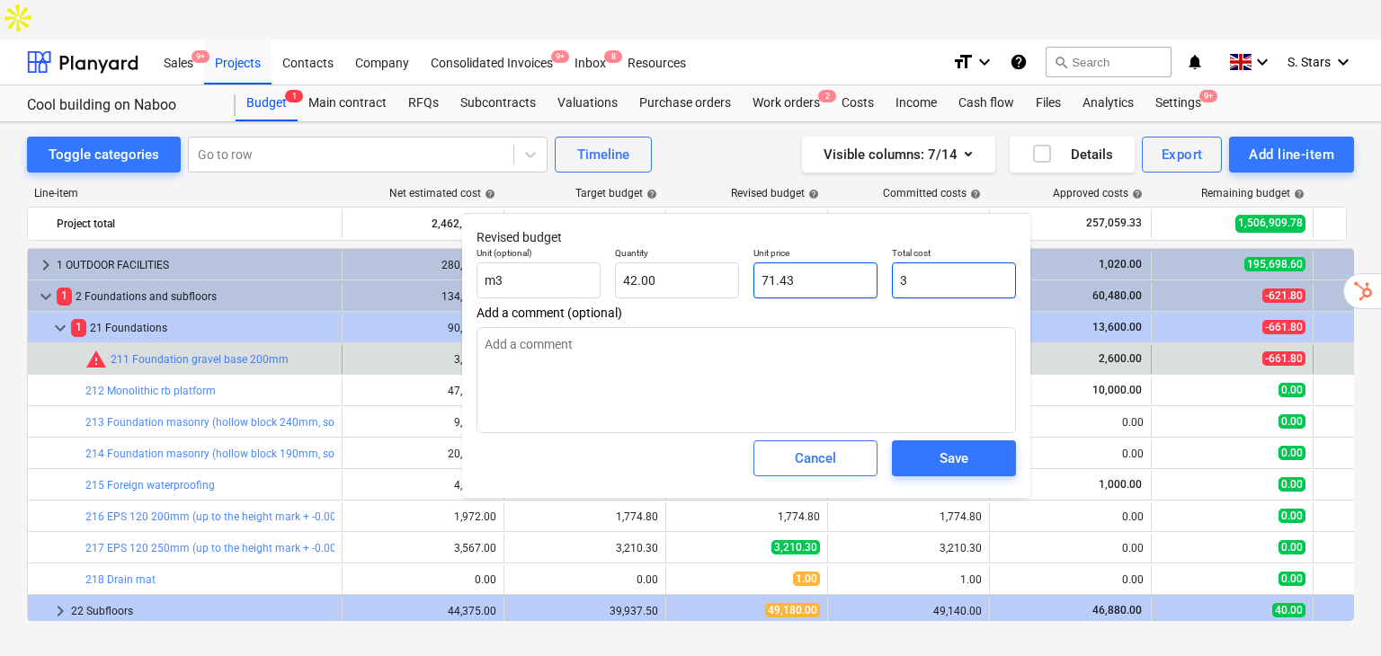
type input "0.07"
type textarea "x"
type input "37"
type input "0.88"
type textarea "x"
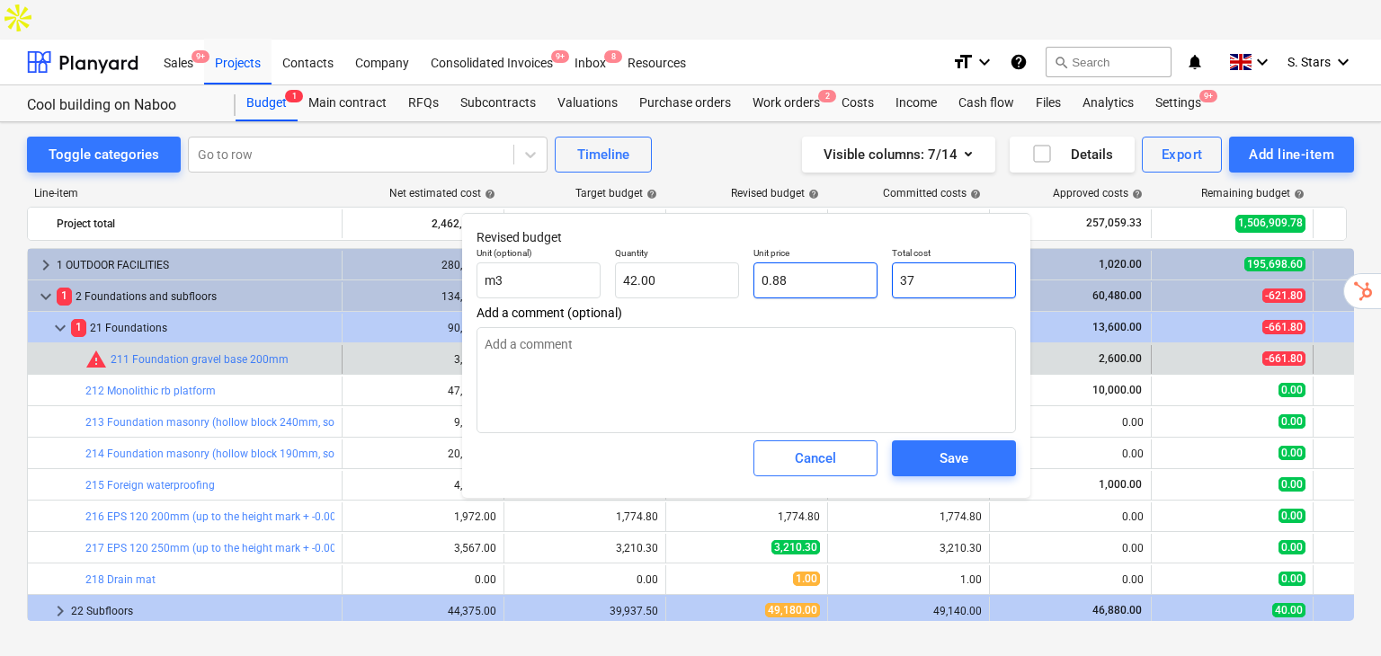
type input "370"
type input "8.81"
type textarea "x"
type input "3700"
type input "88.10"
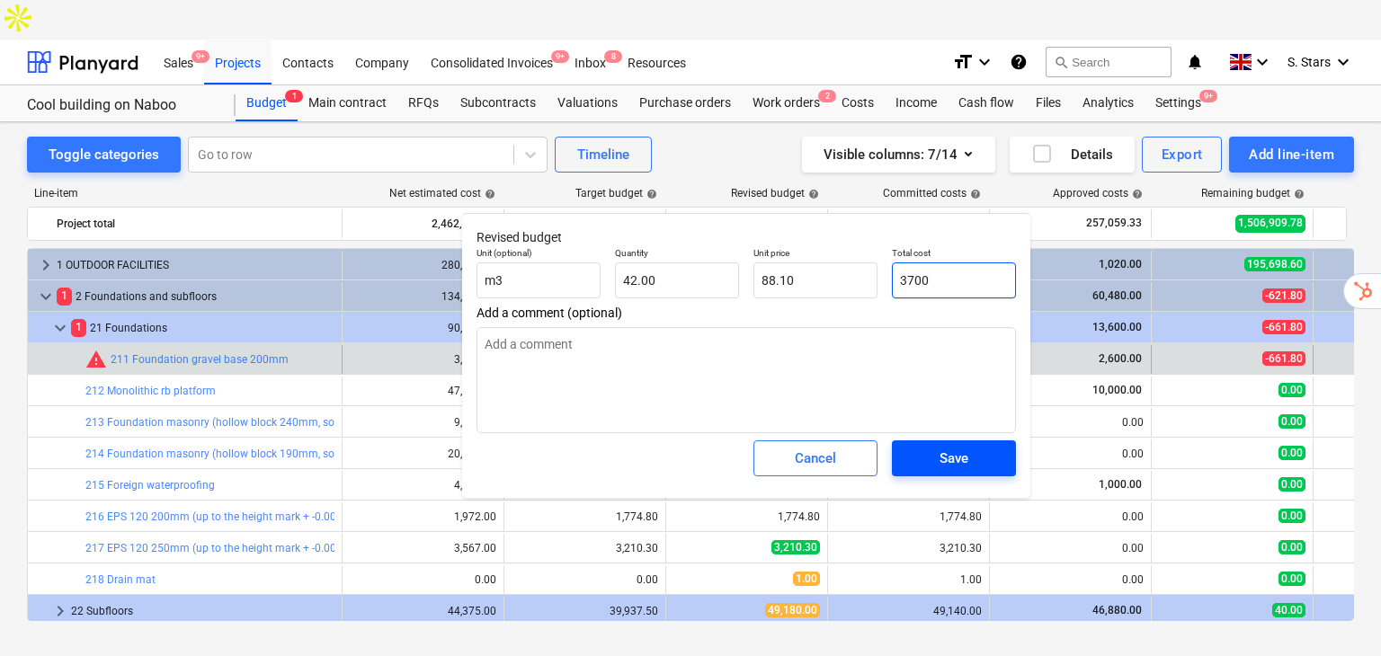
type input "3700"
type textarea "x"
type input "3,700.00"
click at [945, 474] on button "Save" at bounding box center [954, 458] width 124 height 36
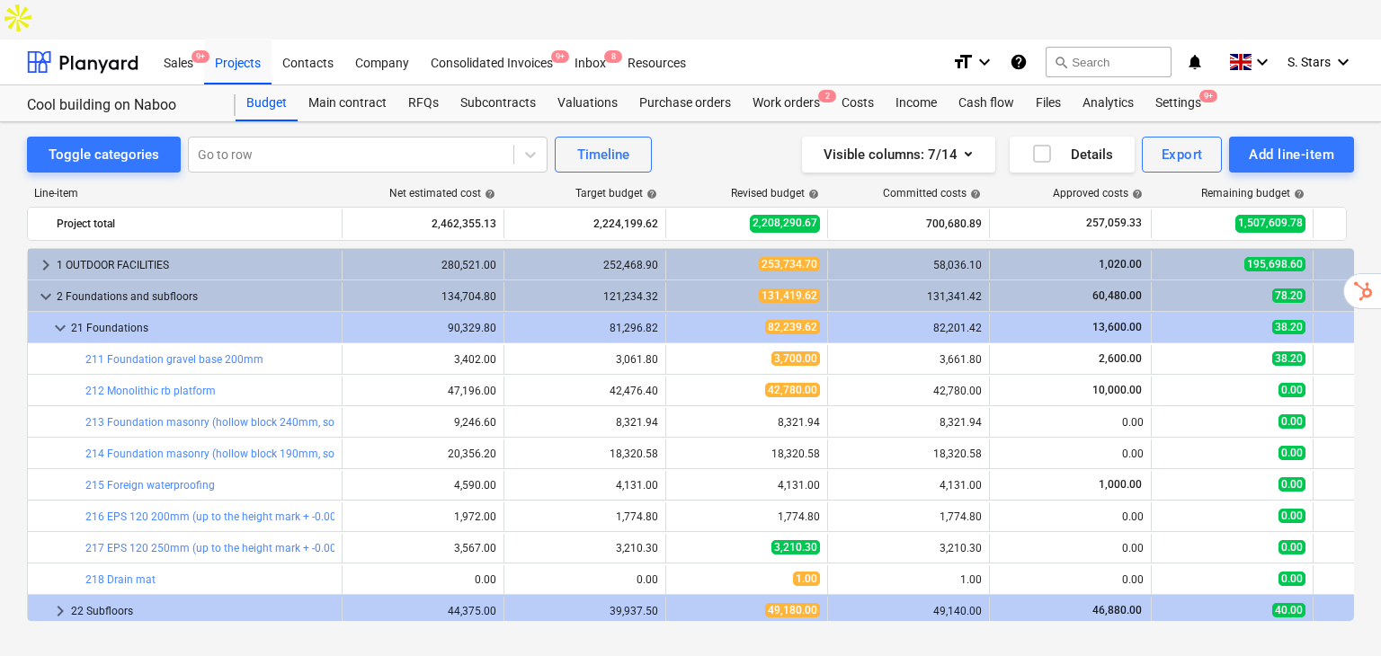
type textarea "x"
click at [960, 143] on icon "button" at bounding box center [968, 154] width 22 height 22
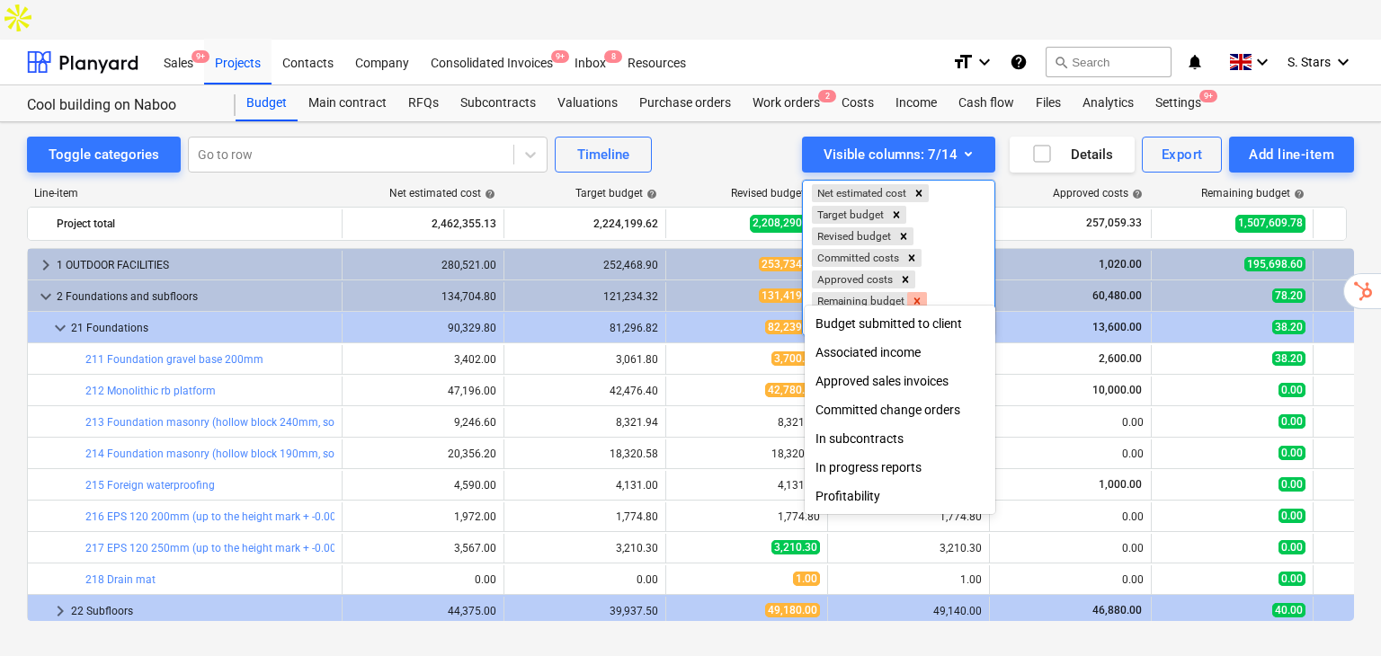
click at [920, 295] on icon "Remove Remaining budget" at bounding box center [917, 301] width 13 height 13
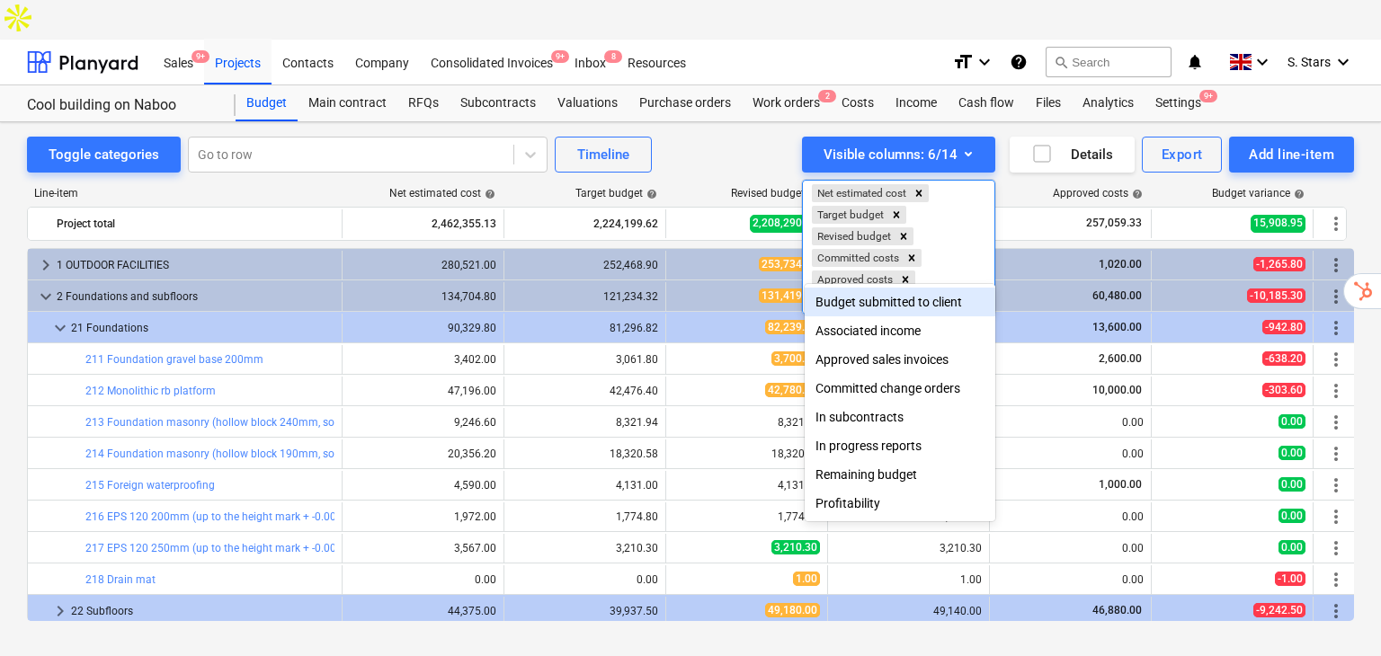
click at [1258, 85] on div "Budget Main contract RFQs Subcontracts Valuations Purchase orders Work orders 2…" at bounding box center [795, 103] width 1118 height 36
click at [1356, 146] on div at bounding box center [690, 328] width 1381 height 656
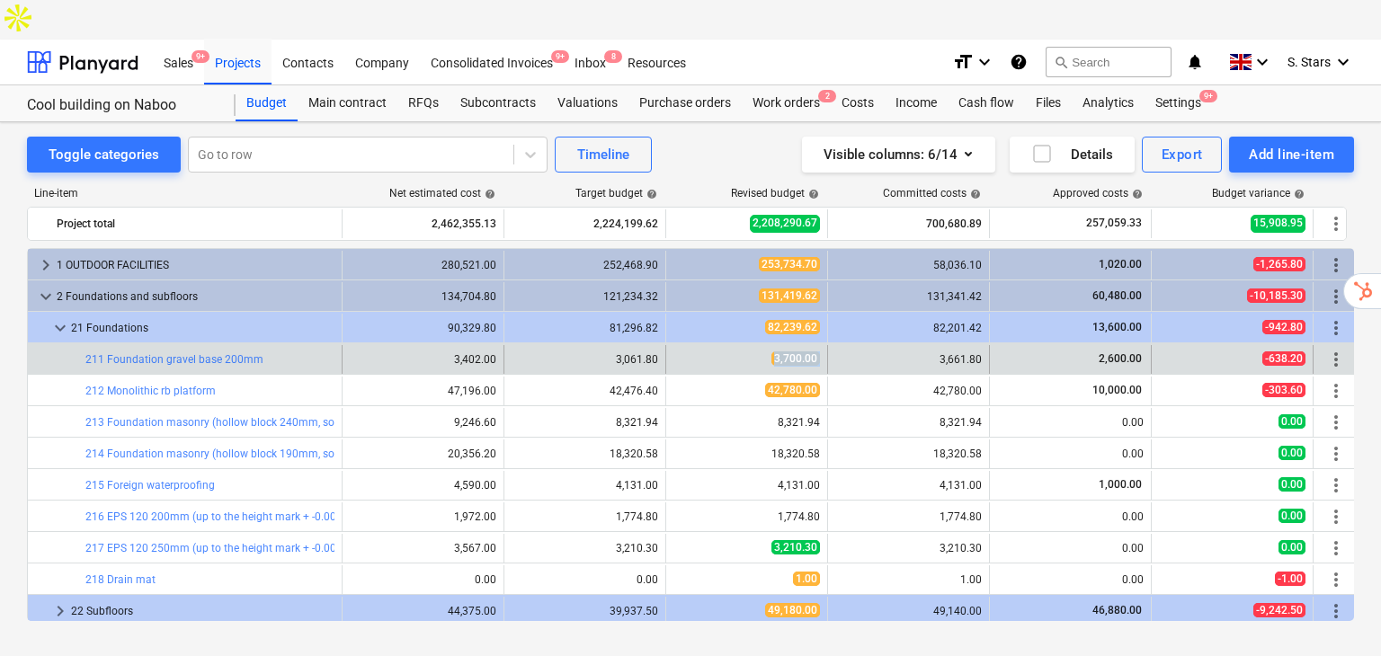
drag, startPoint x: 776, startPoint y: 325, endPoint x: 831, endPoint y: 323, distance: 54.9
click at [831, 345] on div "bar_chart 211 Foundation gravel base 200mm edit 3,402.00 edit 3,061.80 edit 3,7…" at bounding box center [693, 359] width 1330 height 29
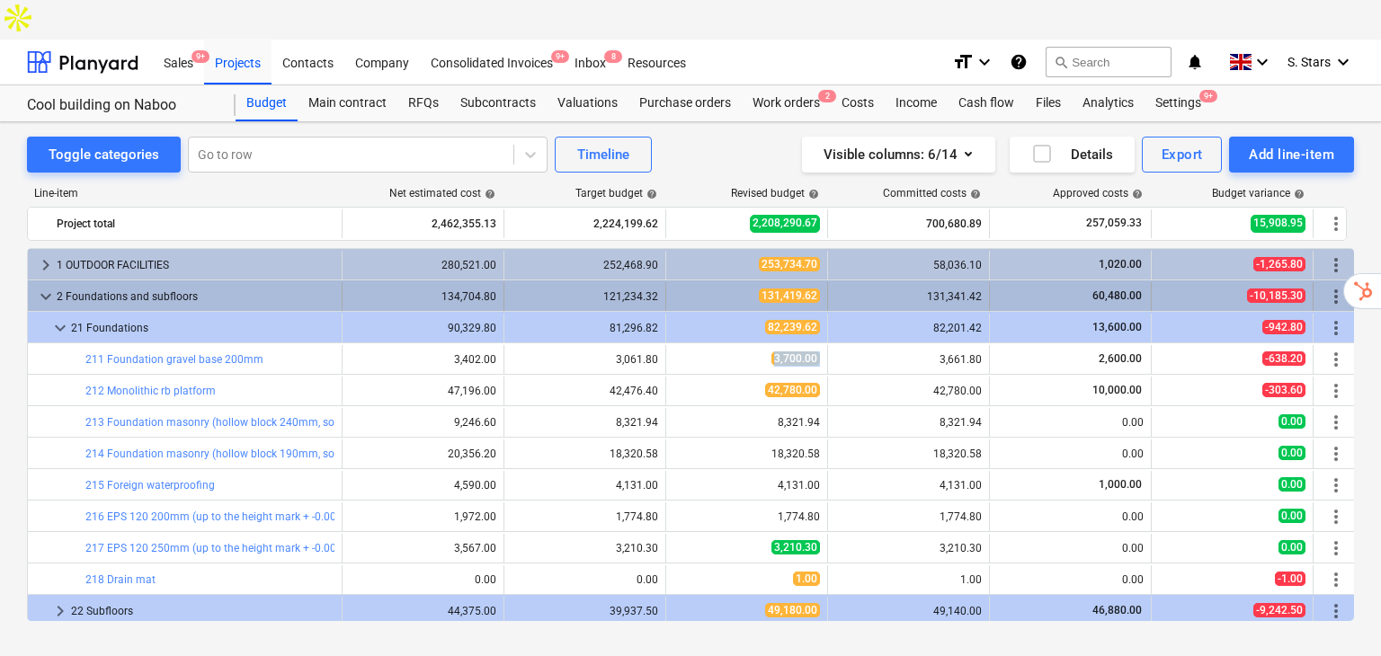
click at [58, 282] on div "2 Foundations and subfloors" at bounding box center [196, 296] width 278 height 29
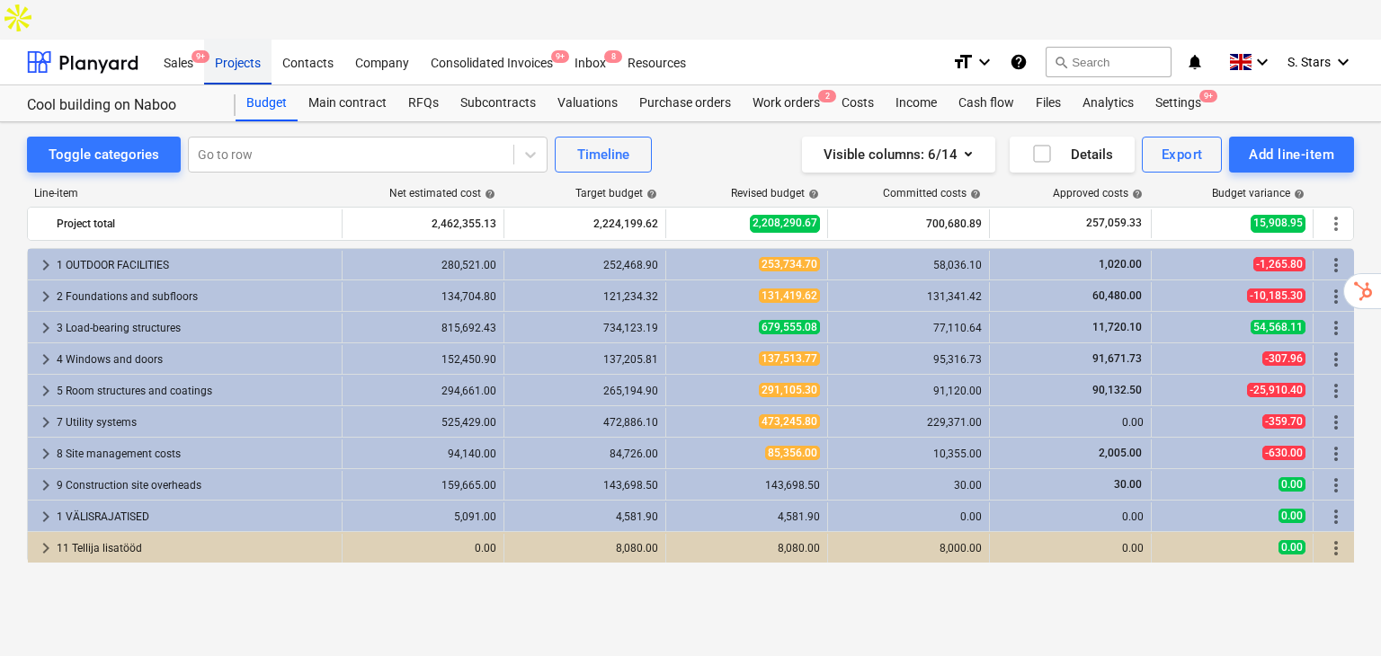
drag, startPoint x: 226, startPoint y: 33, endPoint x: 232, endPoint y: 9, distance: 25.1
click at [226, 39] on div "Projects" at bounding box center [237, 62] width 67 height 46
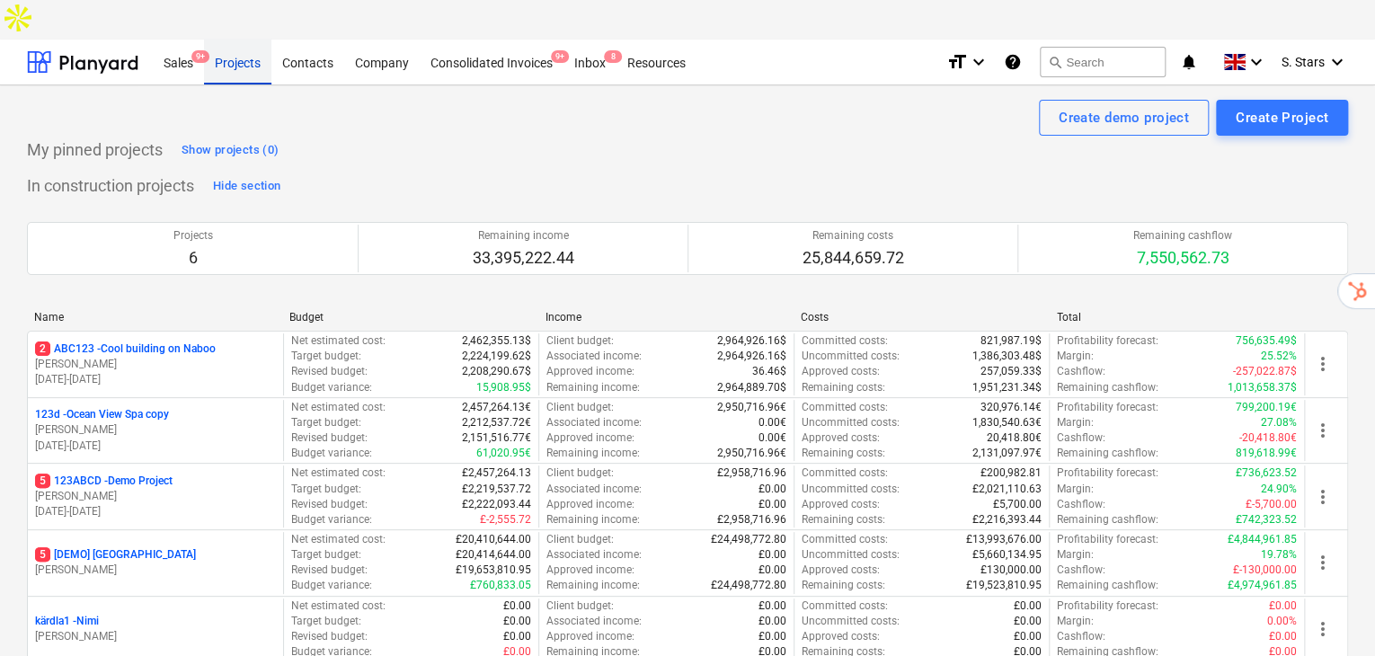
click at [232, 39] on div "Projects" at bounding box center [237, 62] width 67 height 46
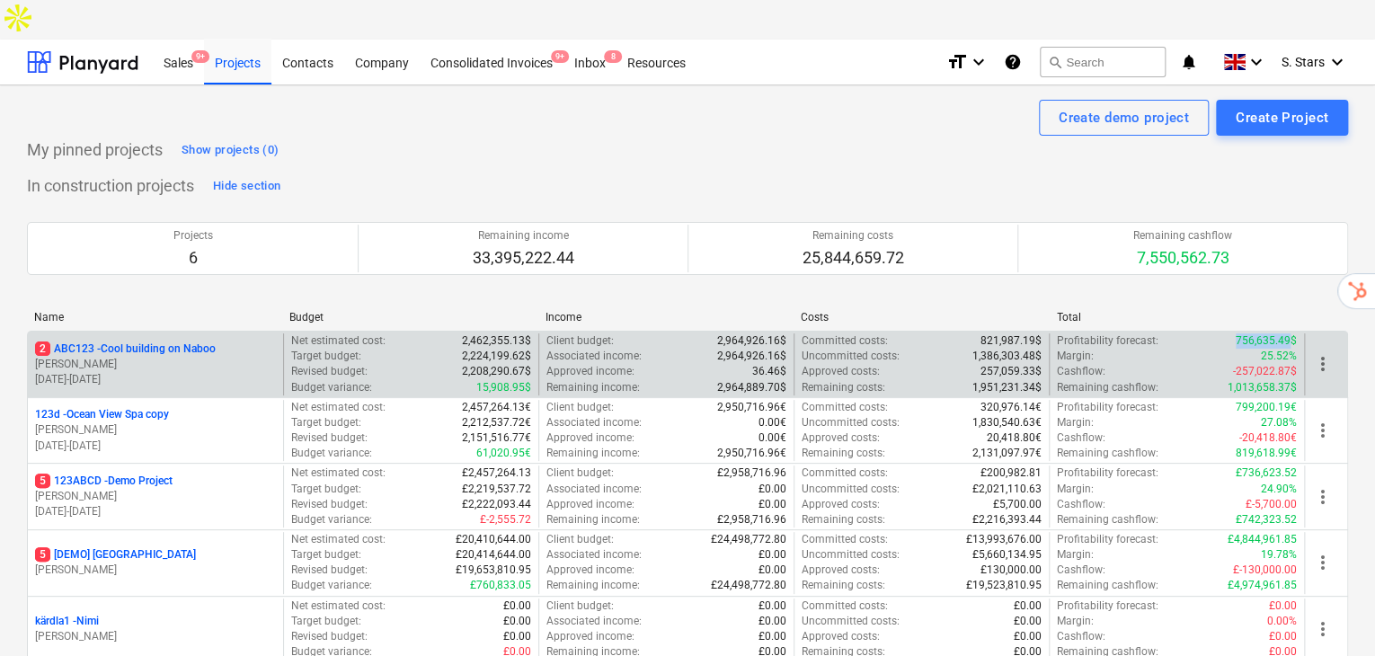
drag, startPoint x: 1231, startPoint y: 297, endPoint x: 1291, endPoint y: 297, distance: 60.2
click at [1291, 334] on div "Profitability forecast : 756,635.49$" at bounding box center [1177, 341] width 240 height 15
click at [224, 357] on p "[PERSON_NAME]" at bounding box center [155, 364] width 241 height 15
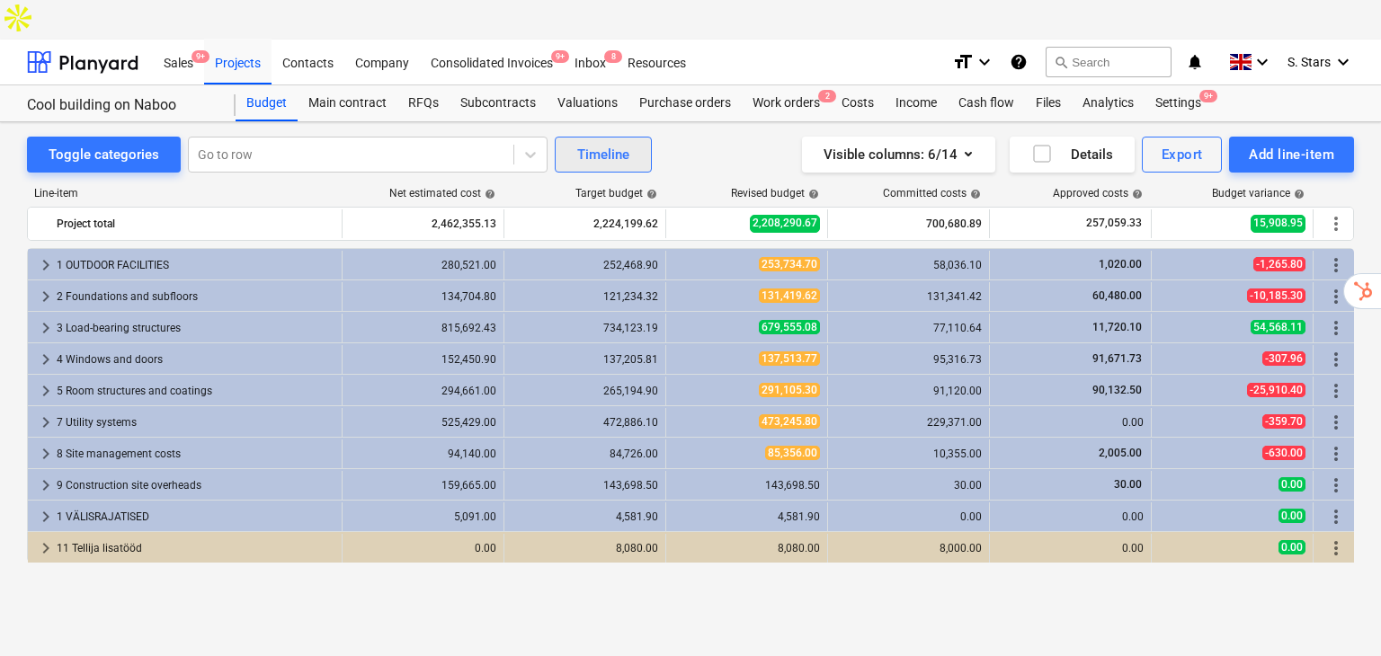
click at [632, 137] on button "Timeline" at bounding box center [603, 155] width 97 height 36
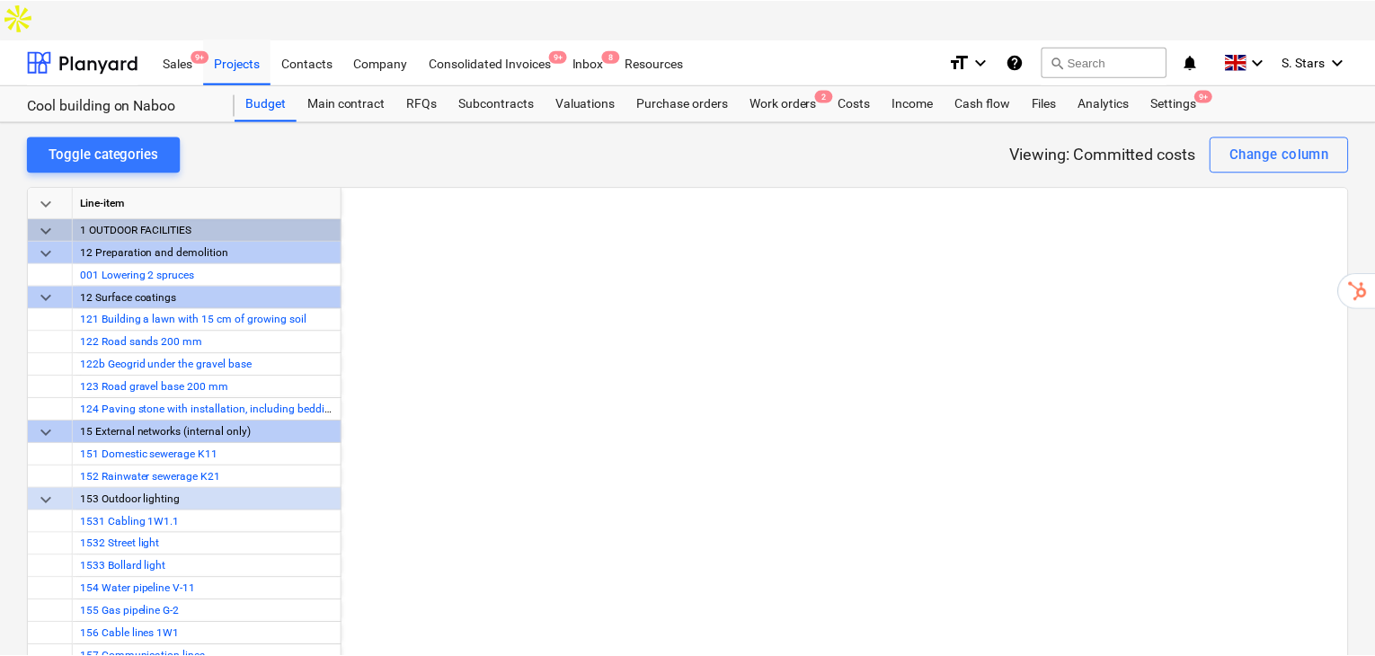
scroll to position [0, 11184]
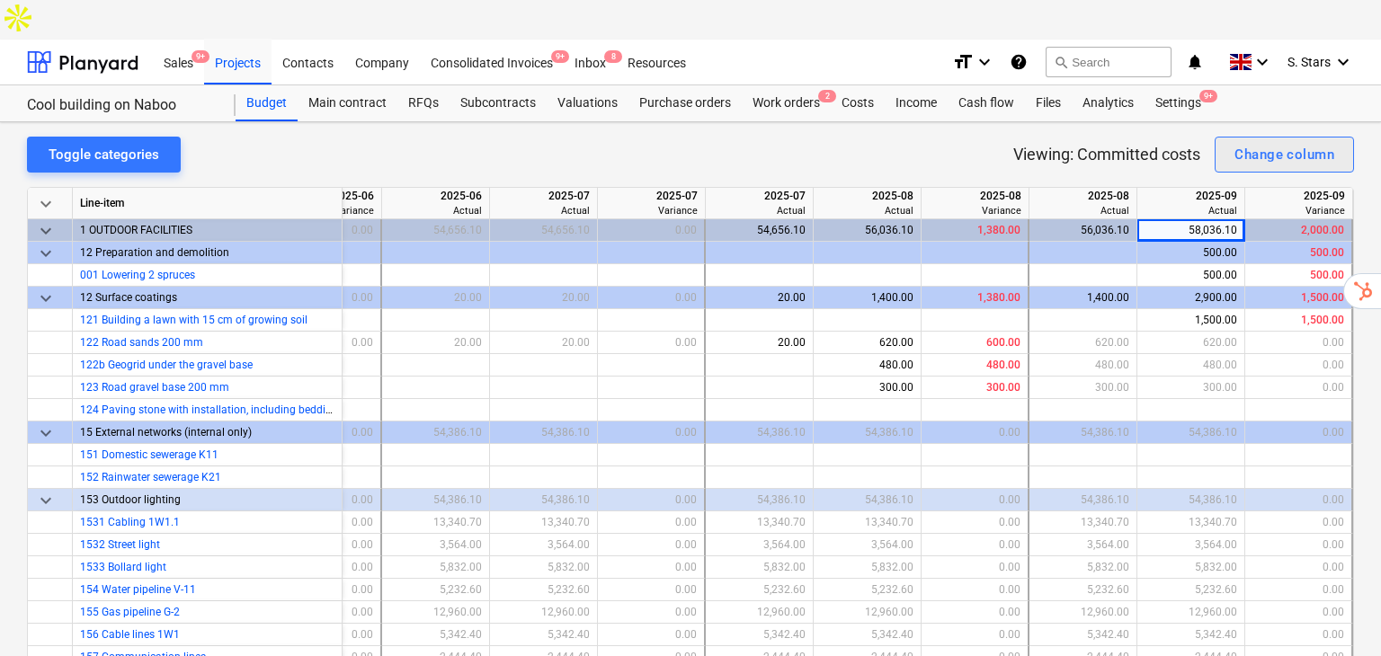
click at [1337, 137] on button "Change column" at bounding box center [1283, 155] width 139 height 36
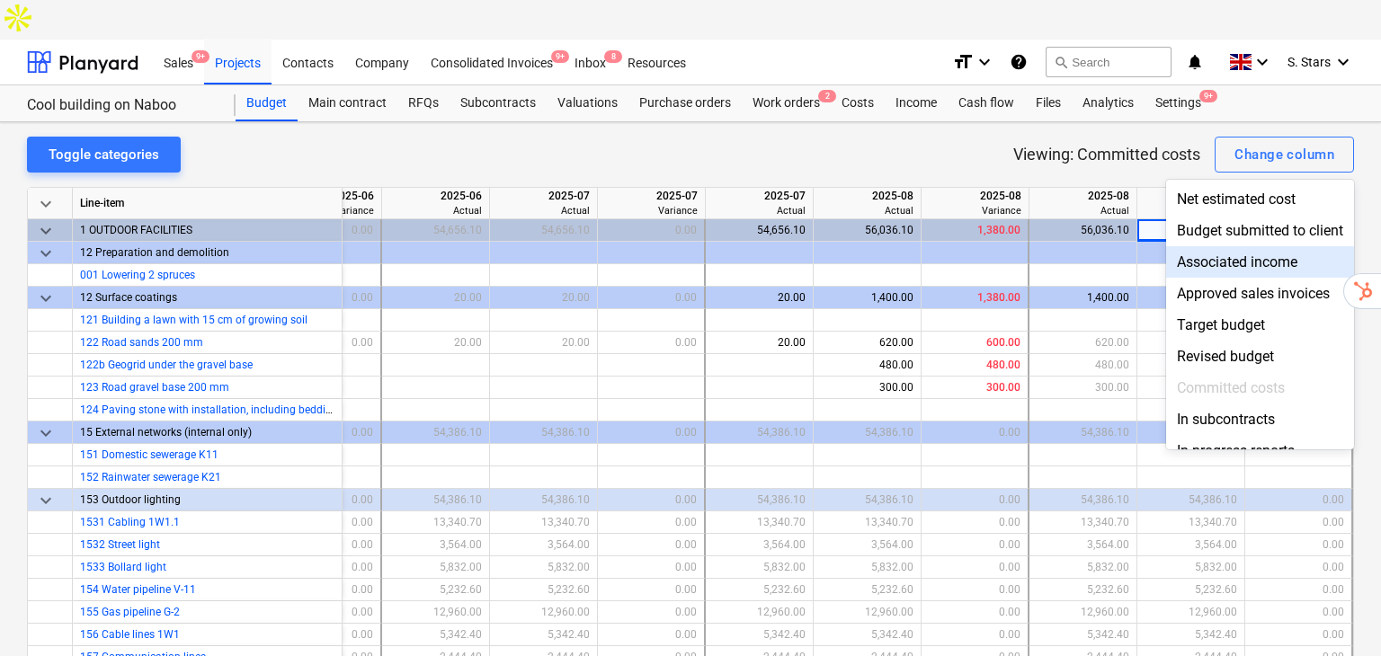
click at [983, 119] on div at bounding box center [690, 328] width 1381 height 656
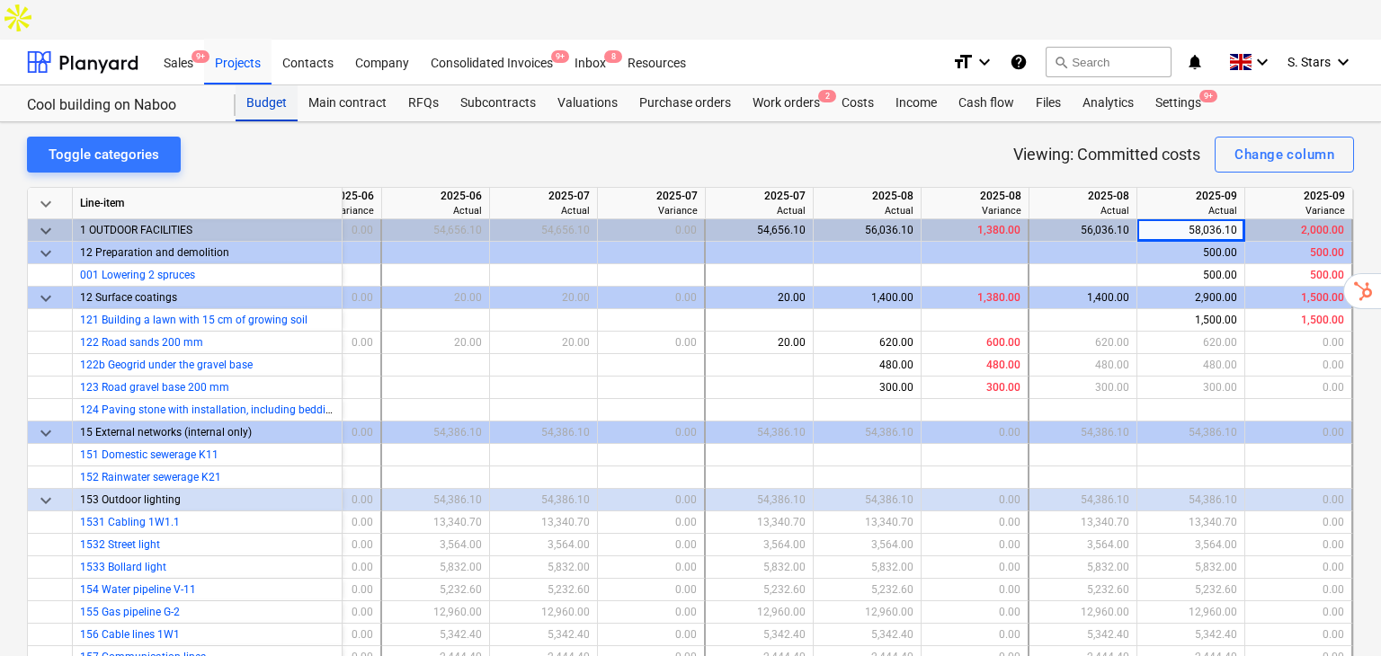
click at [271, 85] on div "Budget" at bounding box center [267, 103] width 62 height 36
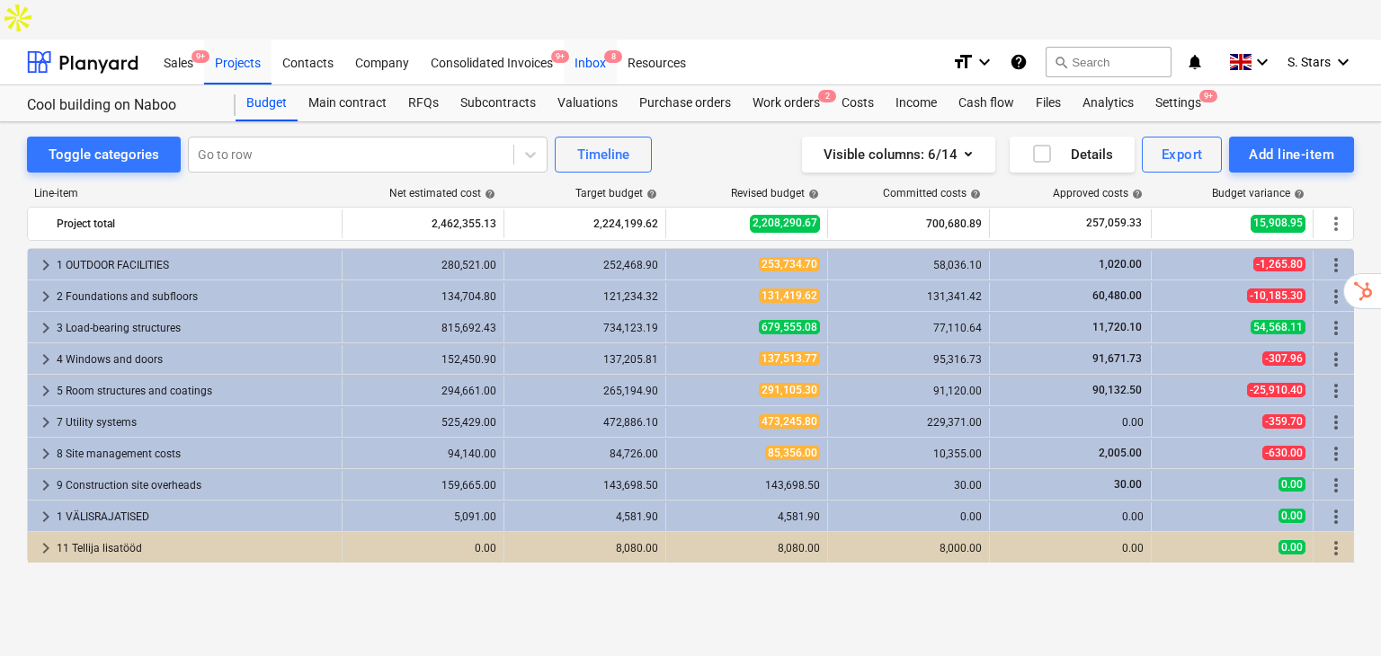
click at [594, 39] on div "Inbox 8" at bounding box center [590, 62] width 53 height 46
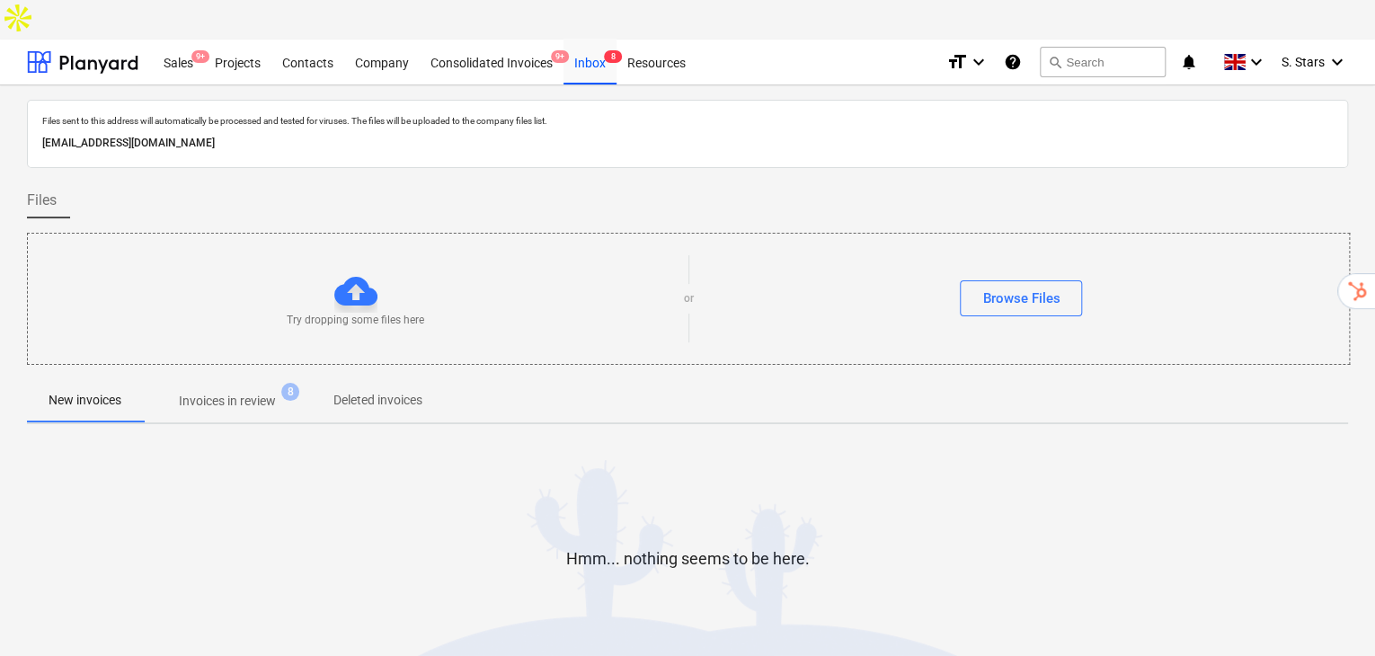
drag, startPoint x: 535, startPoint y: 67, endPoint x: 554, endPoint y: 76, distance: 20.9
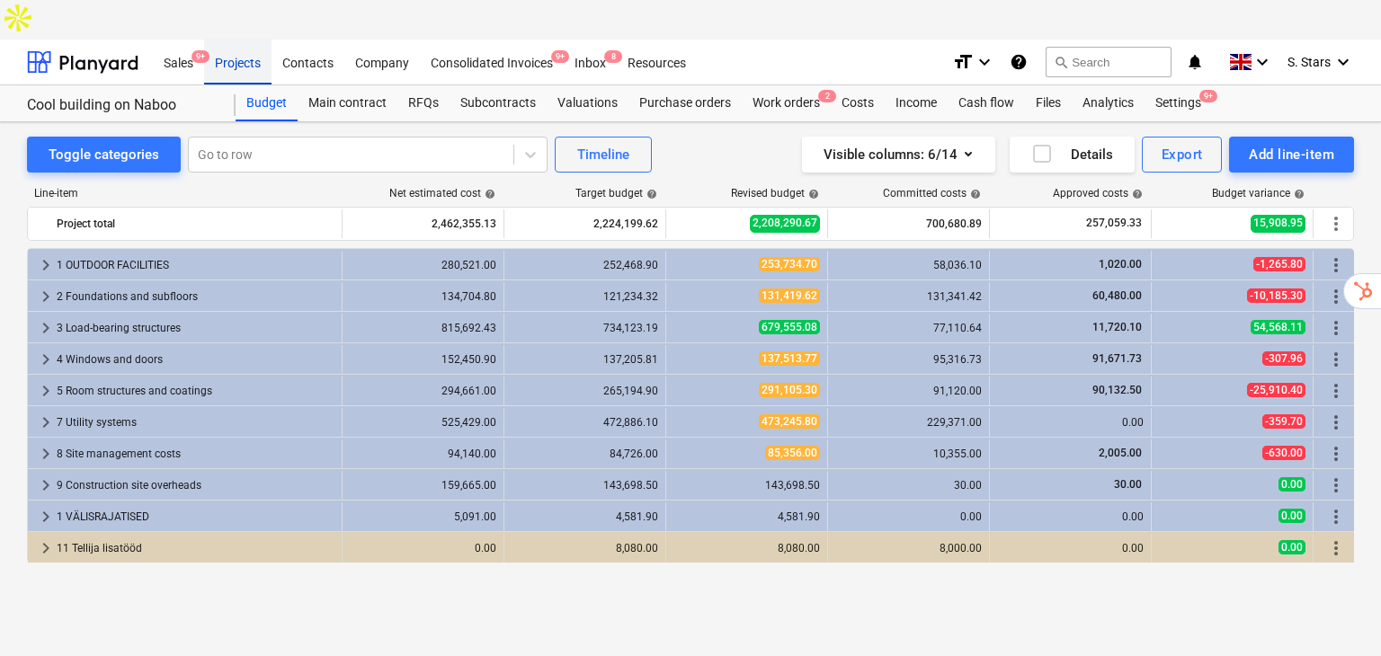
click at [228, 39] on div "Projects" at bounding box center [237, 62] width 67 height 46
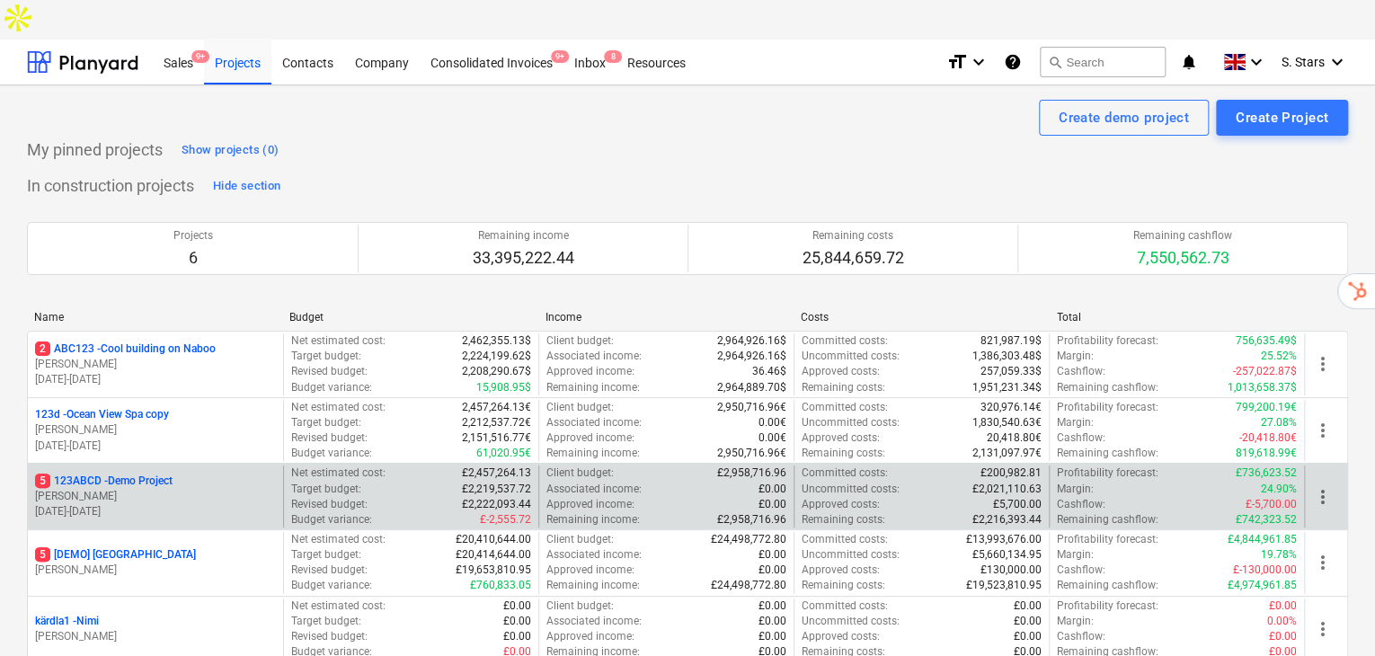
click at [112, 474] on p "5 123ABCD - Demo Project" at bounding box center [104, 481] width 138 height 15
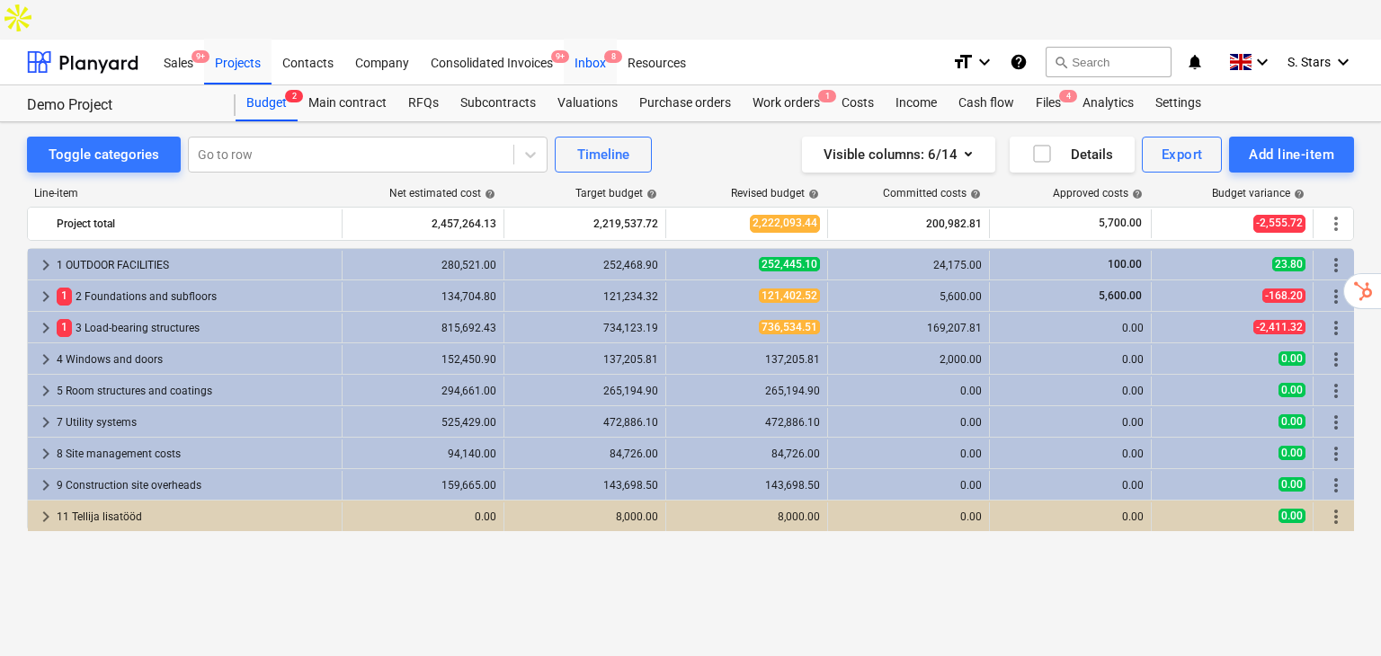
click at [594, 39] on div "Inbox 8" at bounding box center [590, 62] width 53 height 46
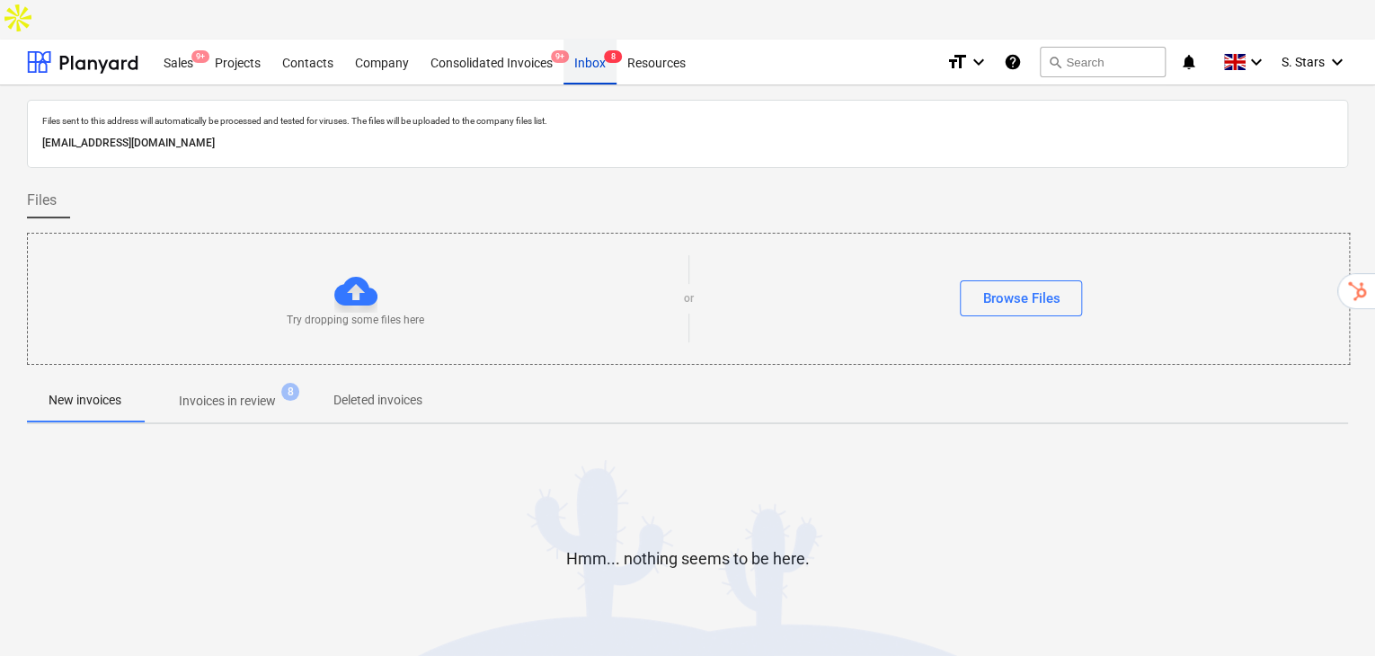
drag, startPoint x: 594, startPoint y: 30, endPoint x: 604, endPoint y: 31, distance: 9.9
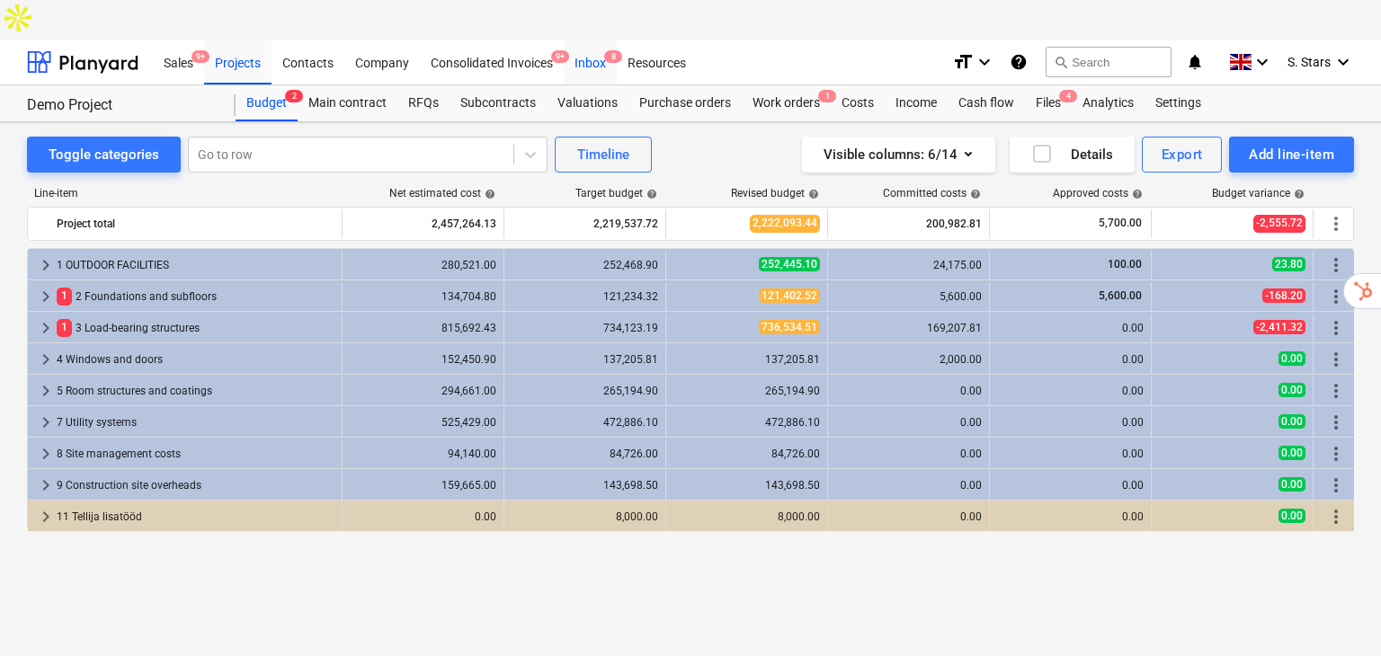
click at [585, 39] on div "Inbox 8" at bounding box center [590, 62] width 53 height 46
drag, startPoint x: 1051, startPoint y: 51, endPoint x: 1047, endPoint y: 69, distance: 18.3
click at [1051, 85] on div "Files 4" at bounding box center [1048, 103] width 47 height 36
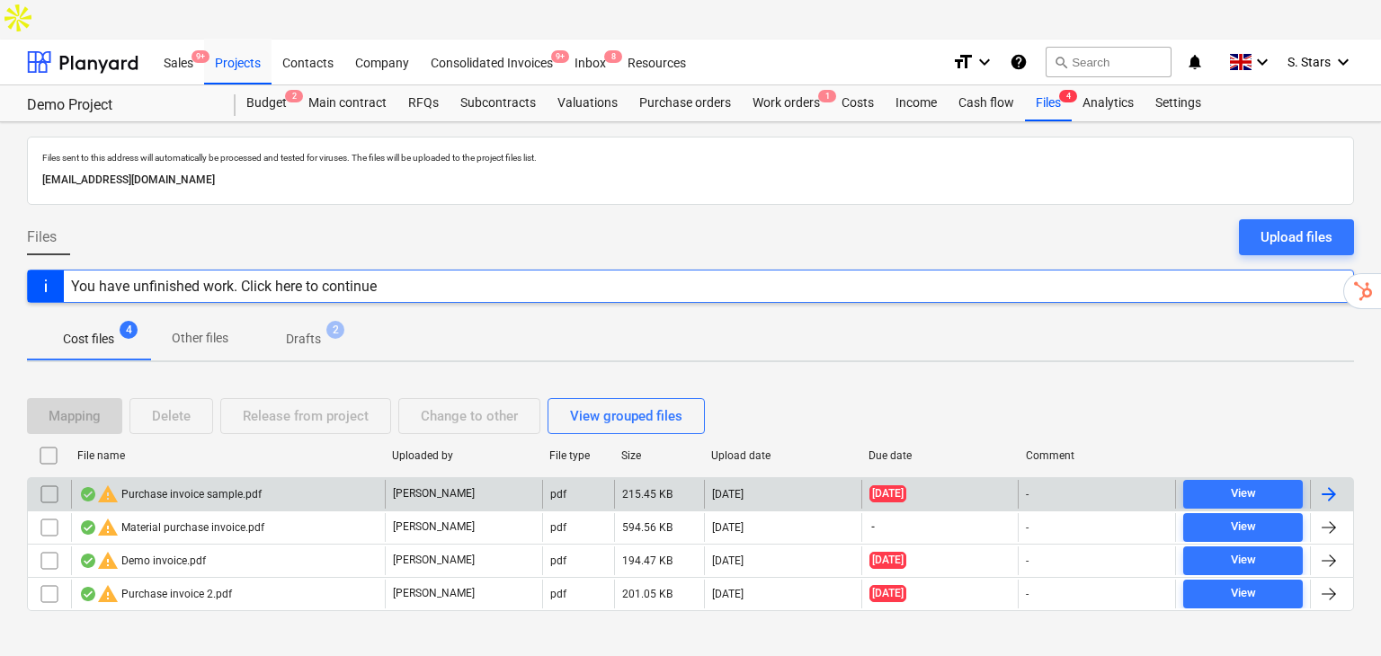
click at [186, 484] on div "warning Purchase invoice sample.pdf" at bounding box center [170, 495] width 182 height 22
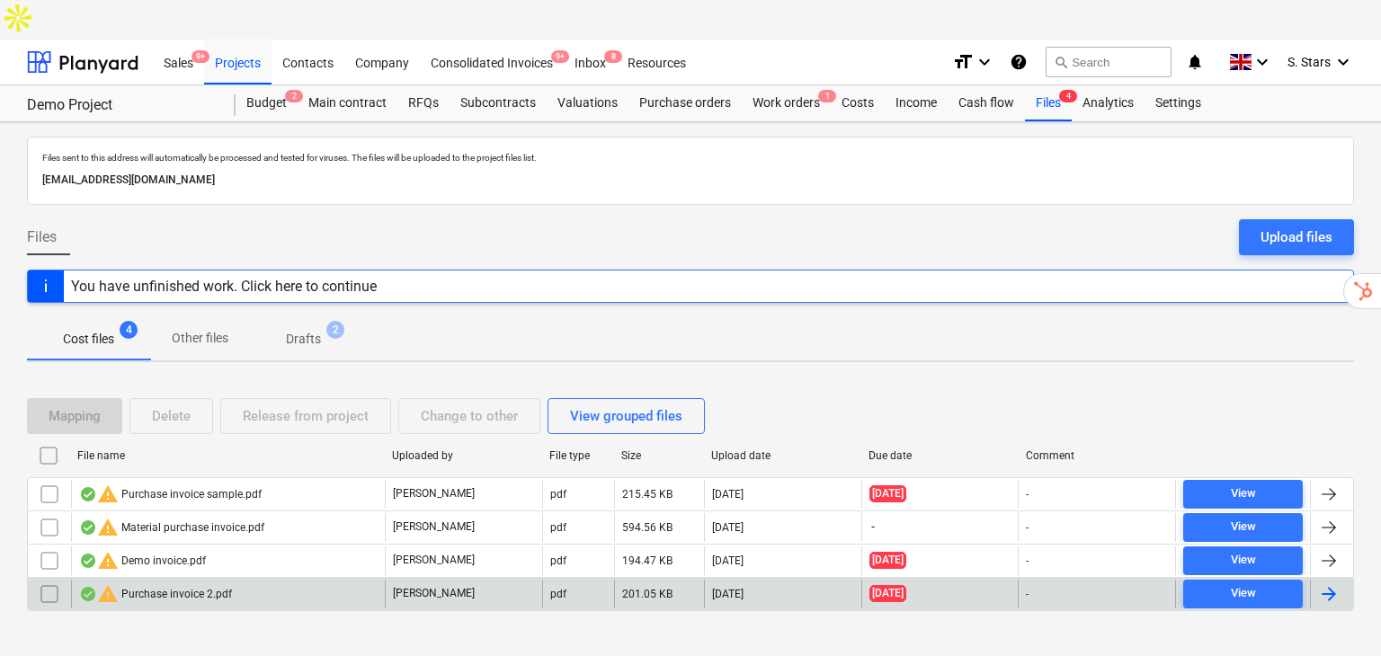
click at [173, 583] on div "warning Purchase invoice 2.pdf" at bounding box center [155, 594] width 153 height 22
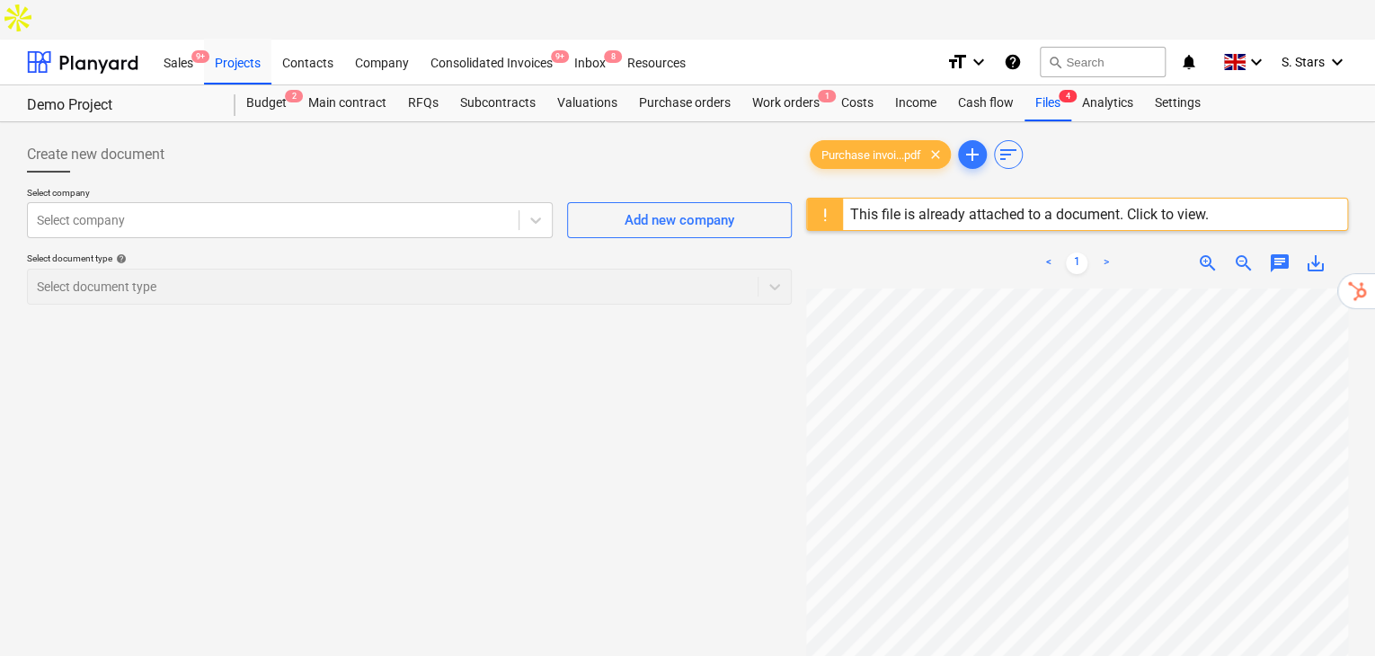
drag, startPoint x: 646, startPoint y: 361, endPoint x: 627, endPoint y: 370, distance: 21.7
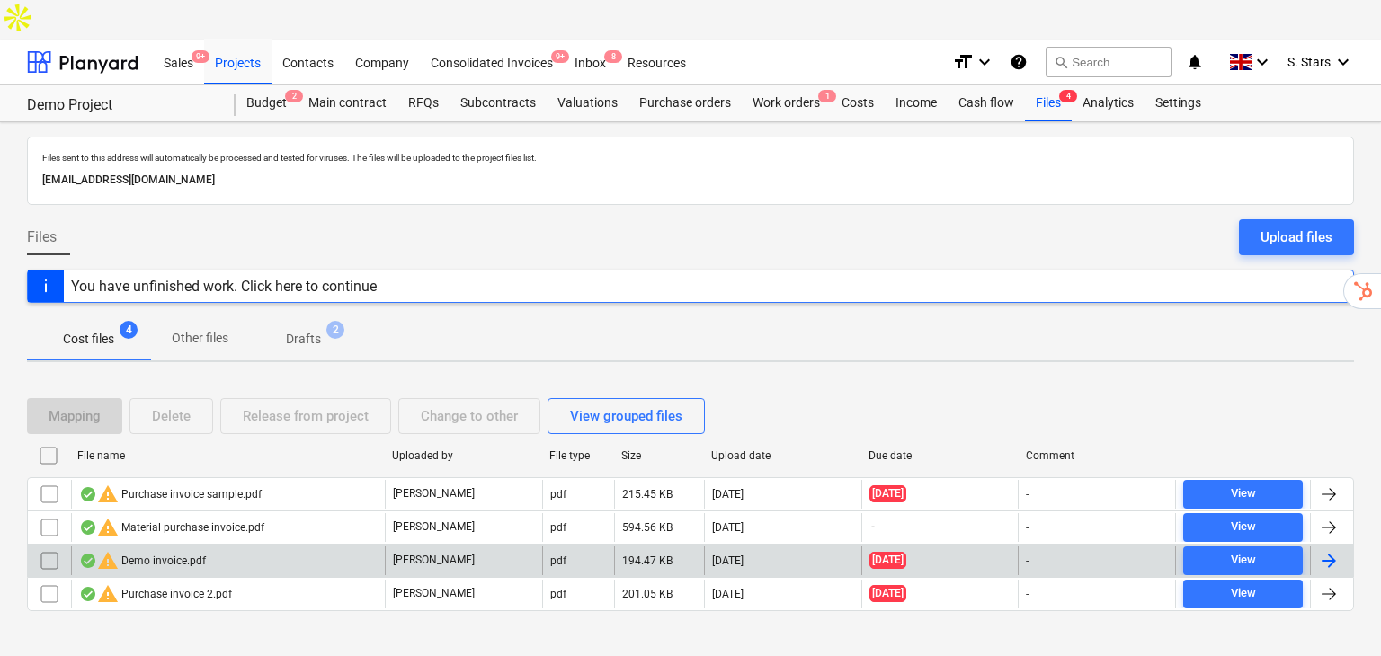
click at [152, 550] on div "warning Demo invoice.pdf" at bounding box center [142, 561] width 127 height 22
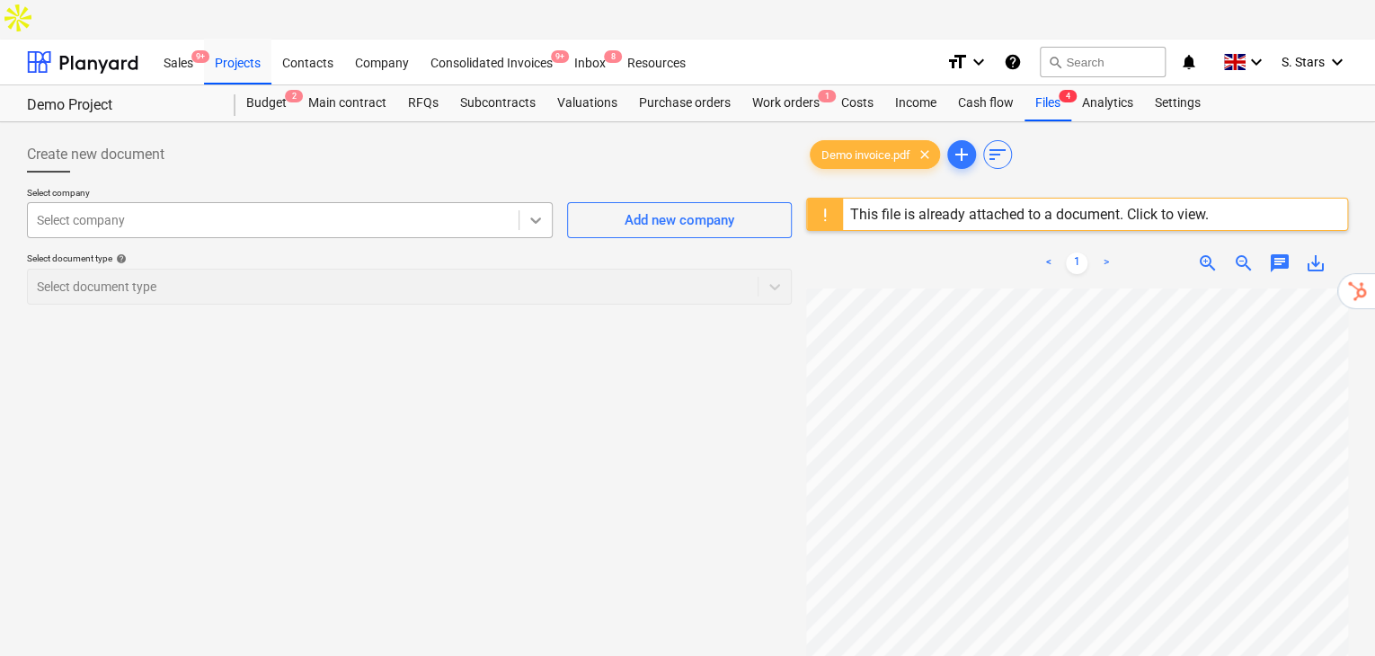
click at [538, 211] on icon at bounding box center [536, 220] width 18 height 18
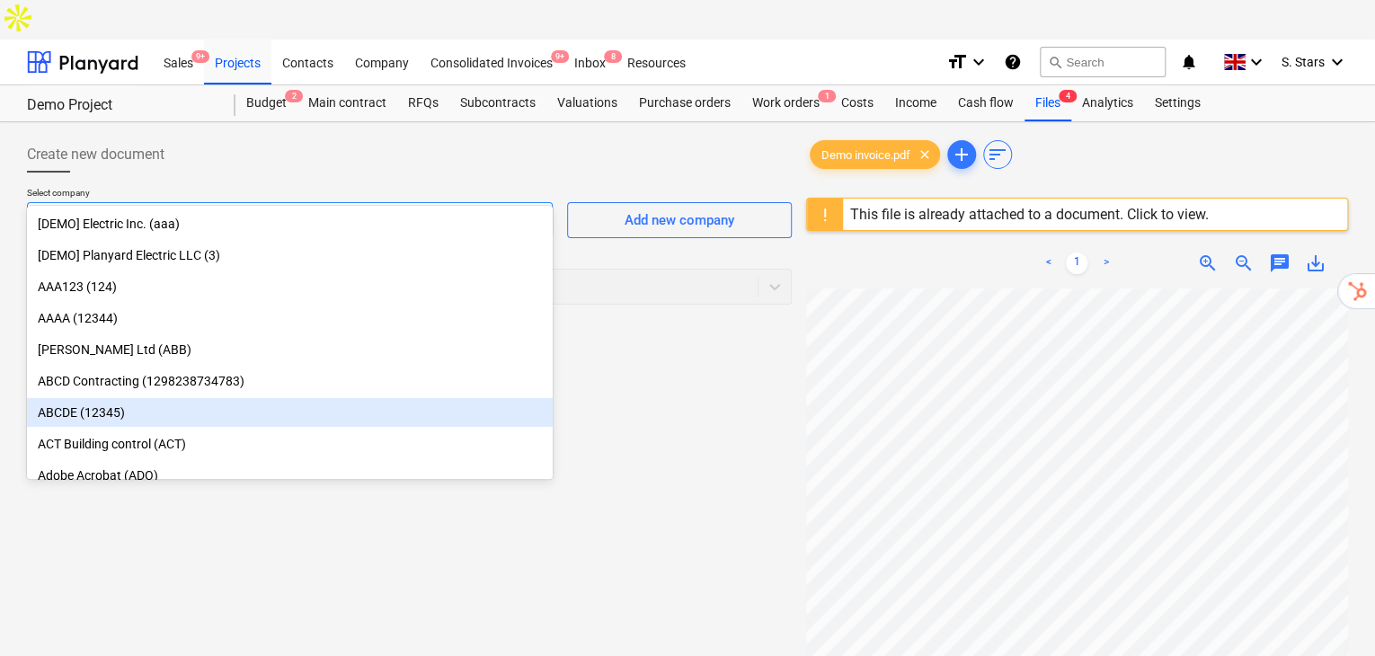
click at [151, 414] on div "ABCDE (12345)" at bounding box center [290, 412] width 526 height 29
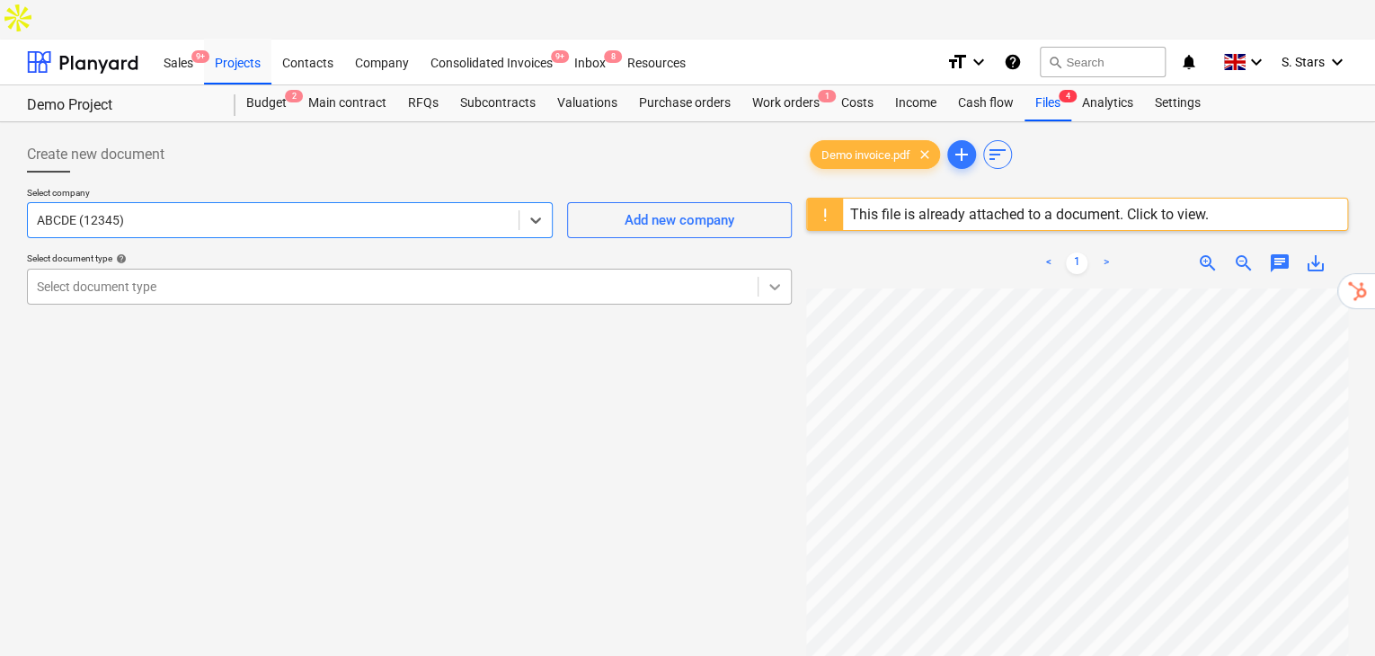
click at [766, 278] on icon at bounding box center [775, 287] width 18 height 18
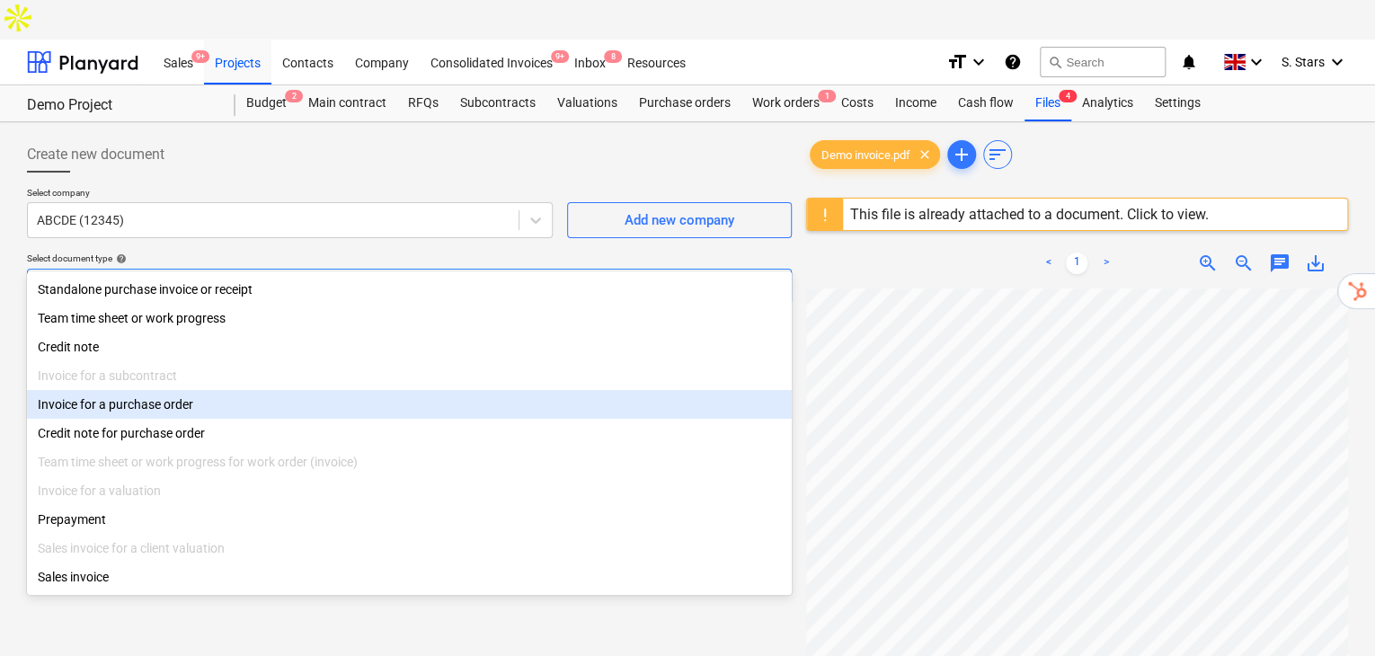
click at [158, 414] on div "Invoice for a purchase order" at bounding box center [409, 404] width 765 height 29
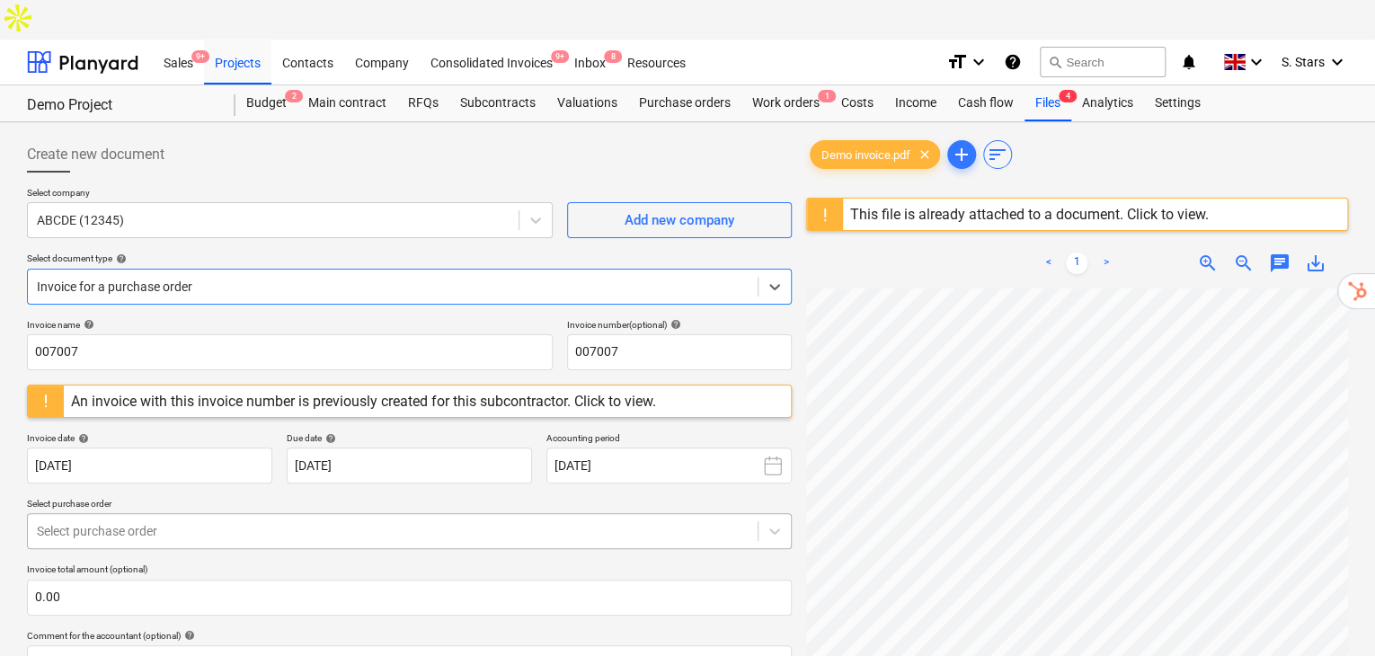
click at [613, 451] on div "Invoice name help 007007 Invoice number (optional) help 007007 An invoice with …" at bounding box center [409, 578] width 765 height 518
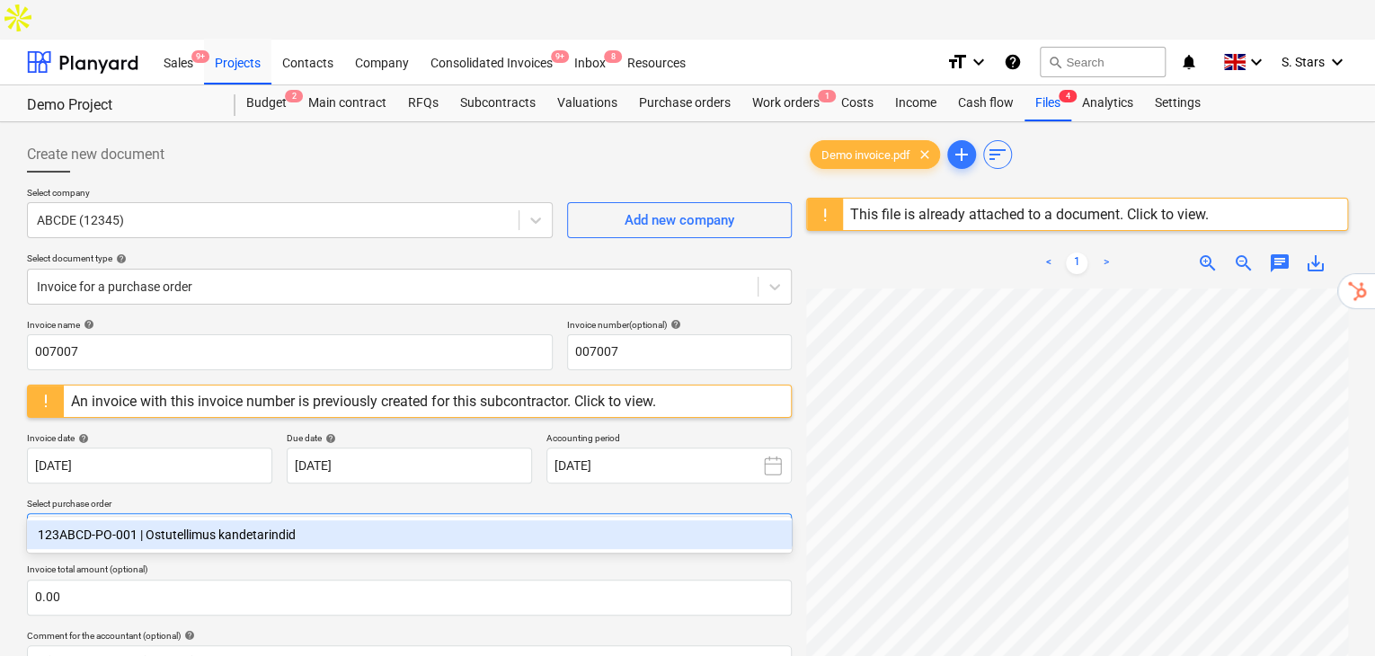
click at [560, 522] on div at bounding box center [393, 531] width 712 height 18
click at [240, 531] on div "123ABCD-PO-001 | Ostutellimus kandetarindid" at bounding box center [409, 534] width 765 height 29
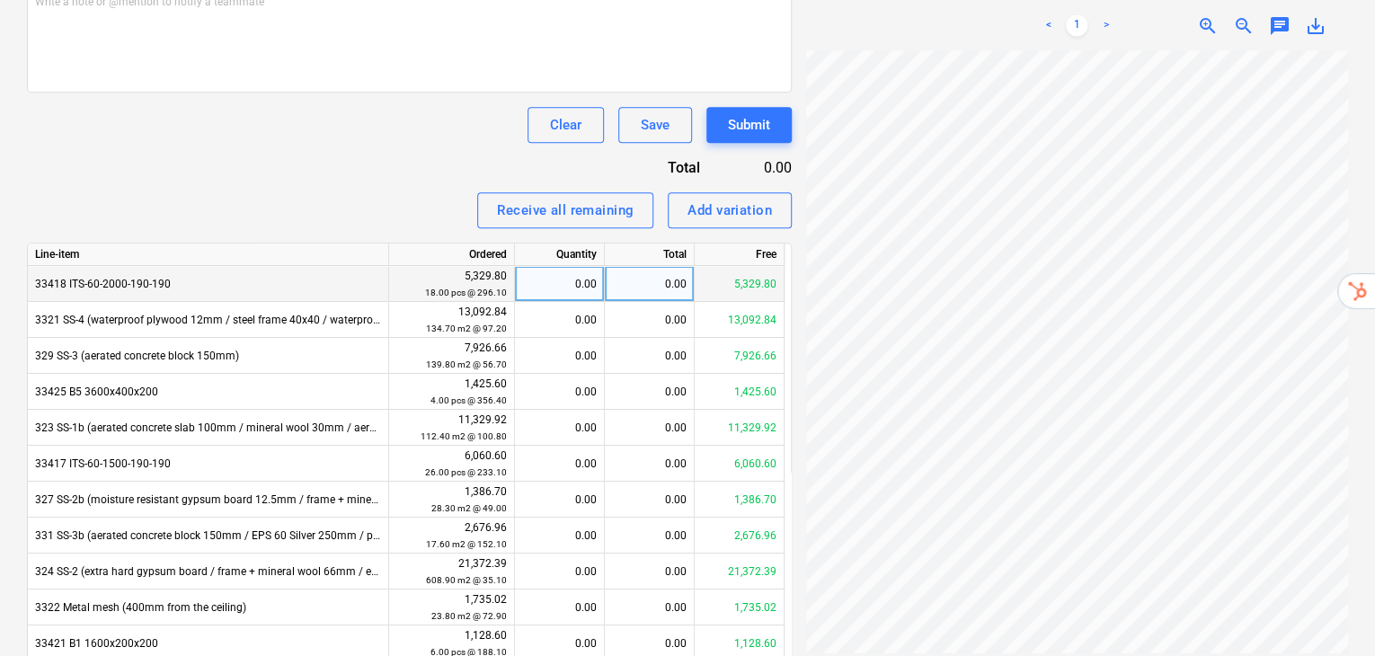
click at [665, 266] on div "0.00" at bounding box center [650, 284] width 90 height 36
type input "1000"
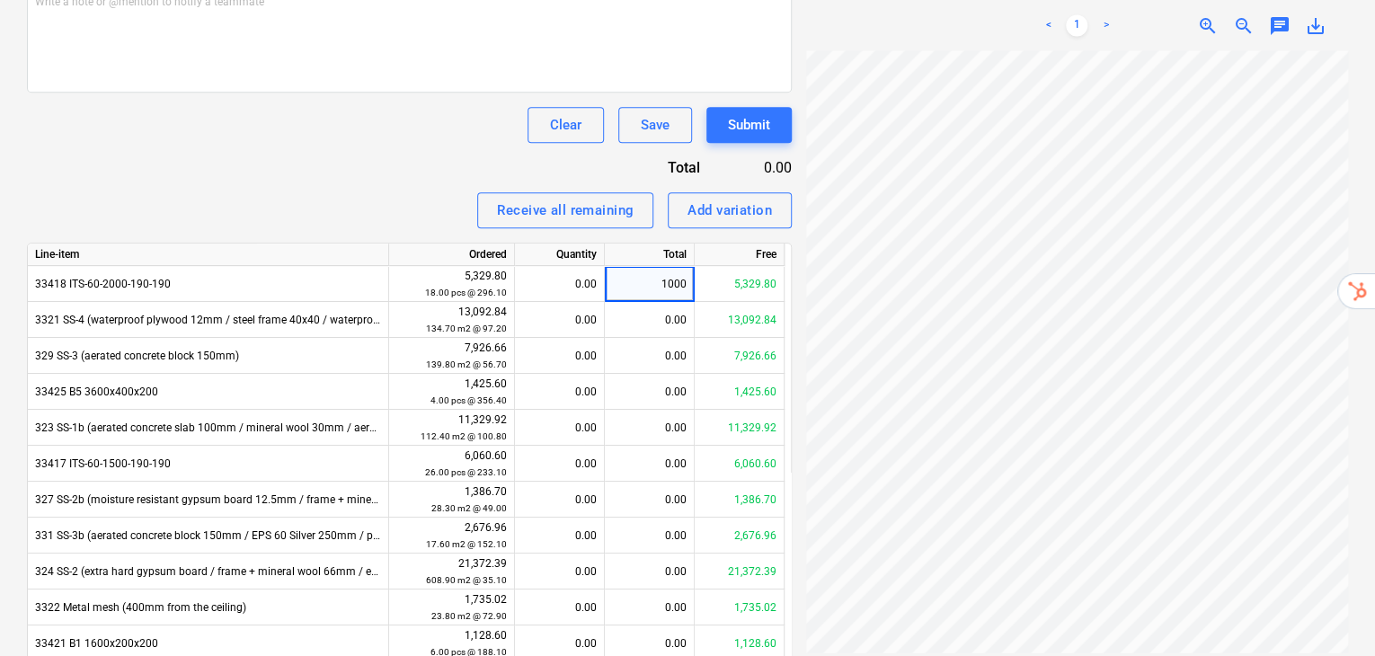
click at [220, 127] on div "Invoice name help 007007 Invoice number (optional) help 007007 An invoice with …" at bounding box center [409, 239] width 765 height 1158
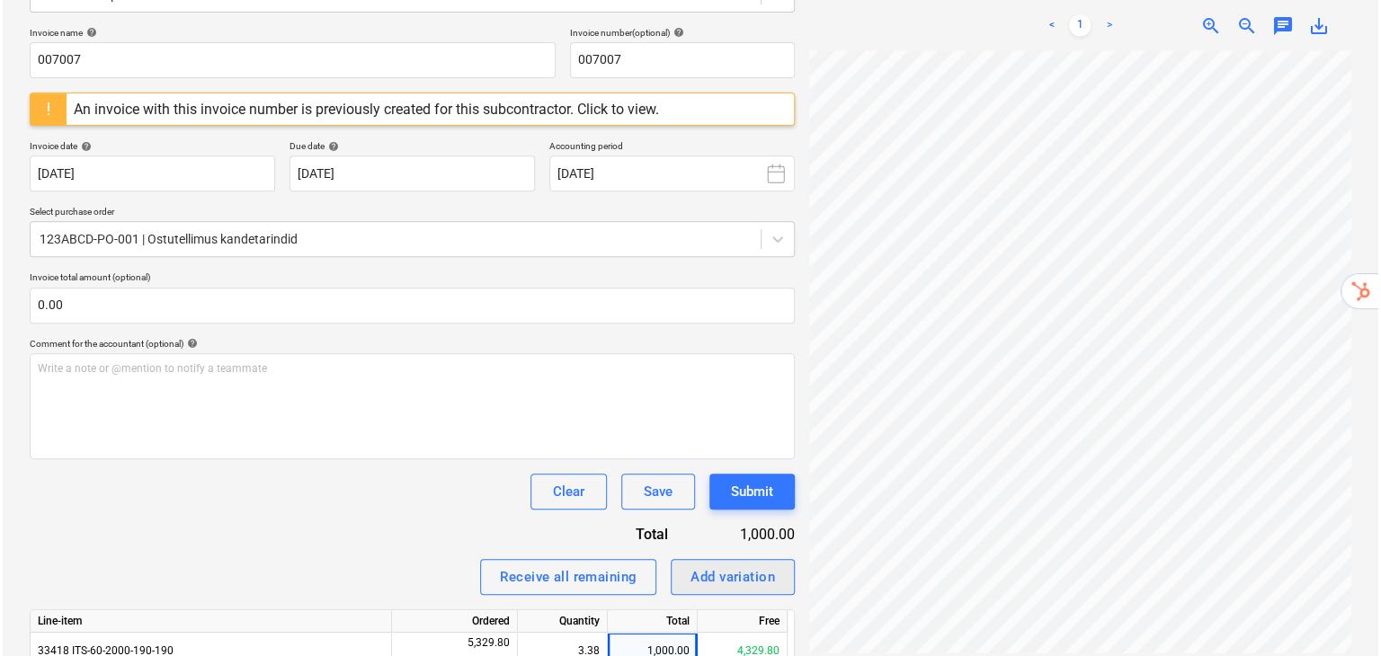
scroll to position [299, 0]
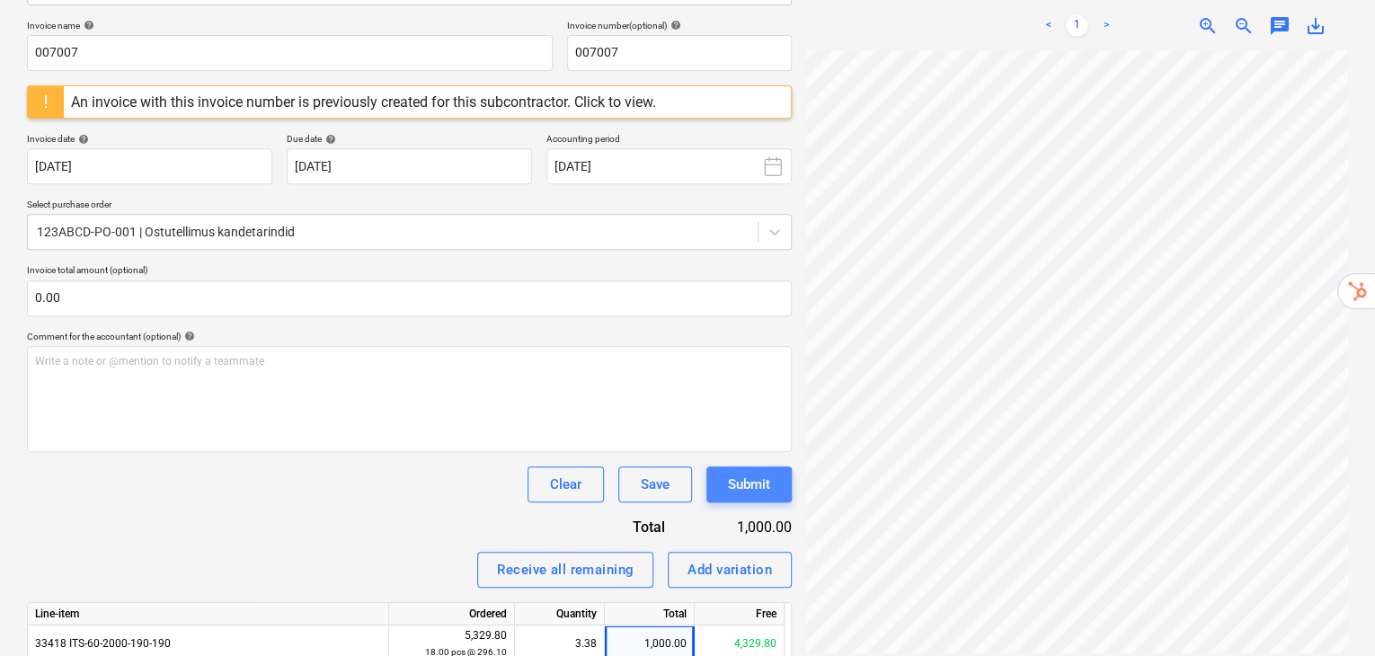
click at [746, 473] on div "Submit" at bounding box center [749, 484] width 42 height 23
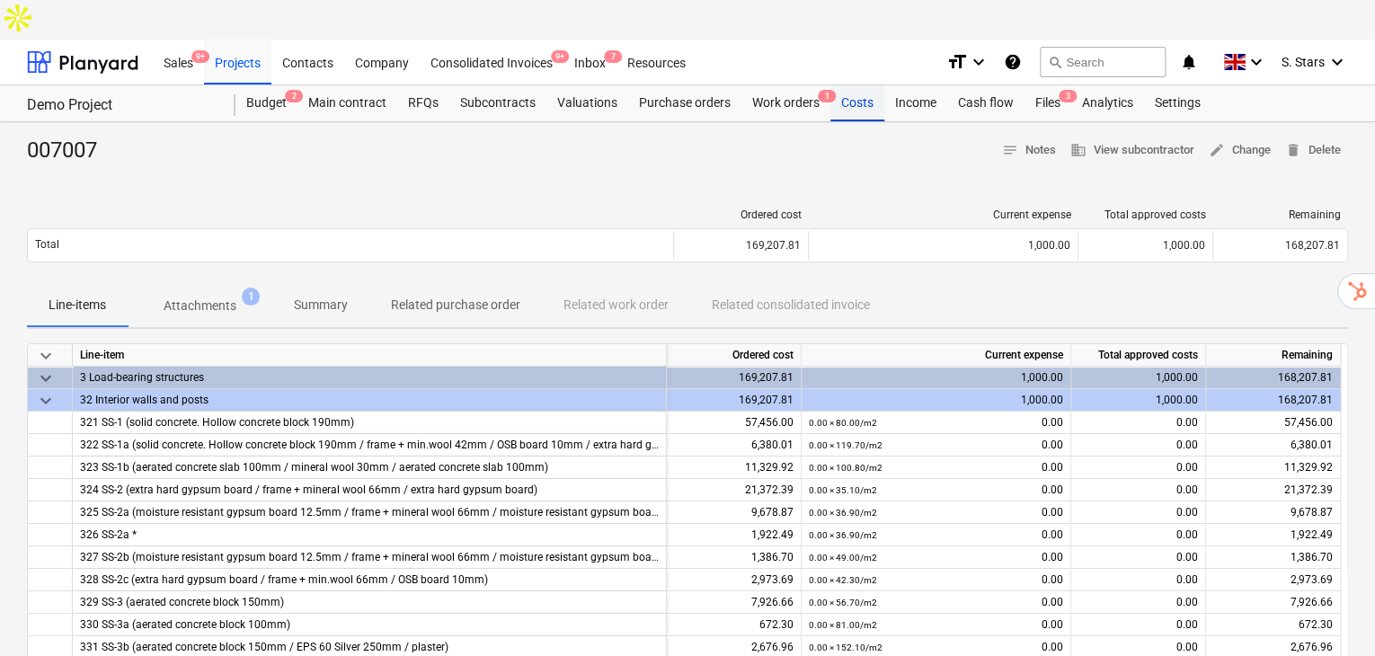
click at [857, 85] on div "Costs" at bounding box center [858, 103] width 54 height 36
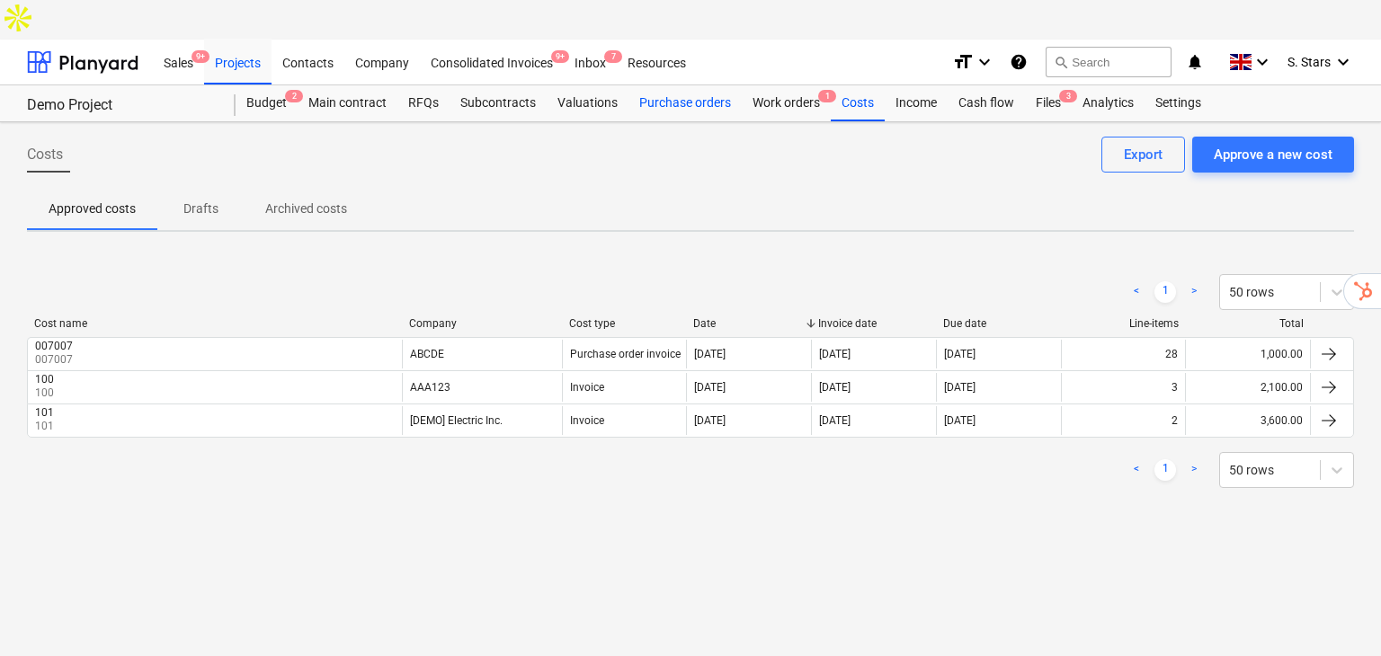
click at [653, 85] on div "Purchase orders" at bounding box center [684, 103] width 113 height 36
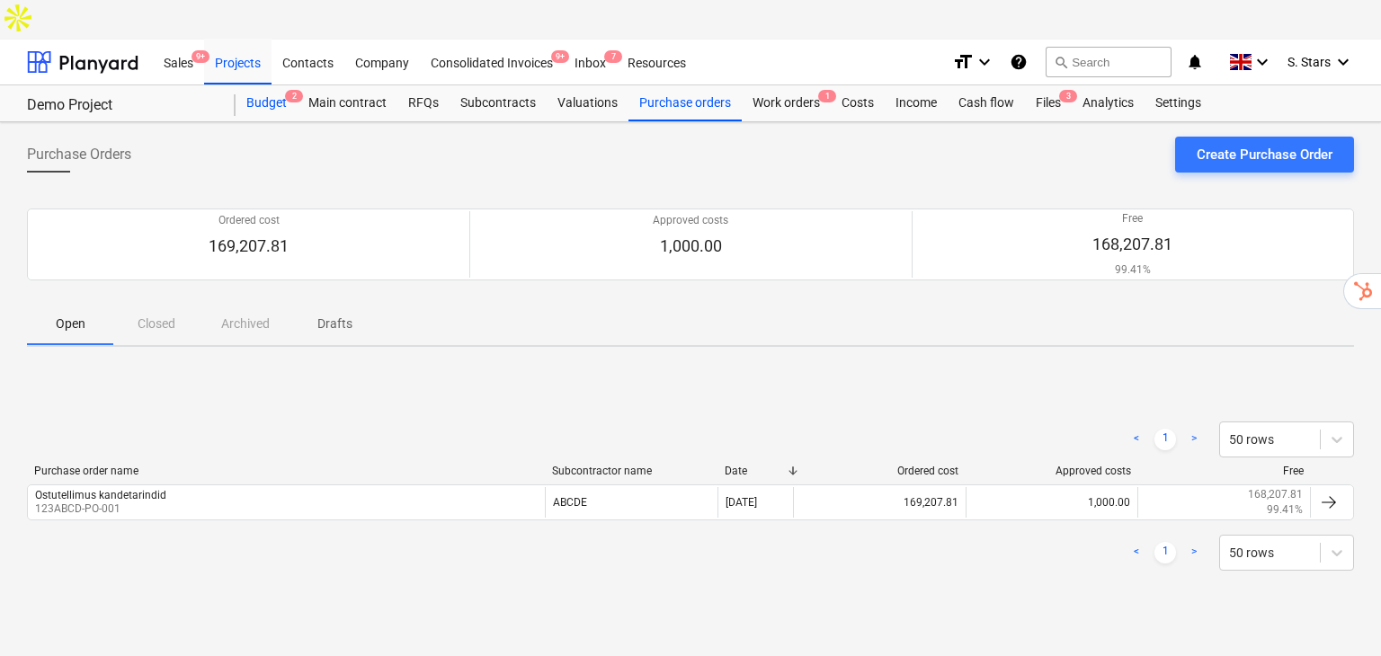
click at [262, 85] on div "Budget 2" at bounding box center [267, 103] width 62 height 36
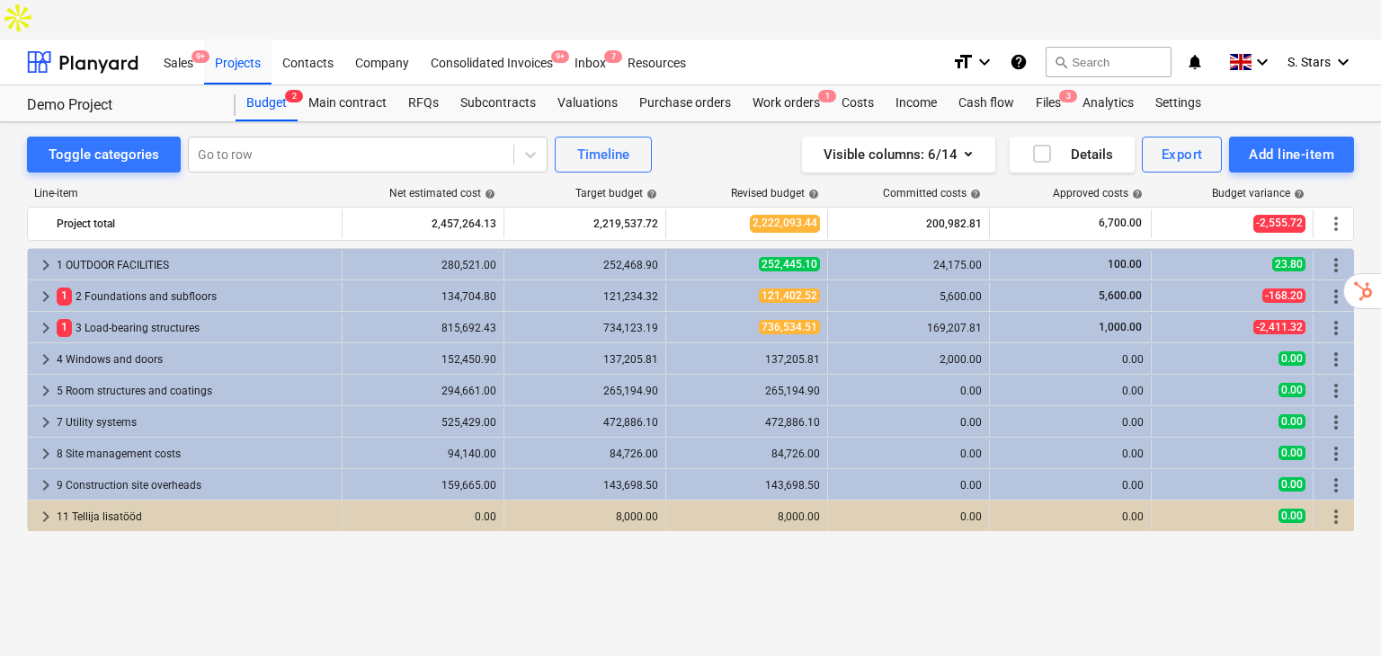
drag, startPoint x: 1178, startPoint y: 65, endPoint x: 1266, endPoint y: 70, distance: 87.4
click at [1179, 85] on div "Settings" at bounding box center [1177, 103] width 67 height 36
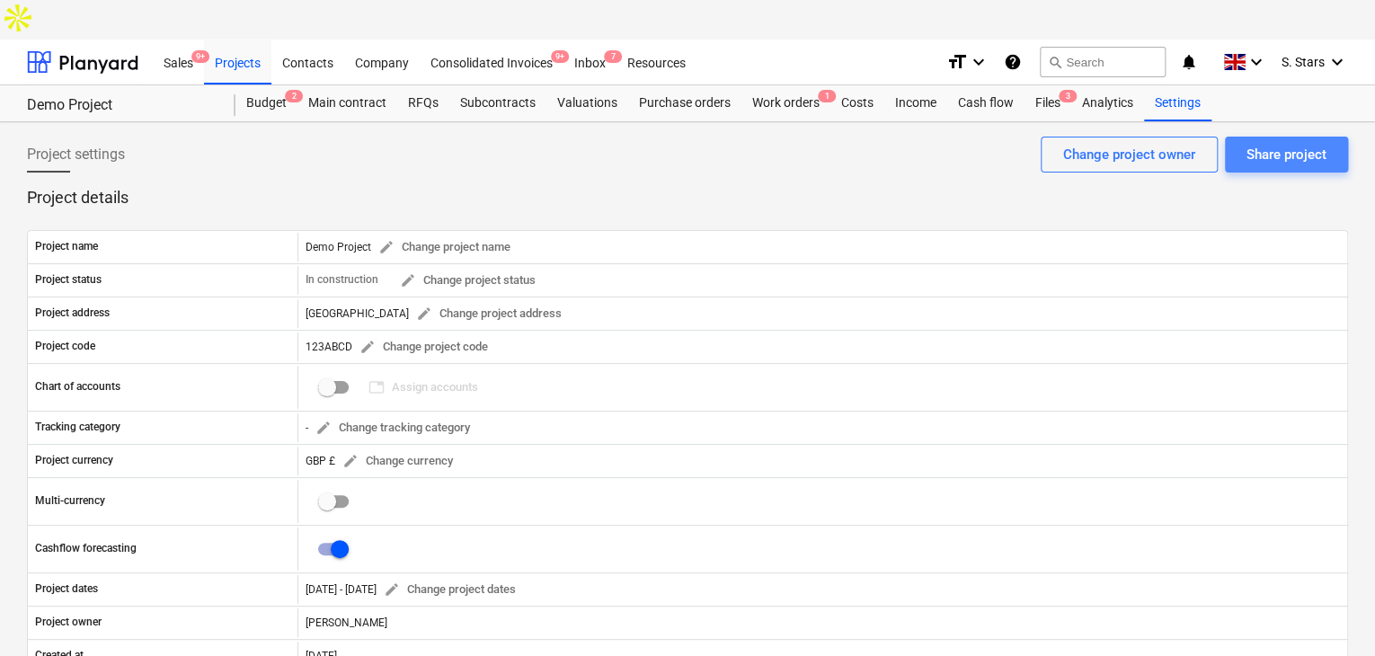
click at [1296, 143] on div "Share project" at bounding box center [1287, 154] width 80 height 23
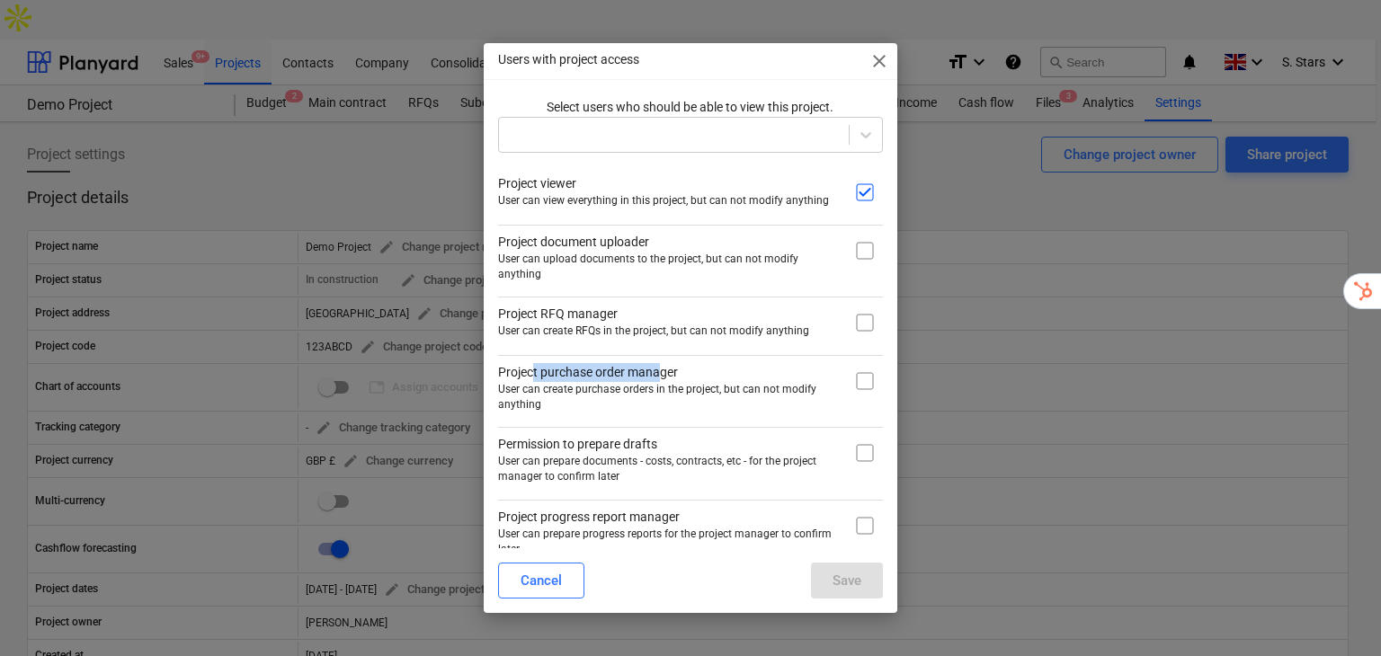
drag, startPoint x: 531, startPoint y: 374, endPoint x: 660, endPoint y: 363, distance: 129.0
click at [660, 363] on p "Project purchase order manager" at bounding box center [669, 372] width 342 height 19
click at [852, 382] on input "checkbox" at bounding box center [865, 381] width 36 height 36
checkbox input "true"
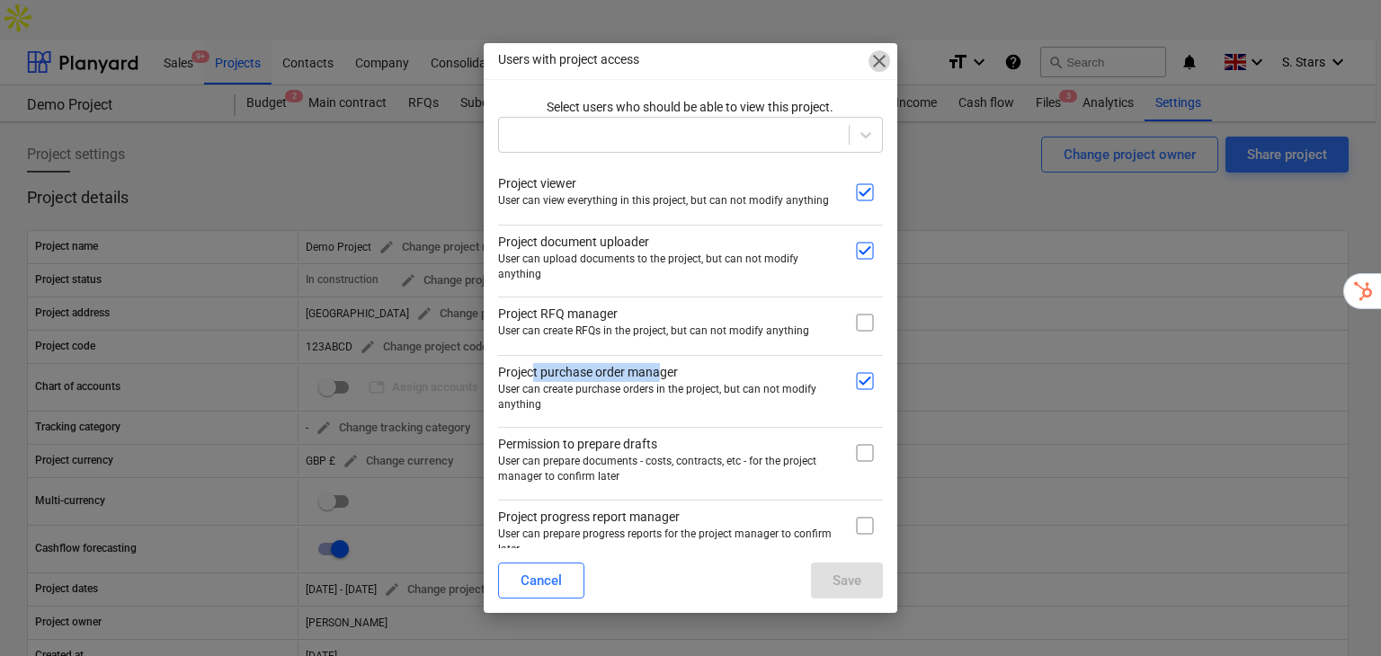
click at [874, 52] on span "close" at bounding box center [879, 61] width 22 height 22
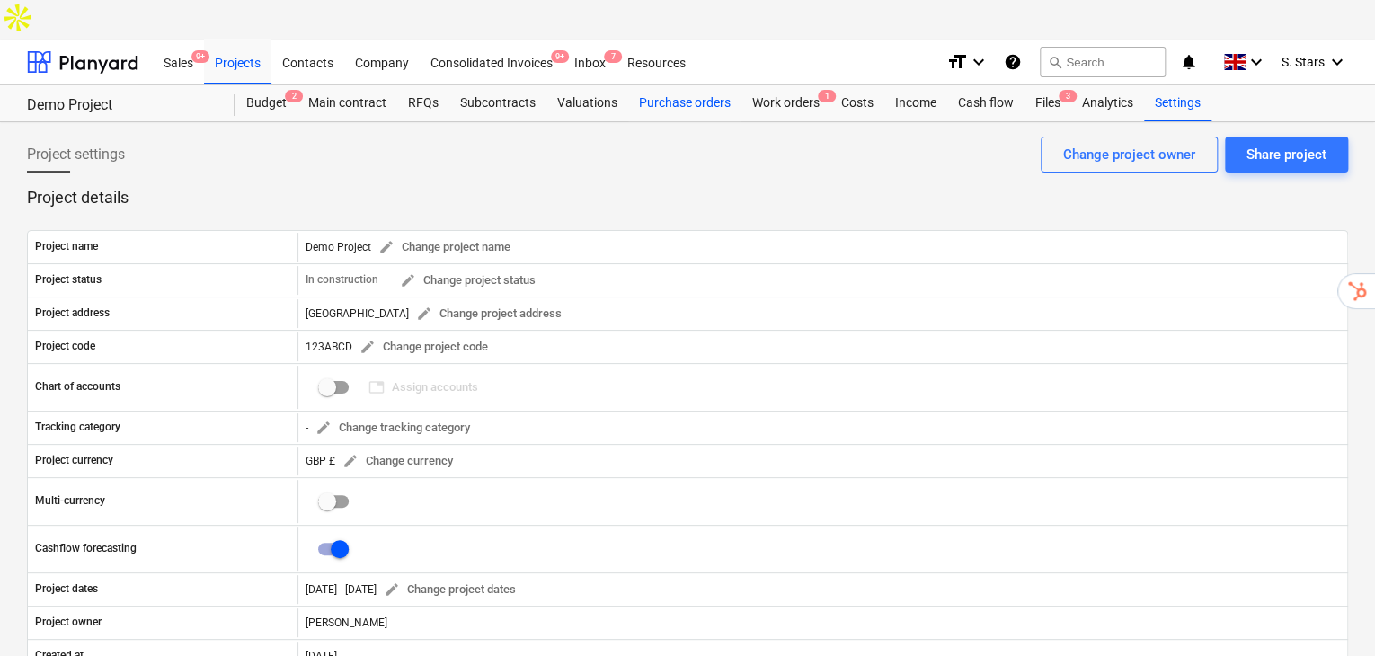
click at [696, 85] on div "Purchase orders" at bounding box center [684, 103] width 113 height 36
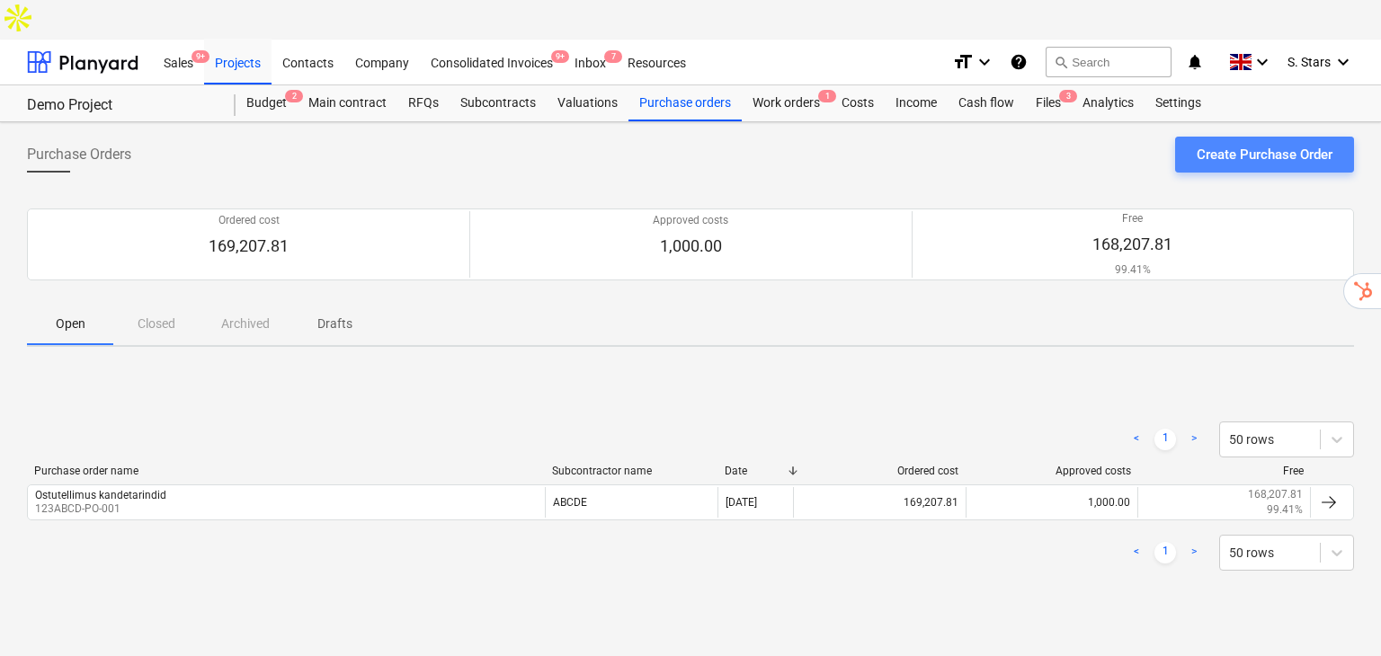
click at [1204, 143] on div "Create Purchase Order" at bounding box center [1264, 154] width 136 height 23
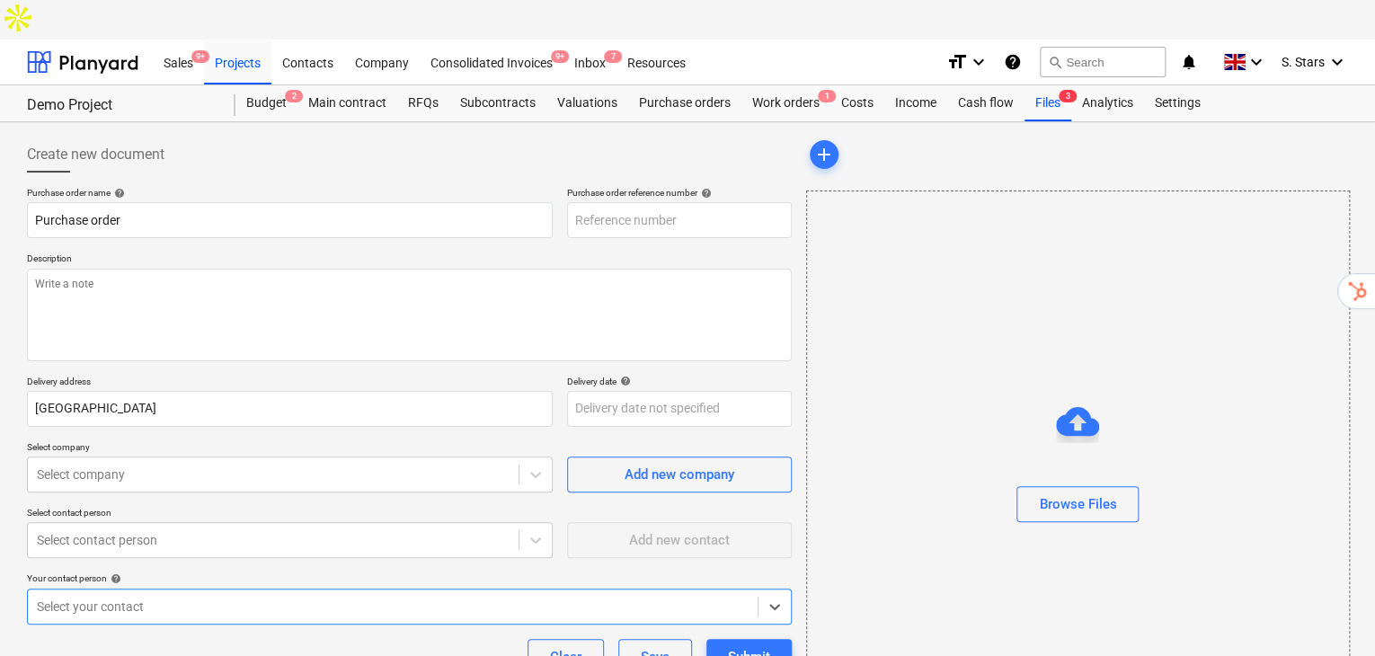
type textarea "x"
type input "123ABCD-PO-002"
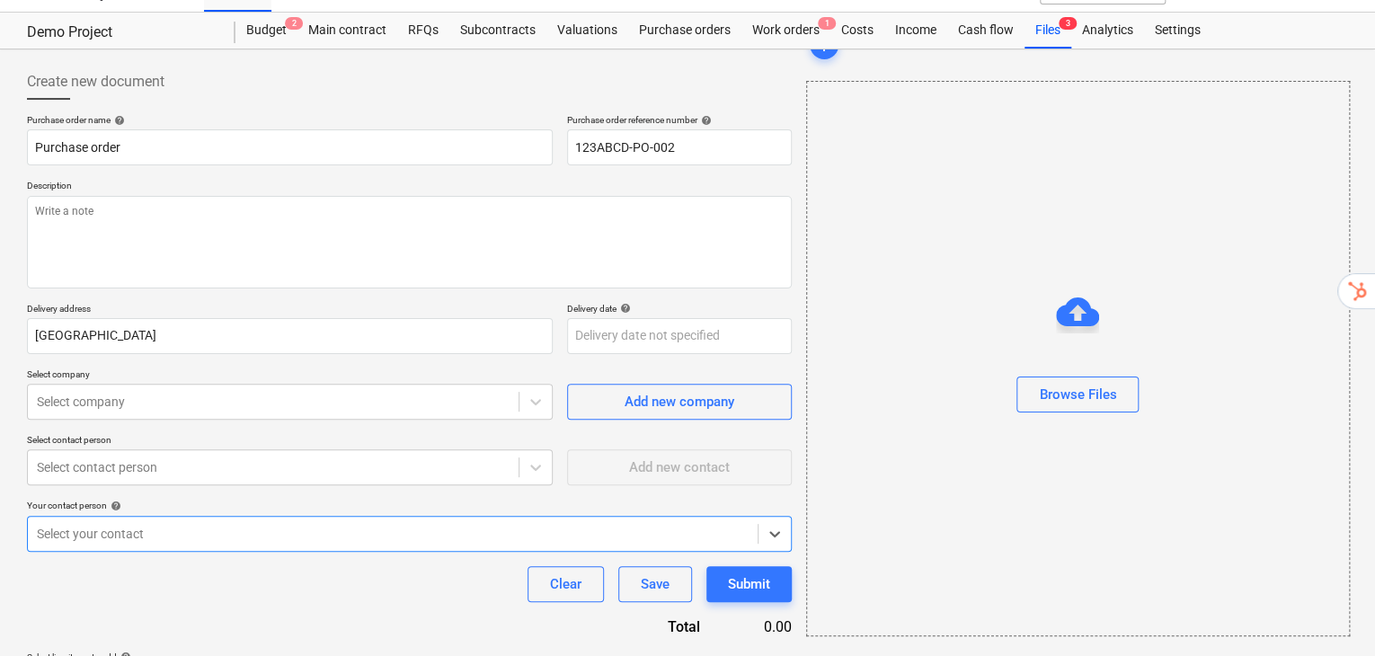
scroll to position [93, 0]
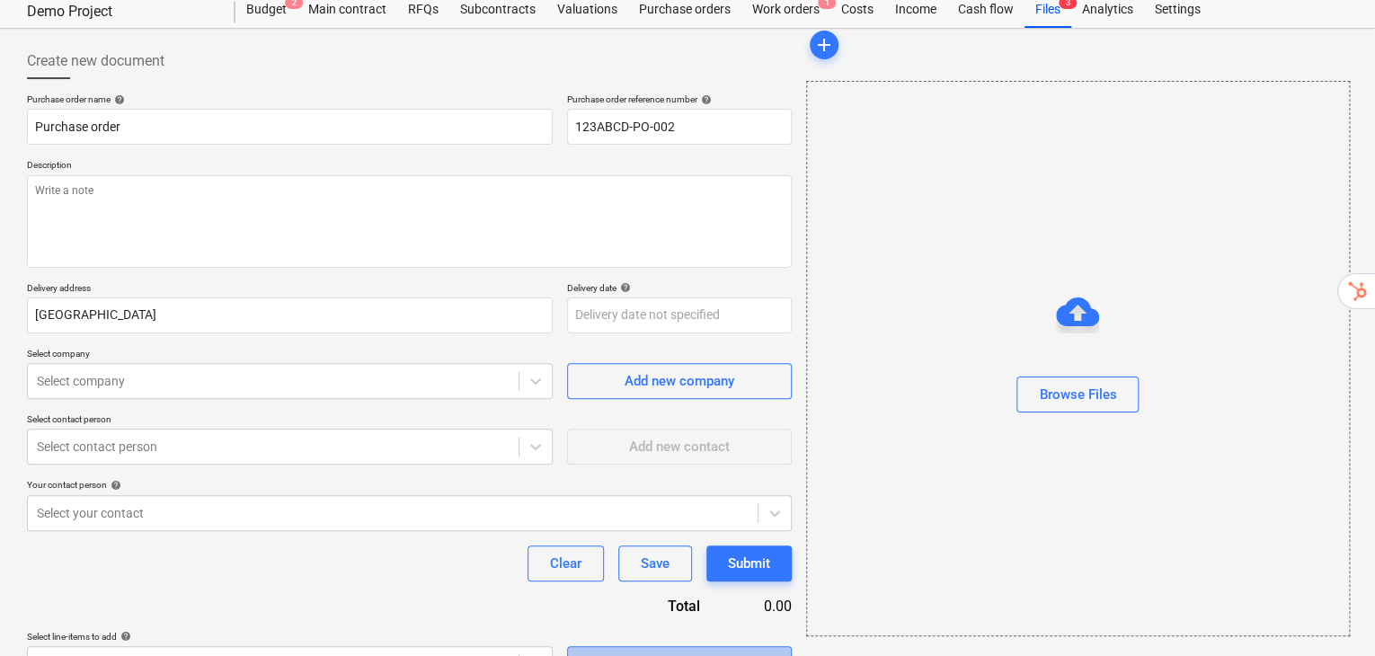
click at [746, 653] on span "Select in bulk" at bounding box center [680, 664] width 180 height 23
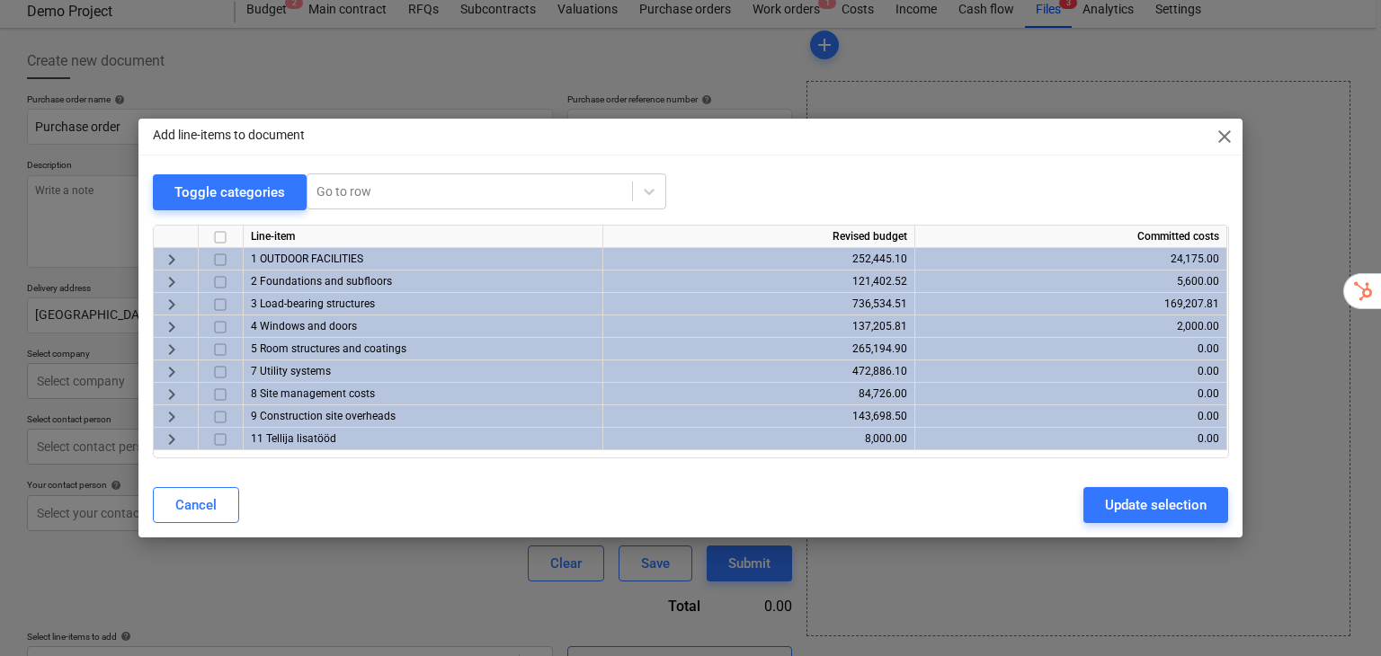
click at [162, 334] on span "keyboard_arrow_right" at bounding box center [172, 327] width 22 height 22
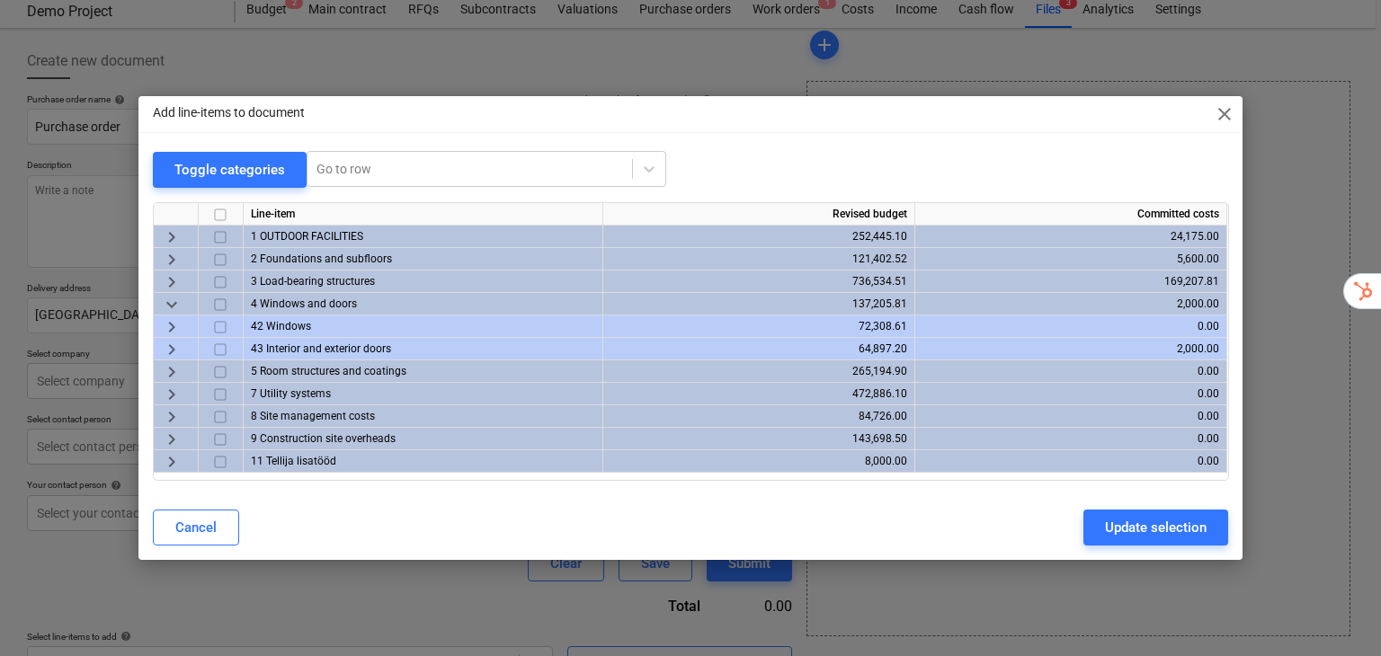
click at [173, 328] on span "keyboard_arrow_right" at bounding box center [172, 327] width 22 height 22
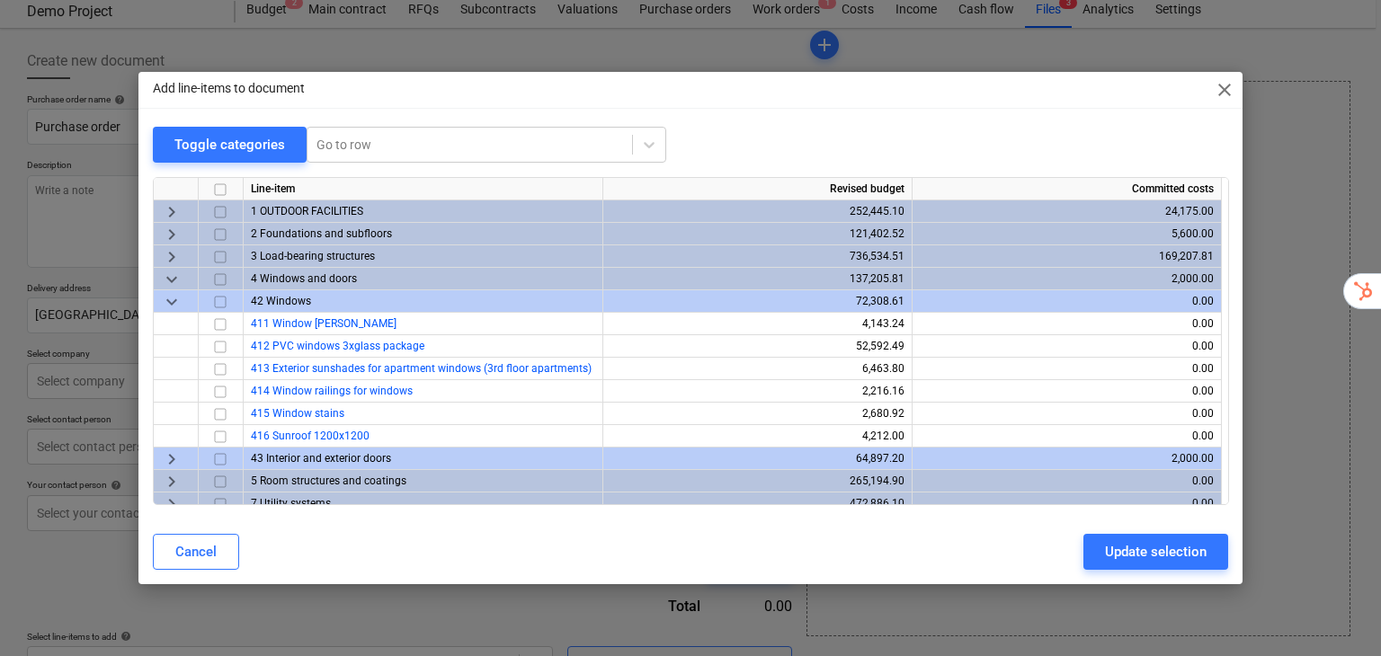
click at [1223, 87] on span "close" at bounding box center [1225, 90] width 22 height 22
type textarea "x"
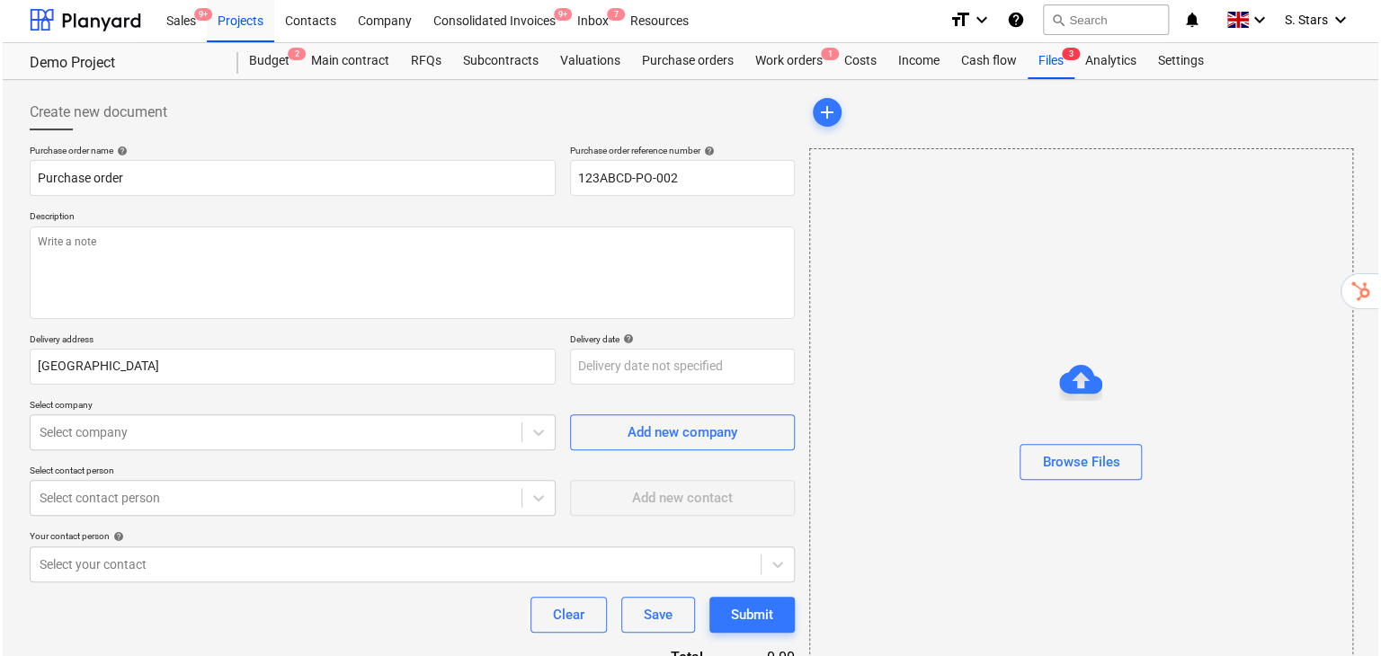
scroll to position [0, 0]
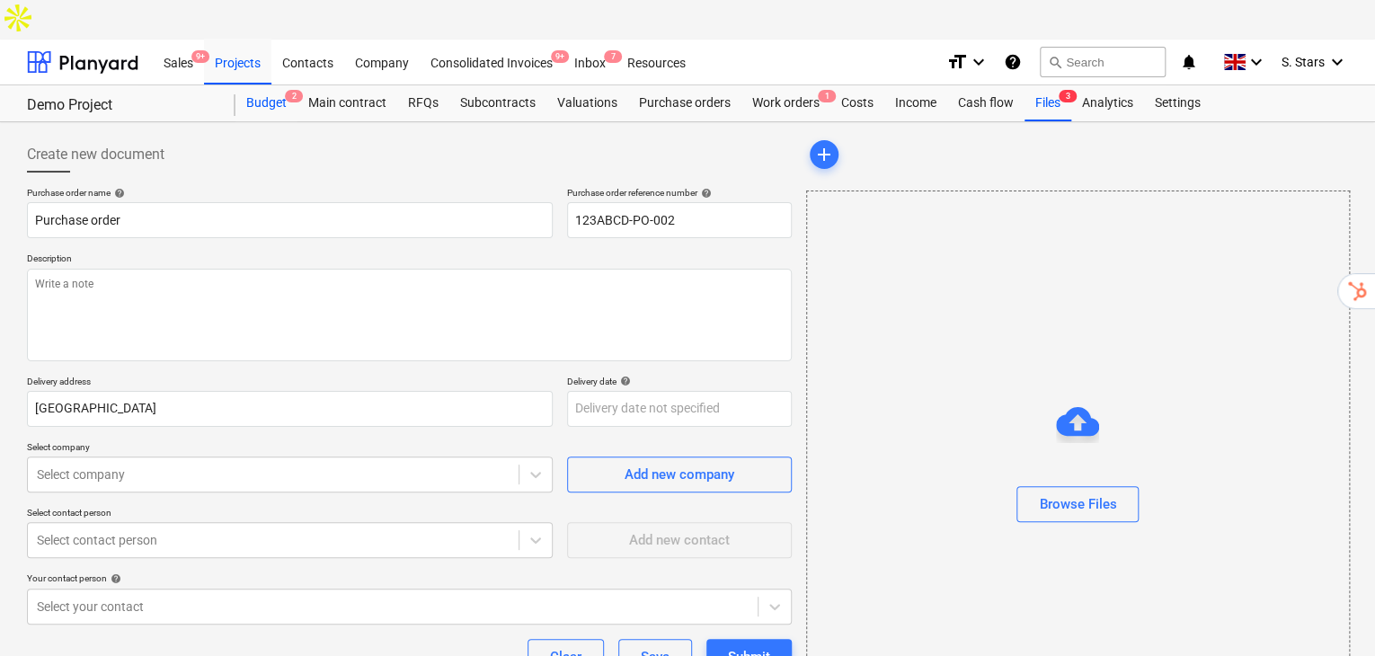
click at [270, 85] on div "Budget 2" at bounding box center [267, 103] width 62 height 36
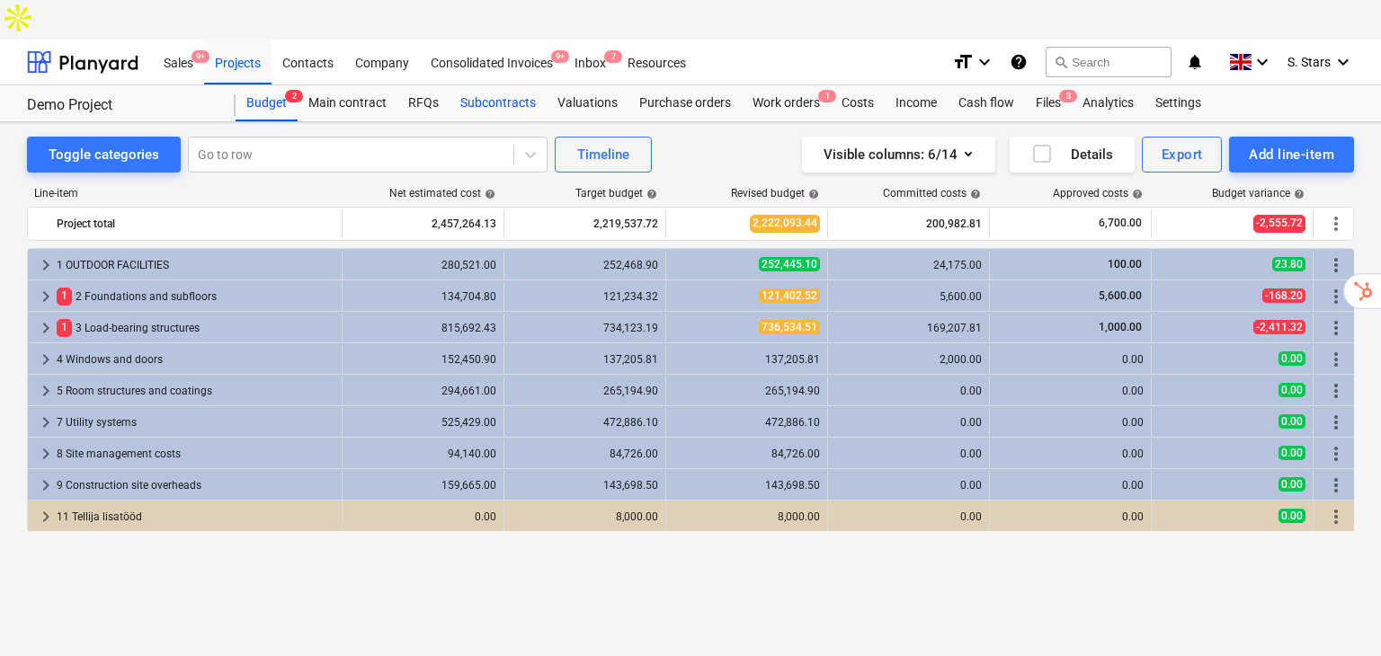
click at [485, 85] on div "Subcontracts" at bounding box center [497, 103] width 97 height 36
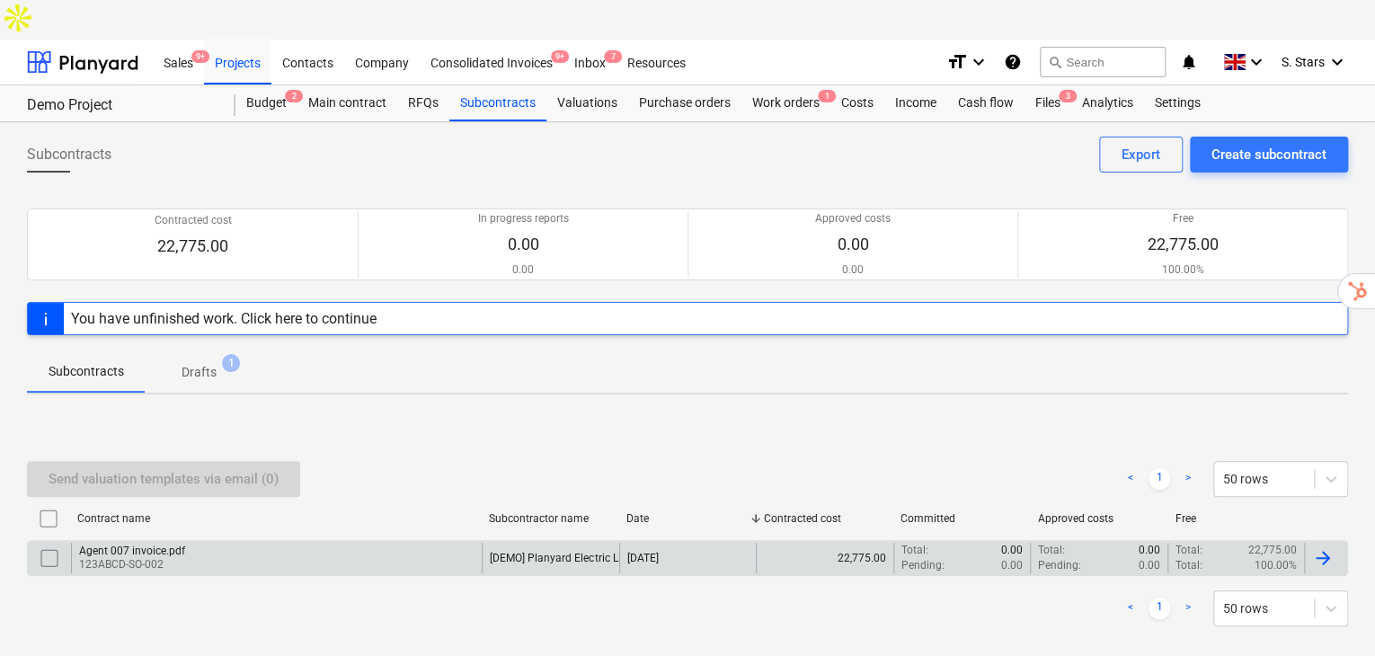
click at [566, 552] on div "[DEMO] Planyard Electric LLC" at bounding box center [560, 558] width 140 height 13
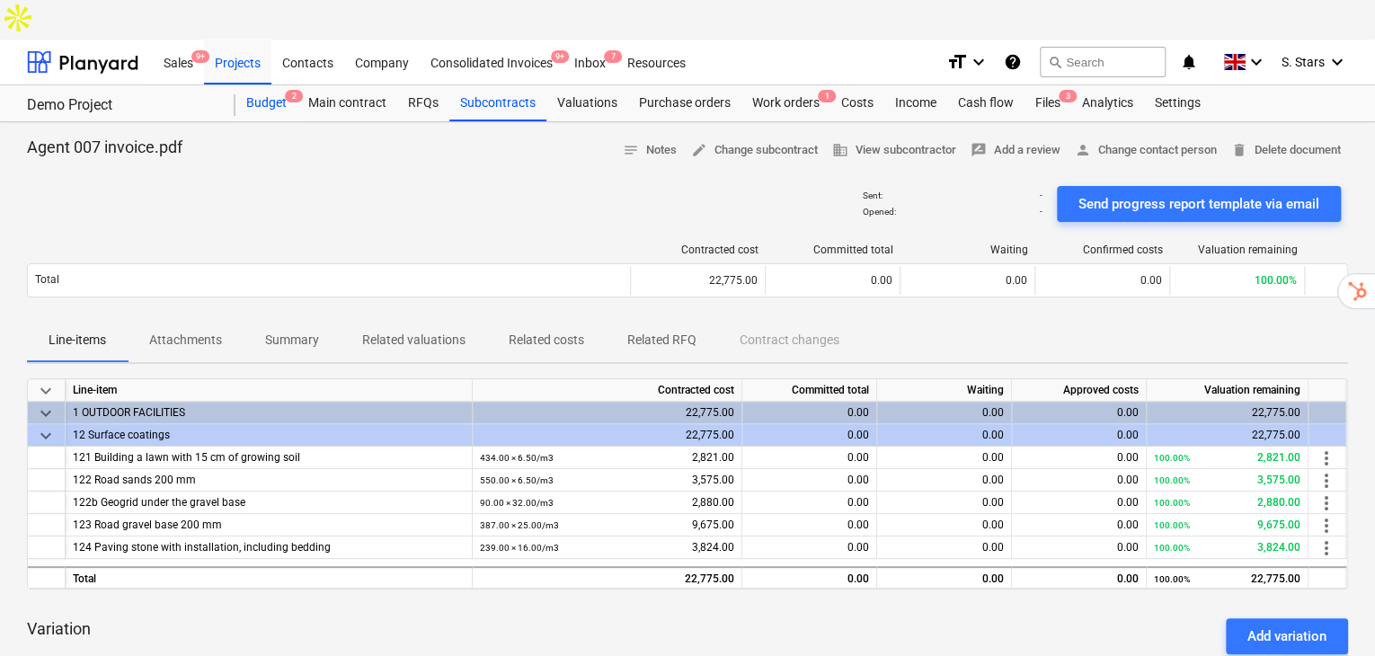
click at [277, 85] on div "Budget 2" at bounding box center [267, 103] width 62 height 36
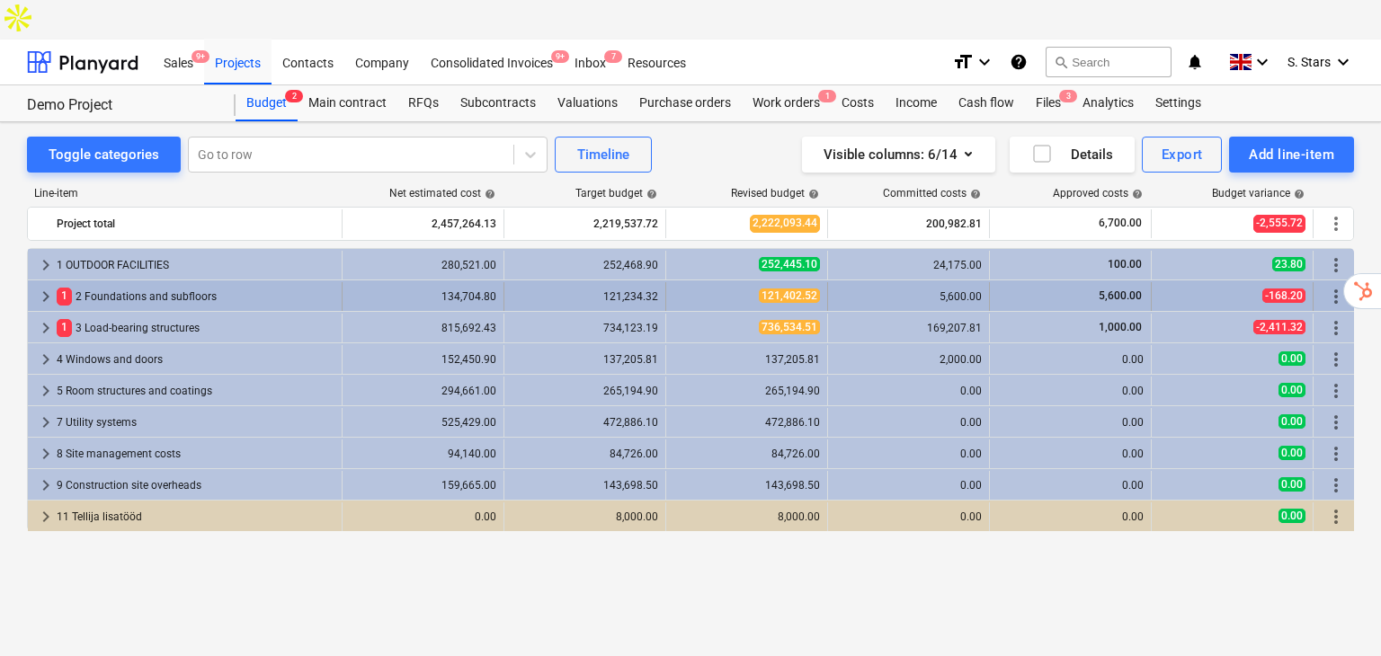
click at [147, 282] on div "1 2 Foundations and subfloors" at bounding box center [196, 296] width 278 height 29
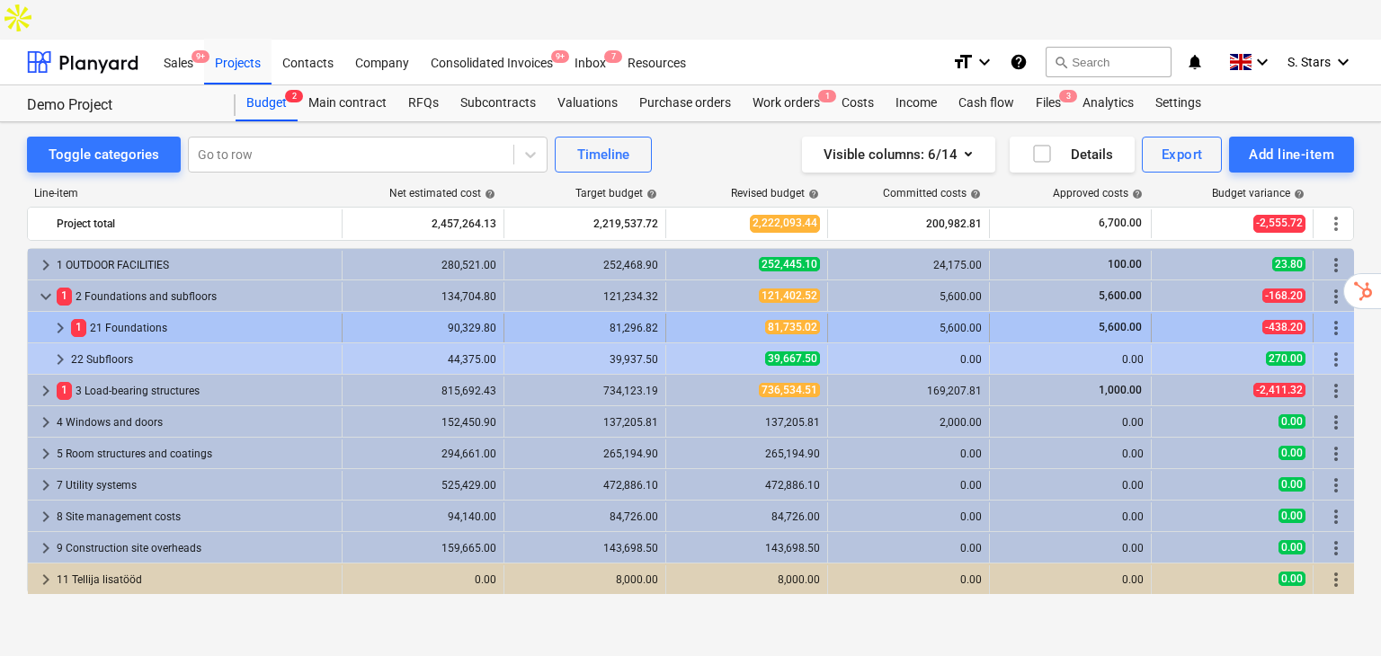
click at [194, 314] on div "1 21 Foundations" at bounding box center [202, 328] width 263 height 29
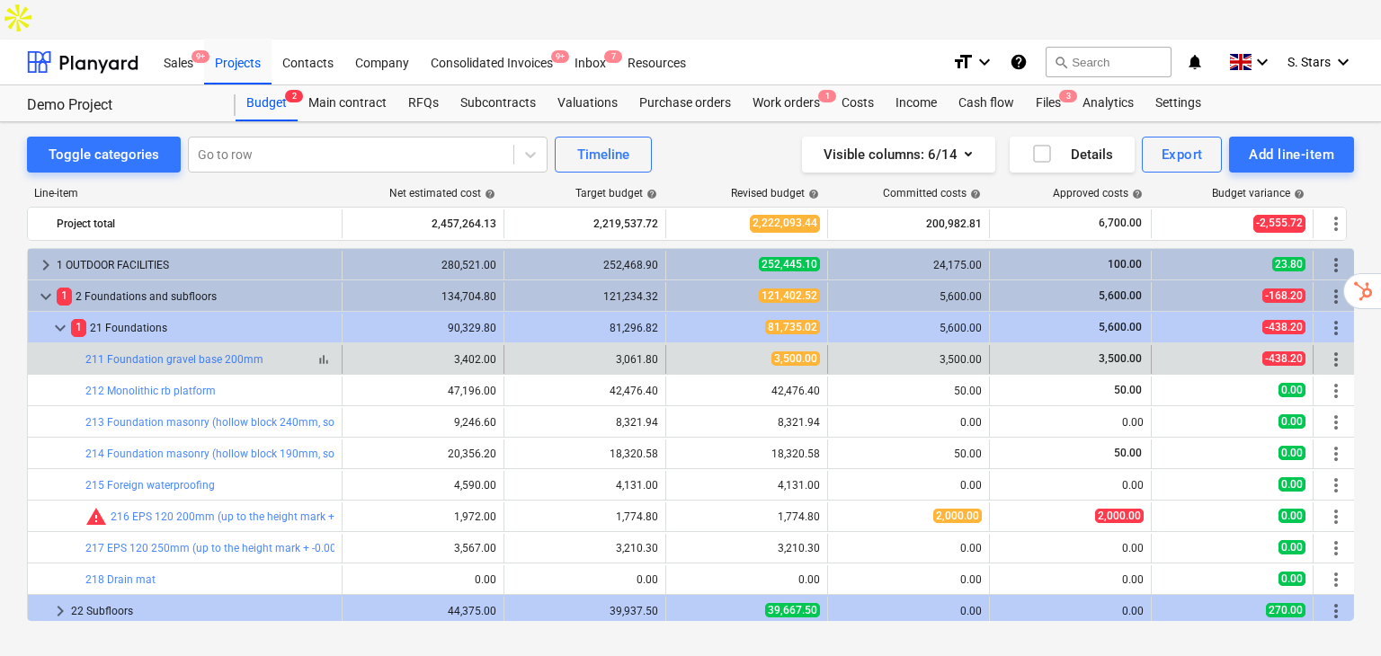
click at [324, 352] on span "bar_chart" at bounding box center [323, 359] width 14 height 14
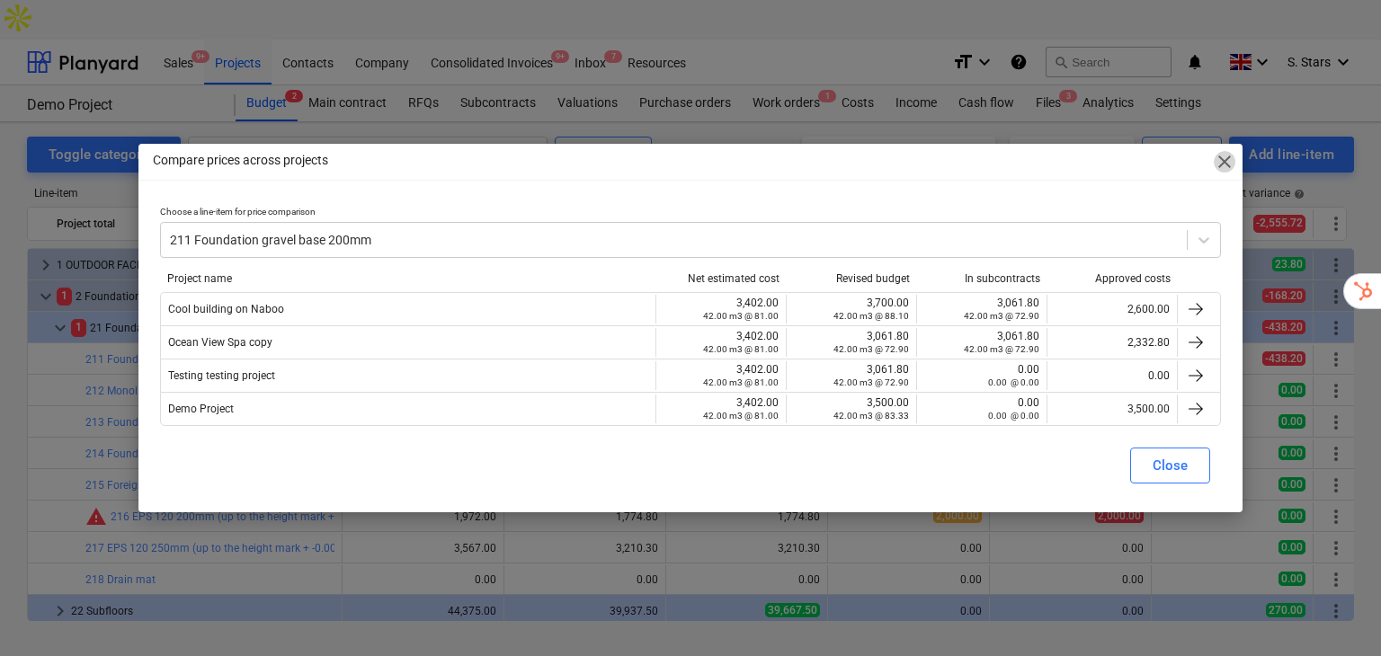
click at [1229, 158] on span "close" at bounding box center [1225, 162] width 22 height 22
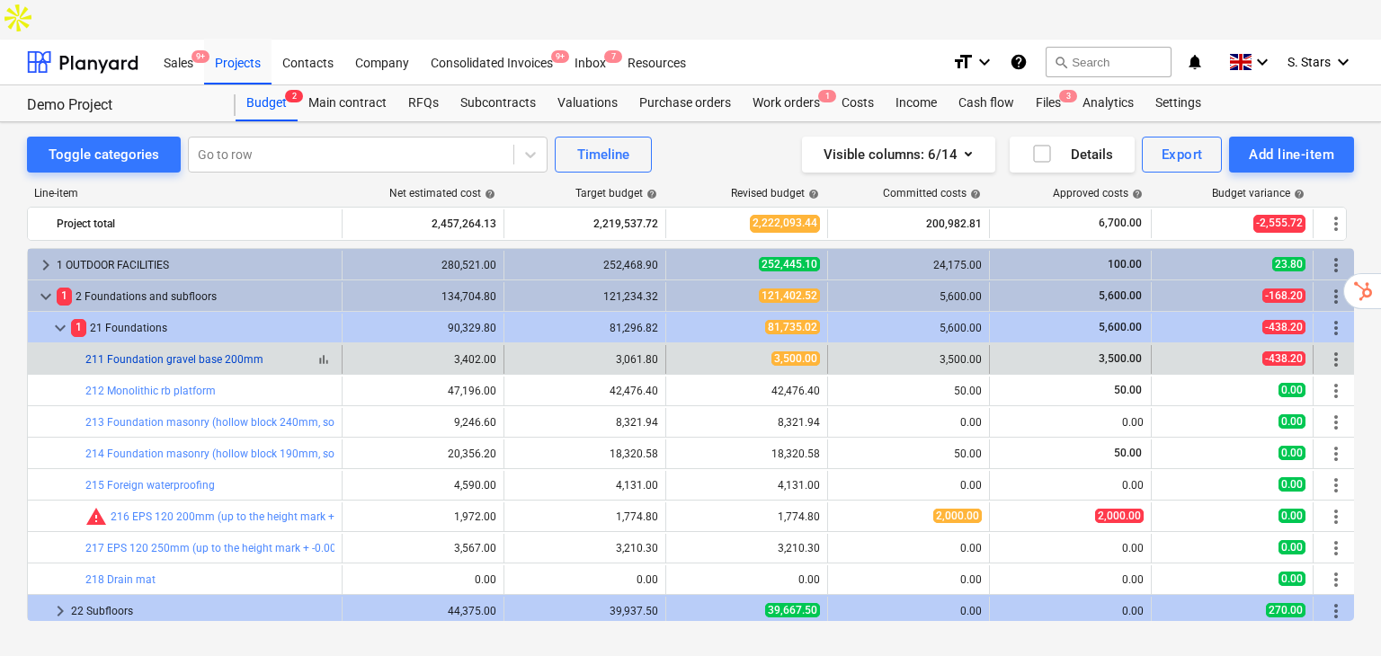
click at [146, 353] on link "211 Foundation gravel base 200mm" at bounding box center [174, 359] width 178 height 13
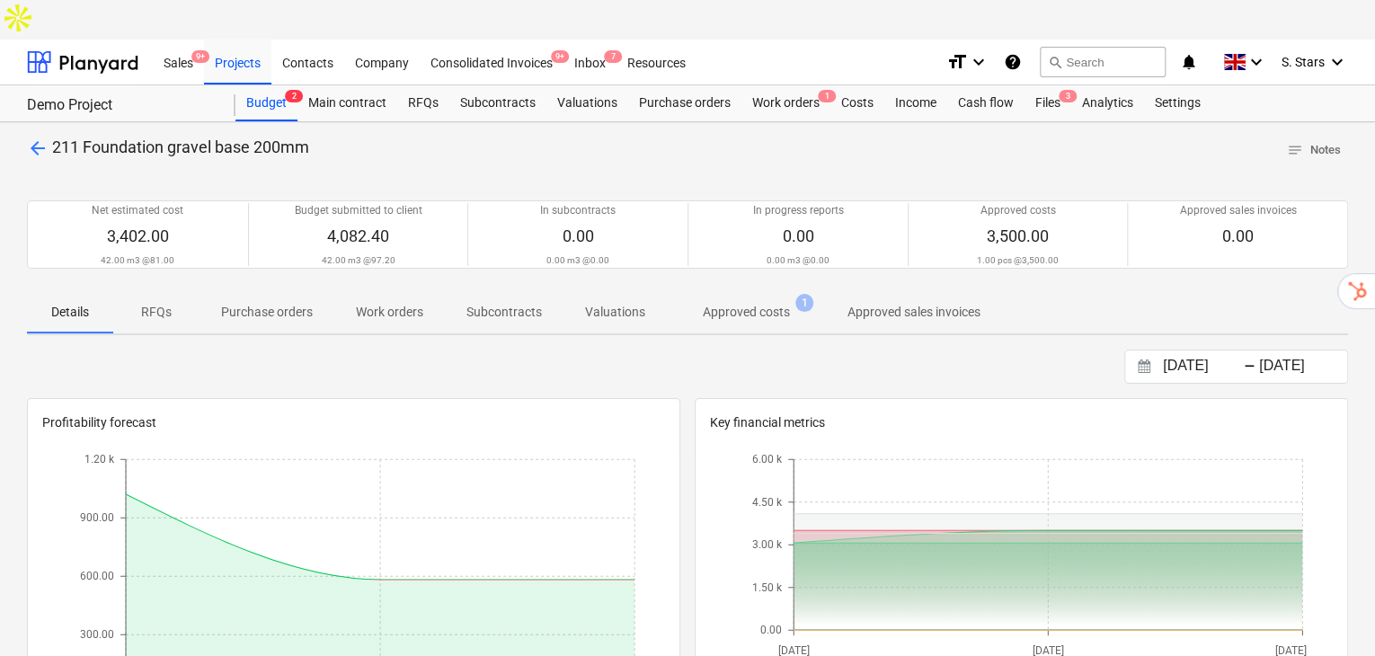
click at [250, 45] on div "Sales 9+ Projects Contacts Company Consolidated Invoices 9+ Inbox 7 Resources f…" at bounding box center [687, 63] width 1375 height 46
click at [265, 85] on div "Budget 2" at bounding box center [267, 103] width 62 height 36
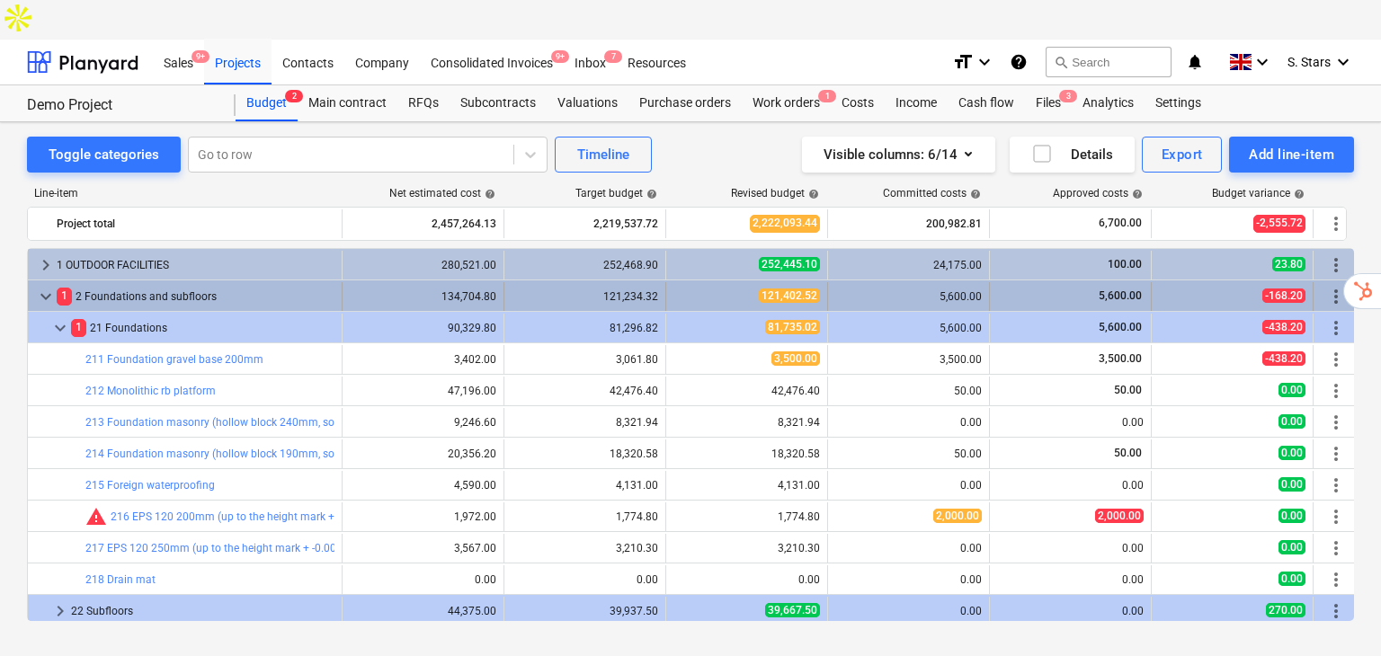
click at [51, 286] on span "keyboard_arrow_down" at bounding box center [46, 297] width 22 height 22
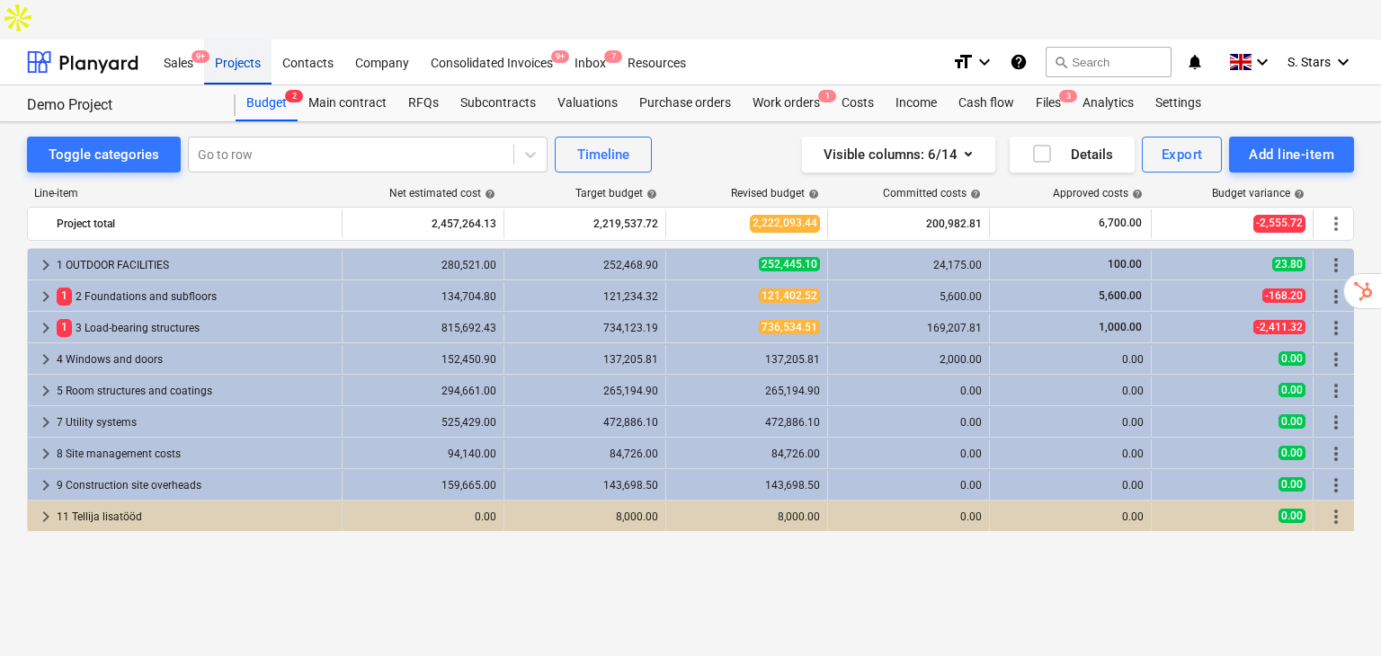
drag, startPoint x: 259, startPoint y: 23, endPoint x: 230, endPoint y: 33, distance: 30.4
click at [259, 39] on div "Projects" at bounding box center [237, 62] width 67 height 46
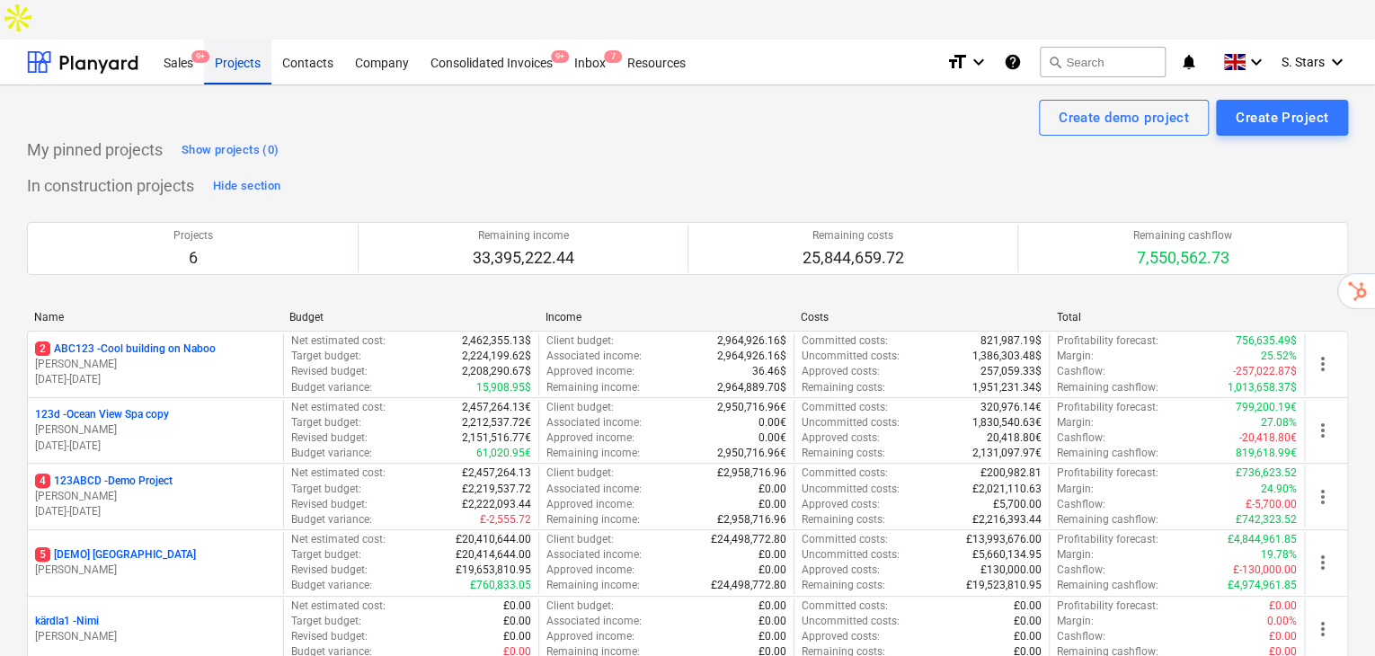
click at [232, 39] on div "Projects" at bounding box center [237, 62] width 67 height 46
click at [1241, 106] on div "Create Project" at bounding box center [1282, 117] width 93 height 23
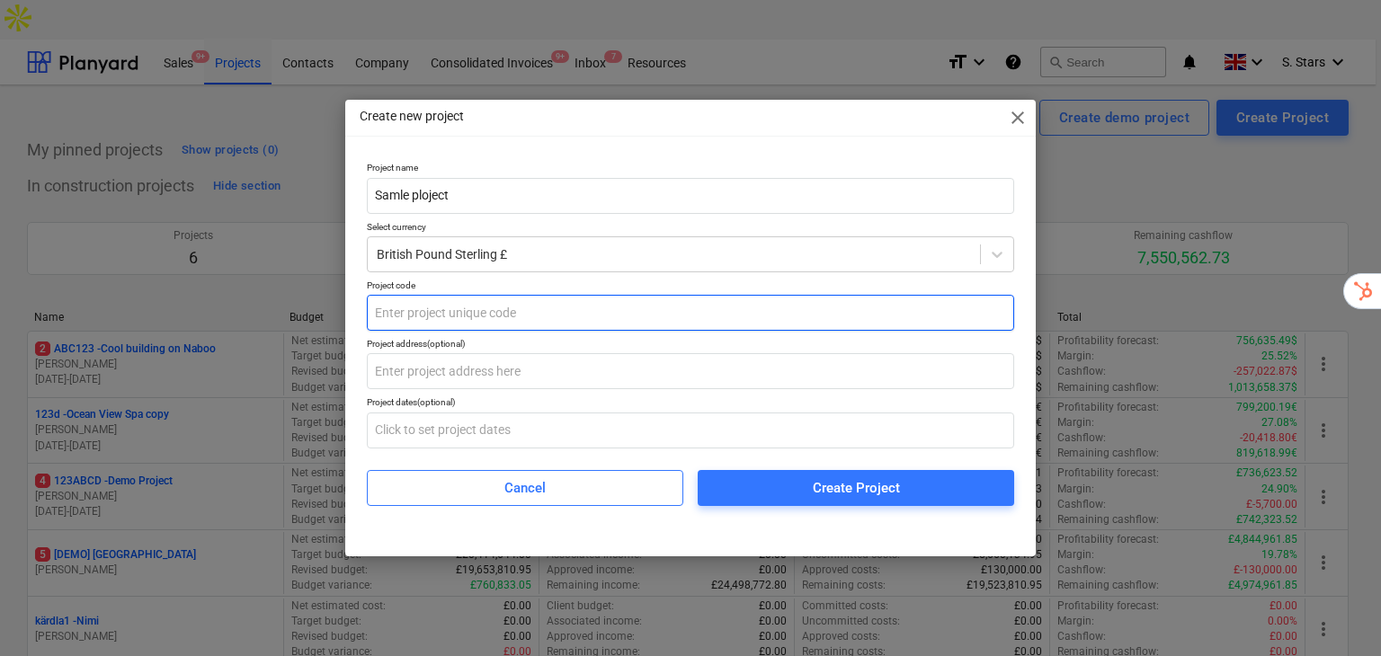
type input "Samle ploject"
click at [426, 329] on input "text" at bounding box center [690, 313] width 647 height 36
type input "123ANC"
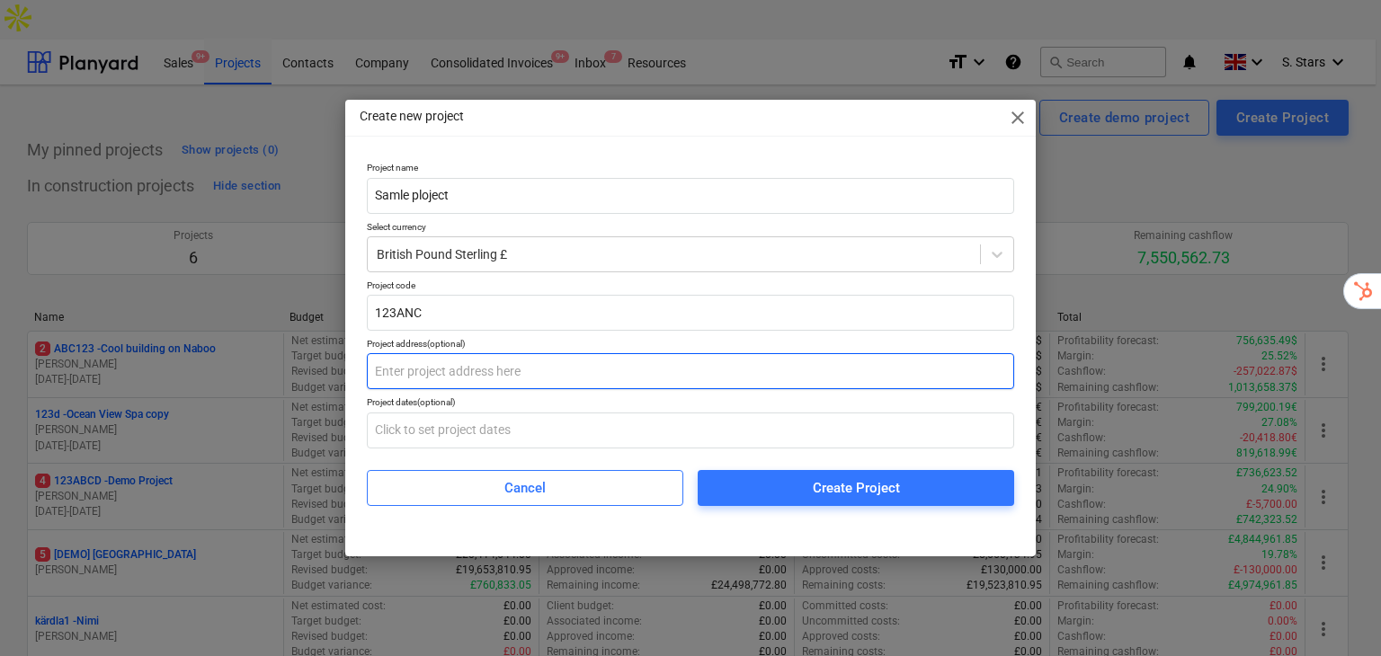
click at [440, 368] on input "text" at bounding box center [690, 371] width 647 height 36
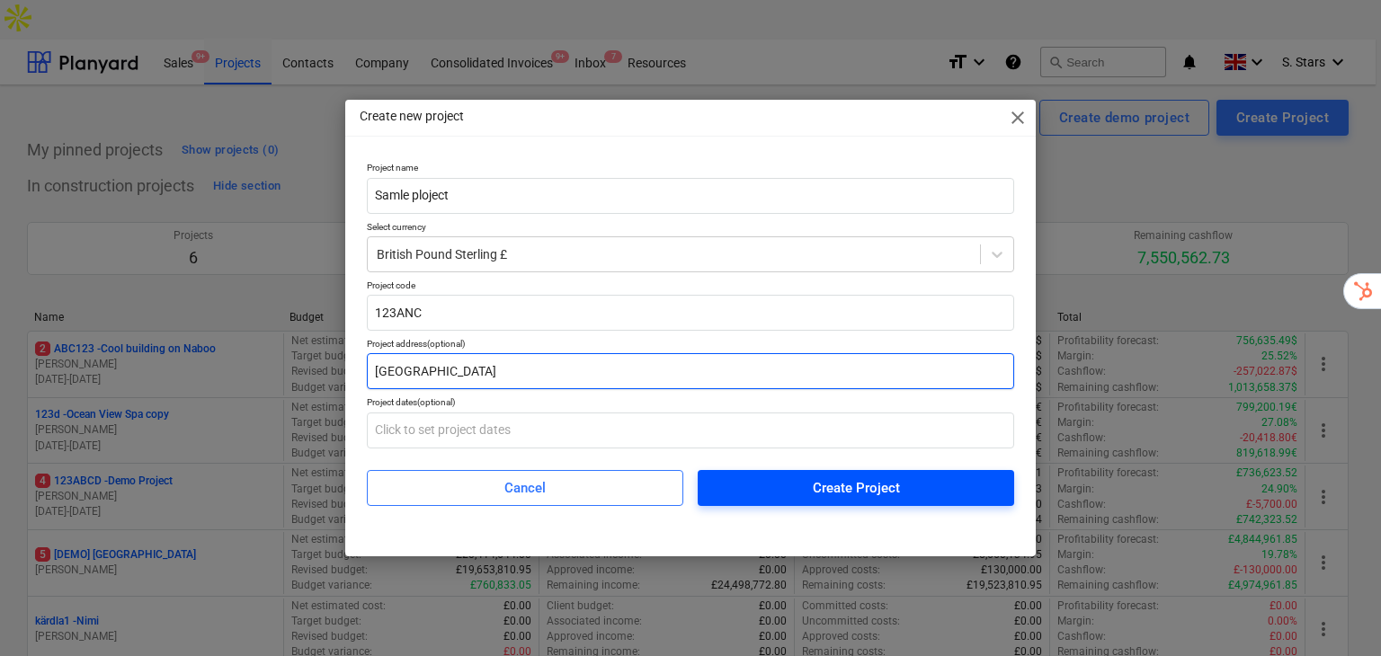
type input "[GEOGRAPHIC_DATA]"
click at [774, 480] on span "Create Project" at bounding box center [855, 487] width 273 height 23
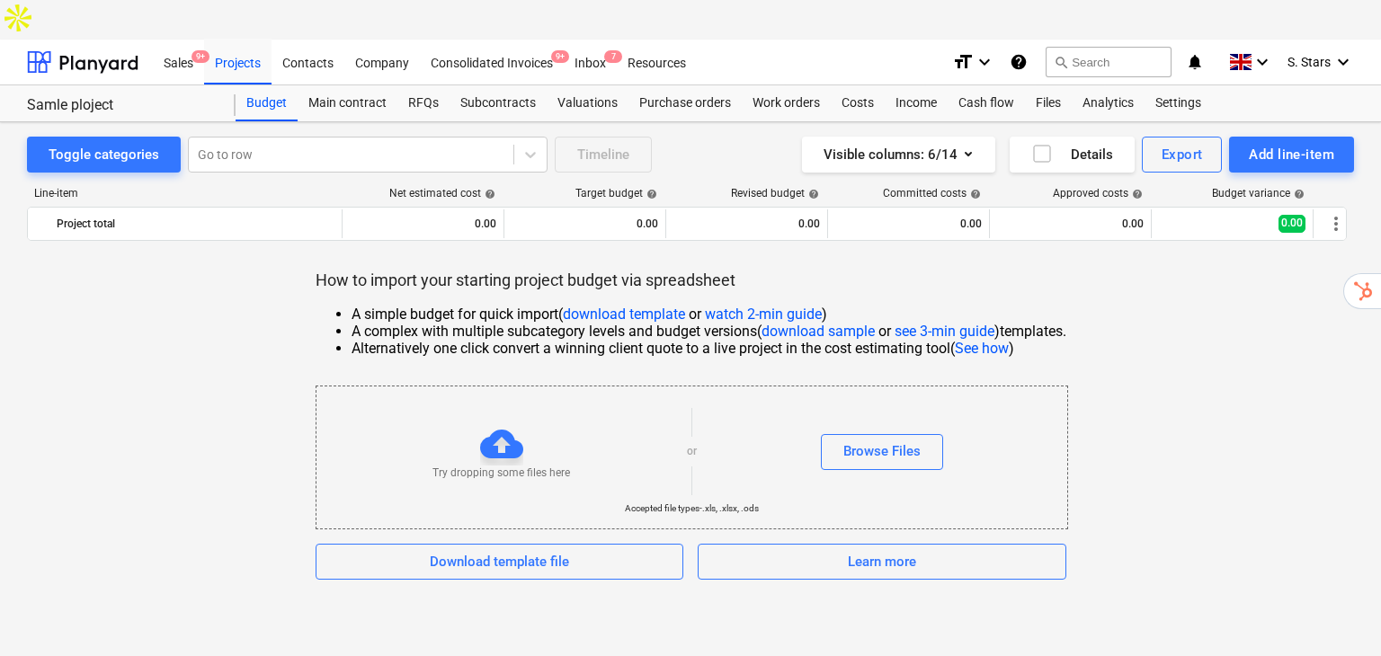
click at [1023, 51] on icon "help" at bounding box center [1018, 62] width 18 height 22
click at [383, 39] on div "Company" at bounding box center [382, 62] width 76 height 46
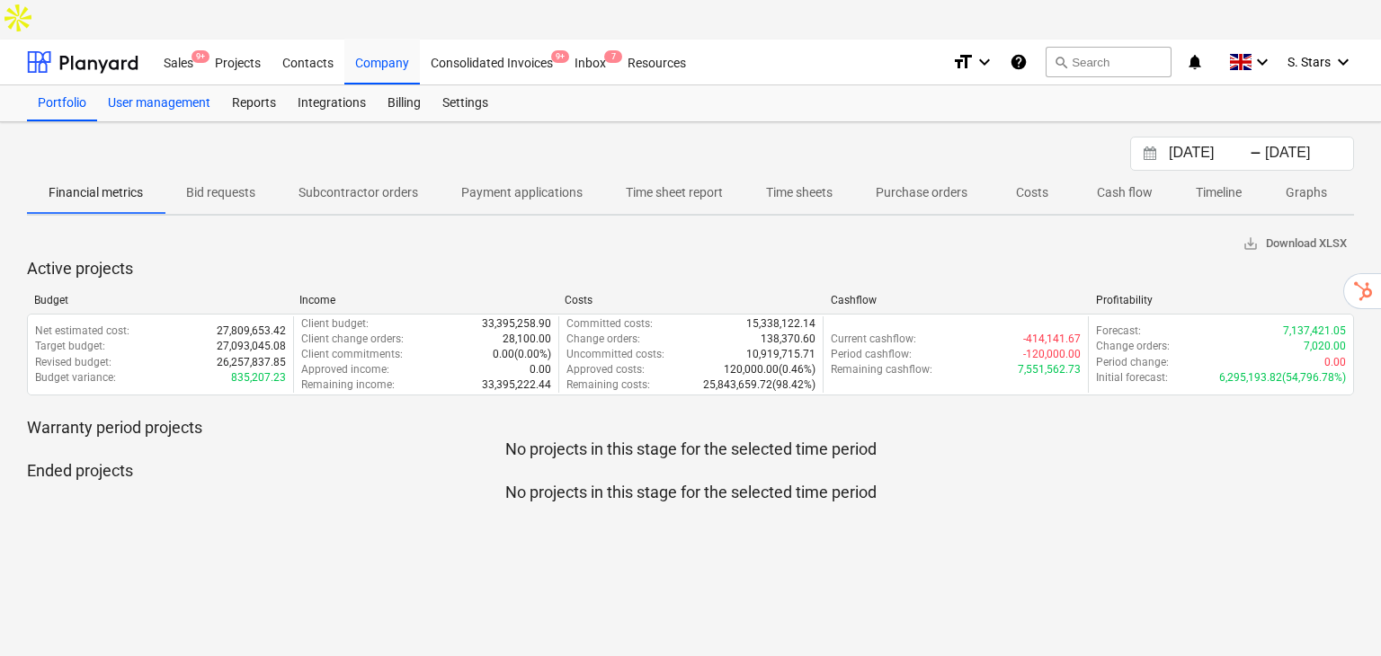
click at [147, 85] on div "User management" at bounding box center [159, 103] width 124 height 36
